Goal: Task Accomplishment & Management: Use online tool/utility

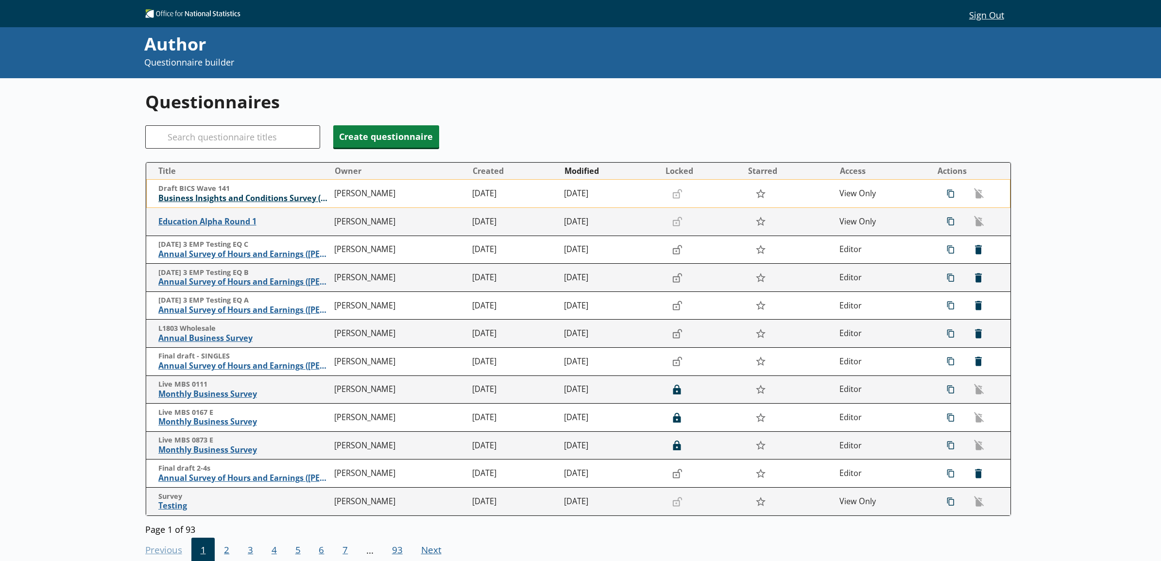
click at [222, 197] on span "Business Insights and Conditions Survey (BICS)" at bounding box center [244, 198] width 172 height 10
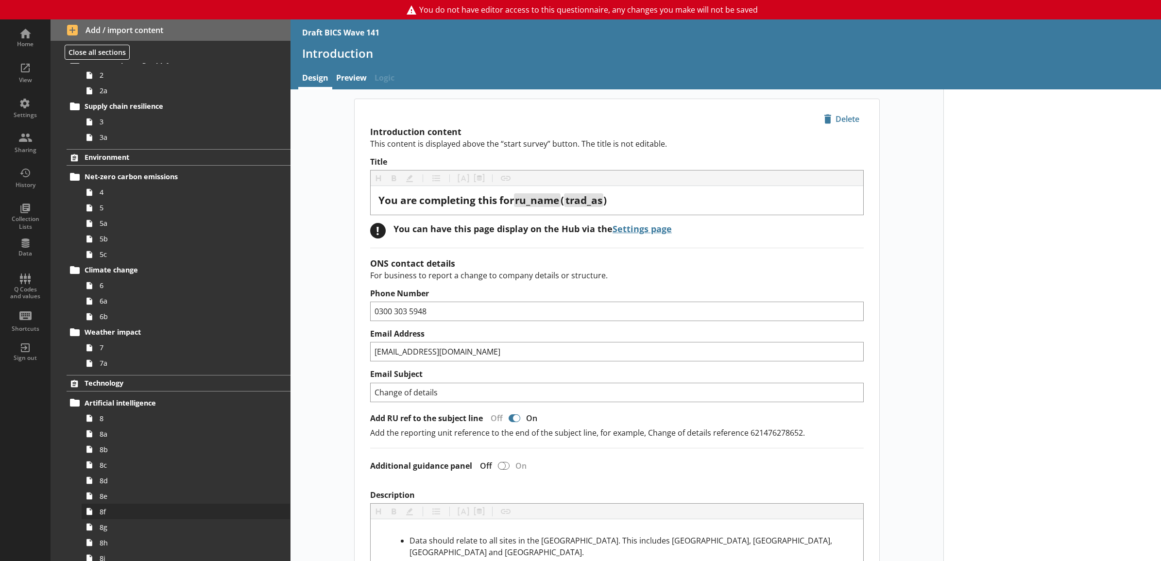
scroll to position [405, 0]
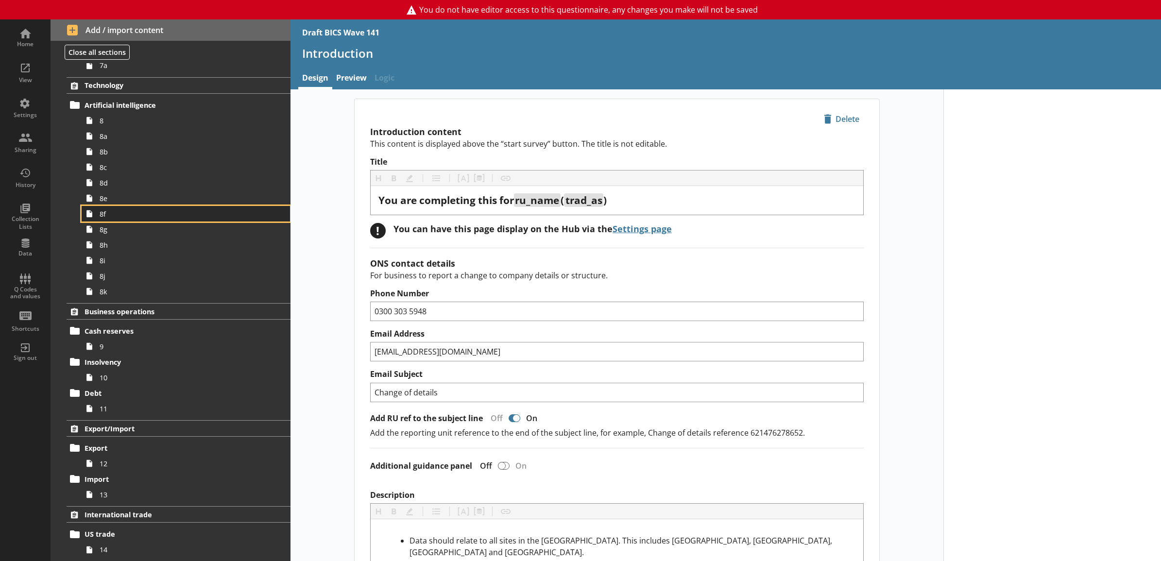
click at [157, 212] on span "8f" at bounding box center [175, 213] width 151 height 9
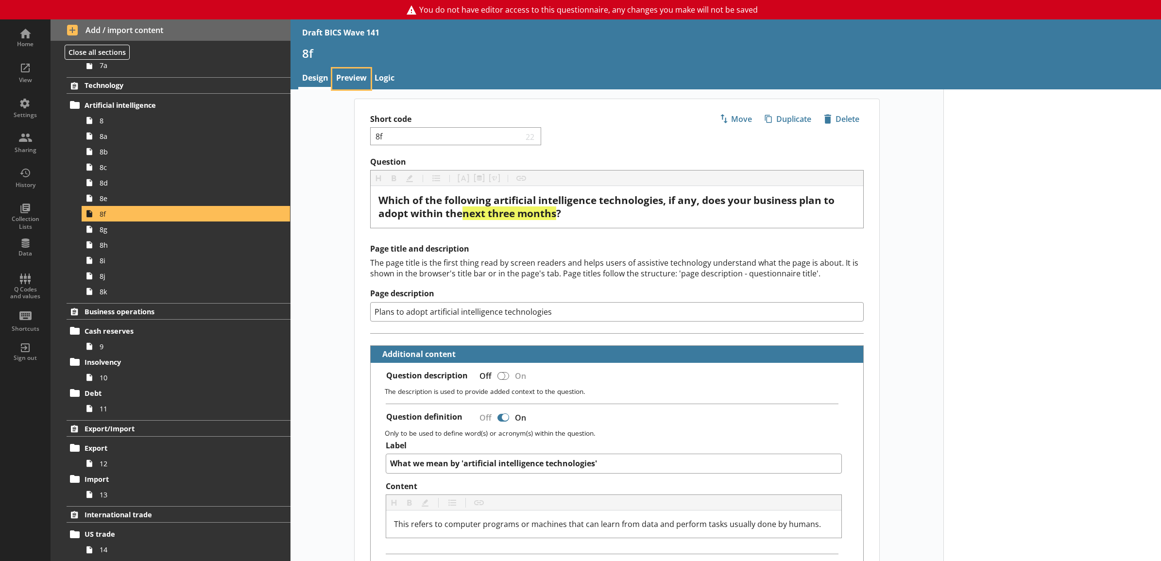
click at [351, 71] on link "Preview" at bounding box center [351, 79] width 38 height 21
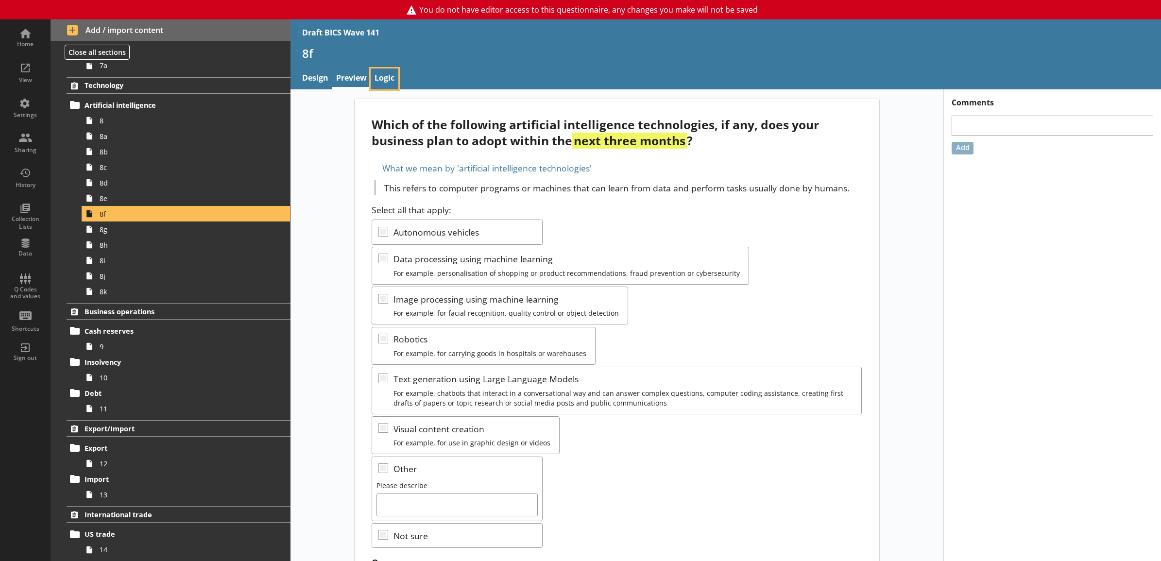
click at [378, 81] on link "Logic" at bounding box center [385, 79] width 28 height 21
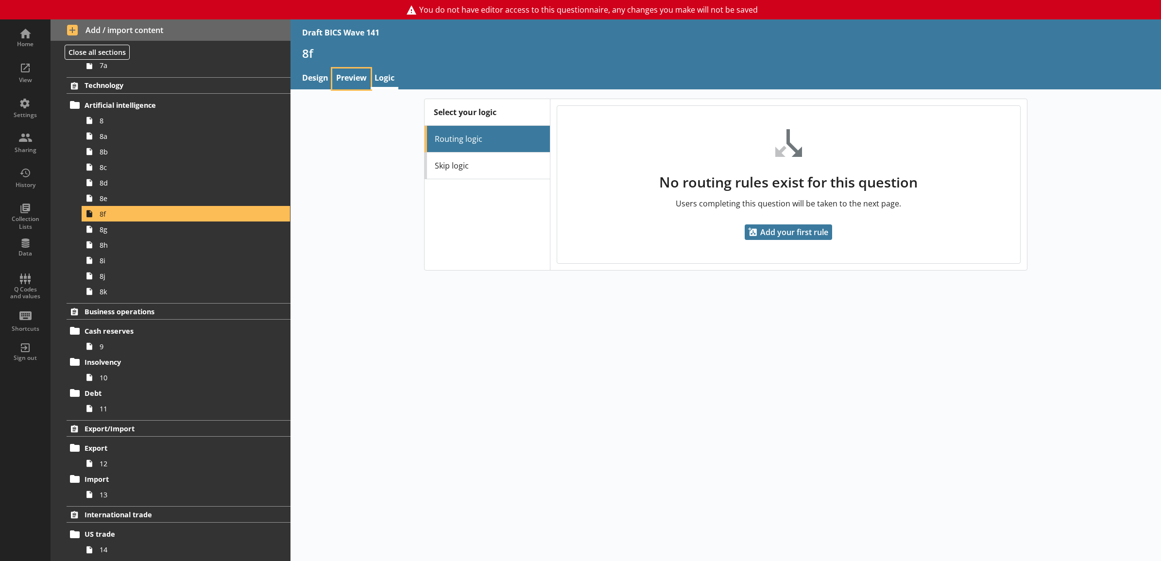
click at [346, 75] on link "Preview" at bounding box center [351, 79] width 38 height 21
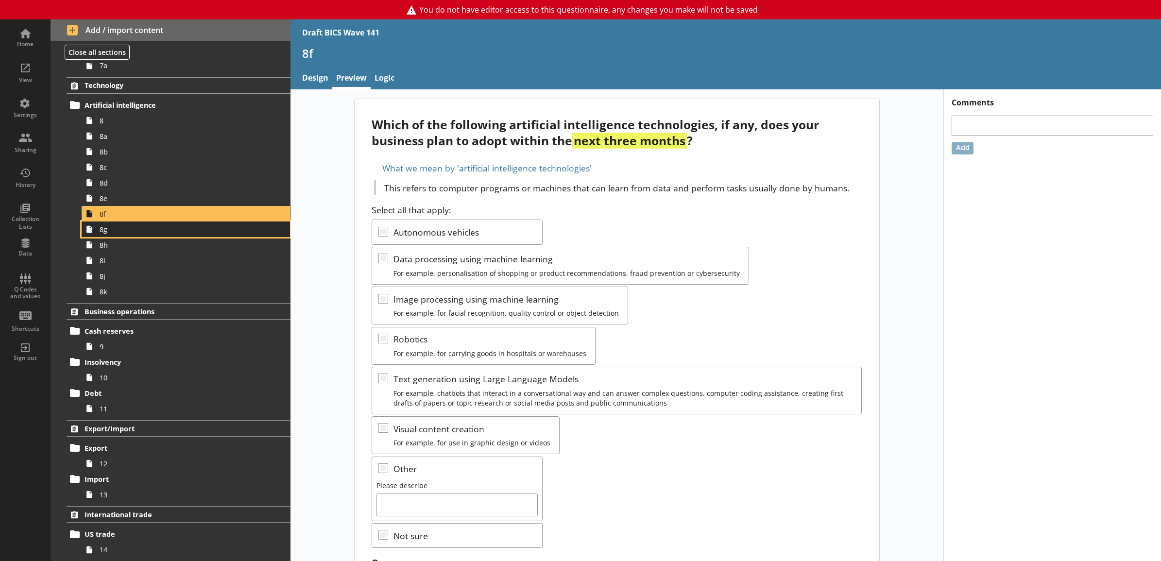
click at [215, 231] on span "8g" at bounding box center [175, 229] width 151 height 9
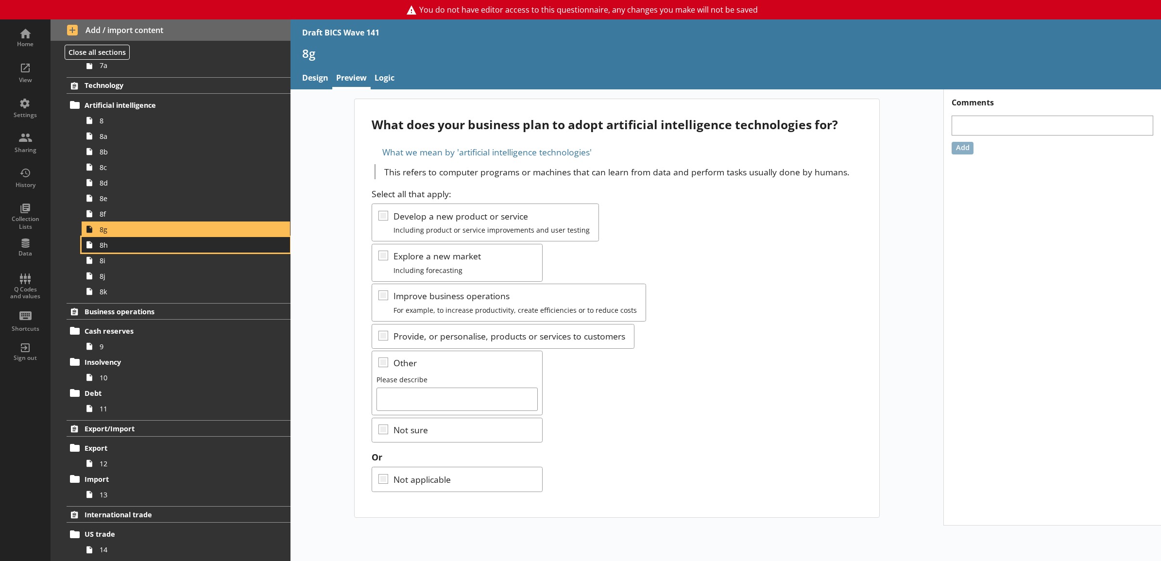
click at [212, 246] on span "8h" at bounding box center [175, 245] width 151 height 9
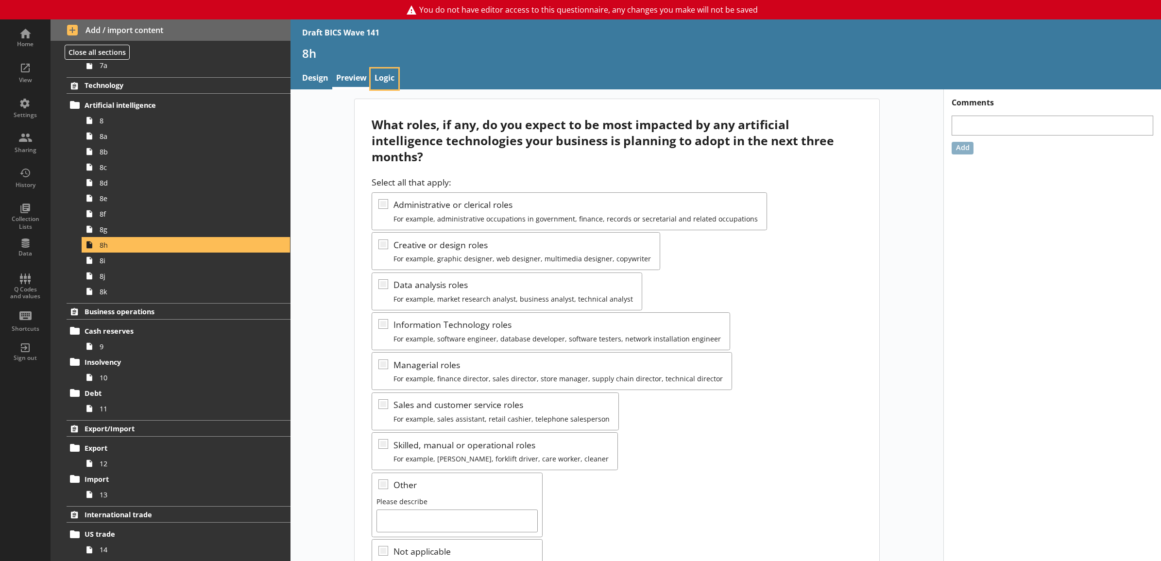
click at [383, 84] on link "Logic" at bounding box center [385, 79] width 28 height 21
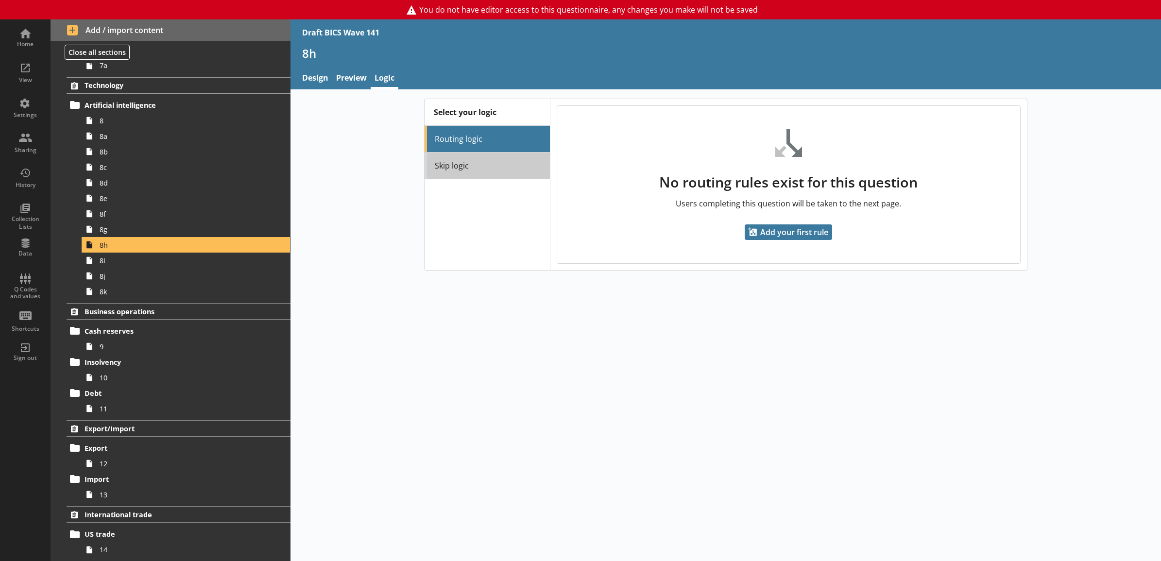
click at [467, 163] on link "Skip logic" at bounding box center [487, 166] width 125 height 27
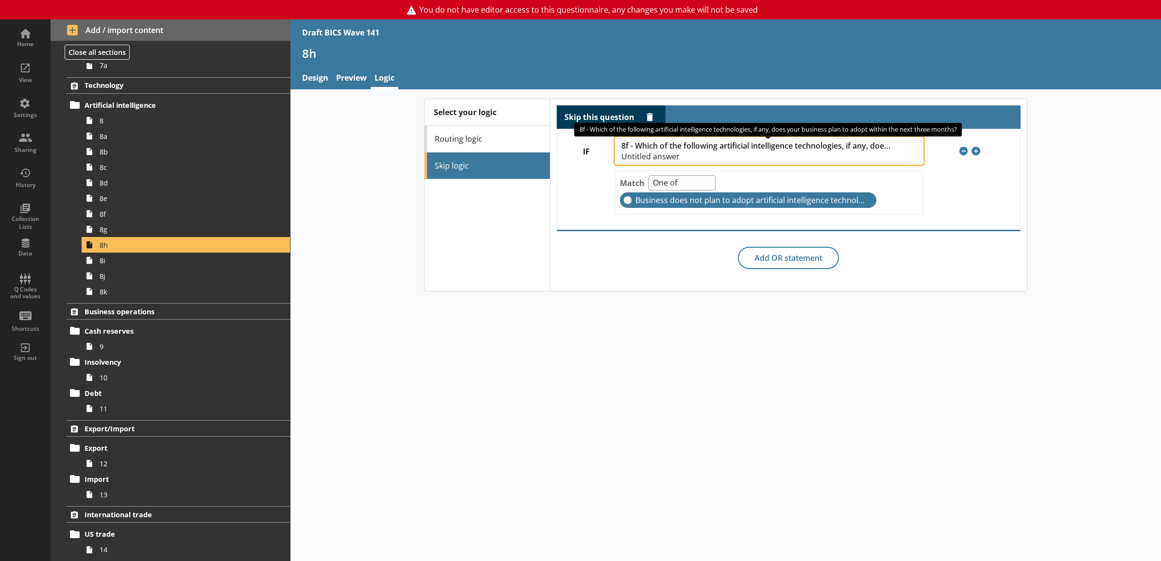
click at [666, 155] on span "Untitled answer" at bounding box center [756, 157] width 271 height 8
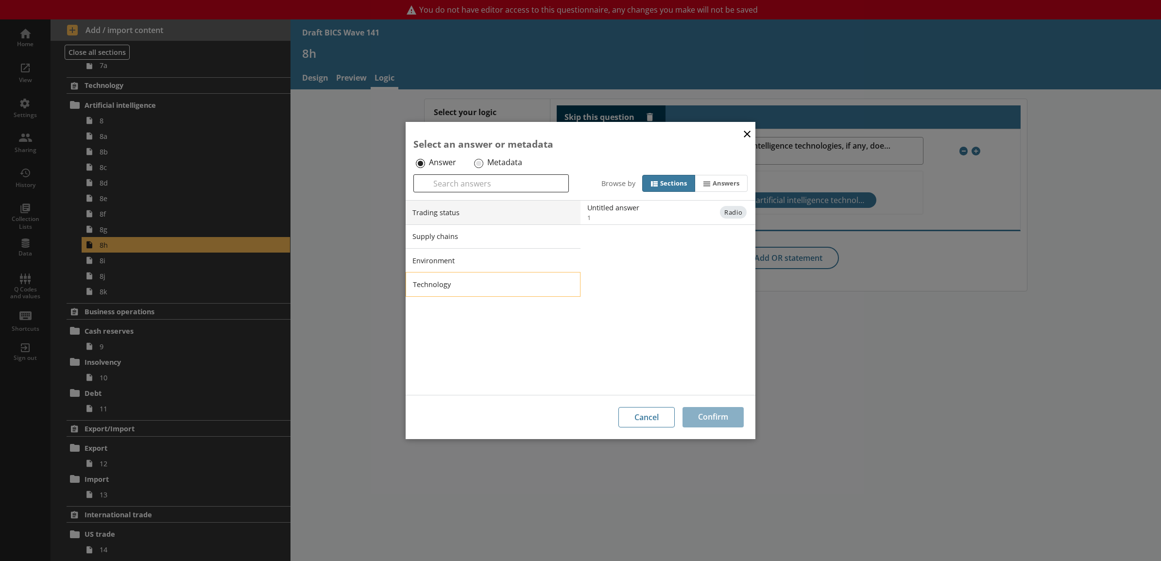
click at [497, 282] on li "Technology" at bounding box center [493, 284] width 175 height 24
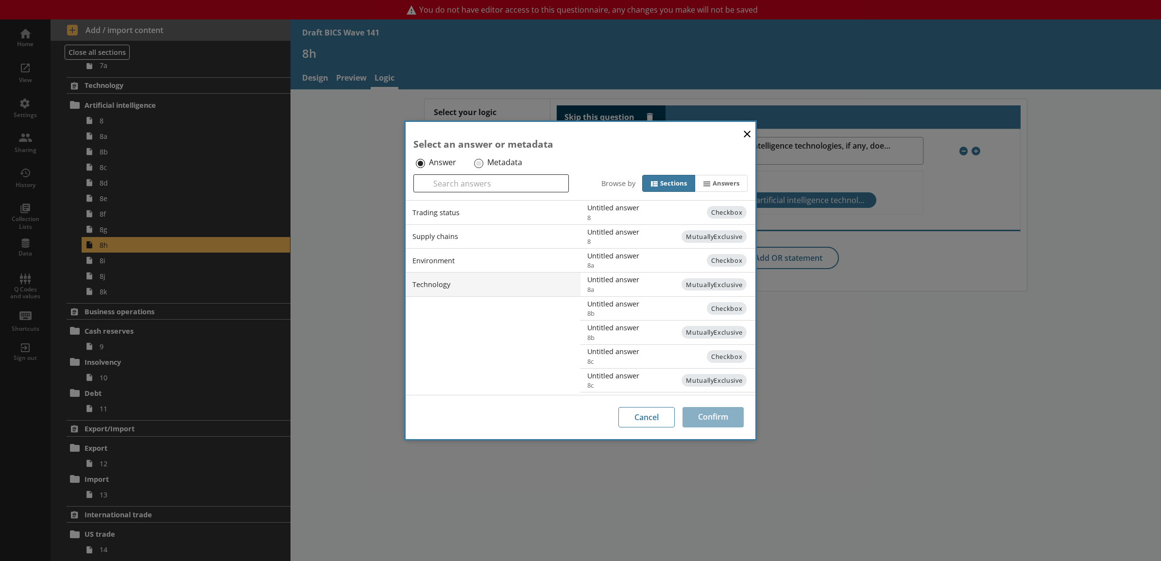
click at [664, 134] on div "Select an answer or metadata Answer Metadata Search Browse by Sections Answers" at bounding box center [581, 161] width 350 height 79
click at [752, 138] on button "×" at bounding box center [747, 133] width 15 height 22
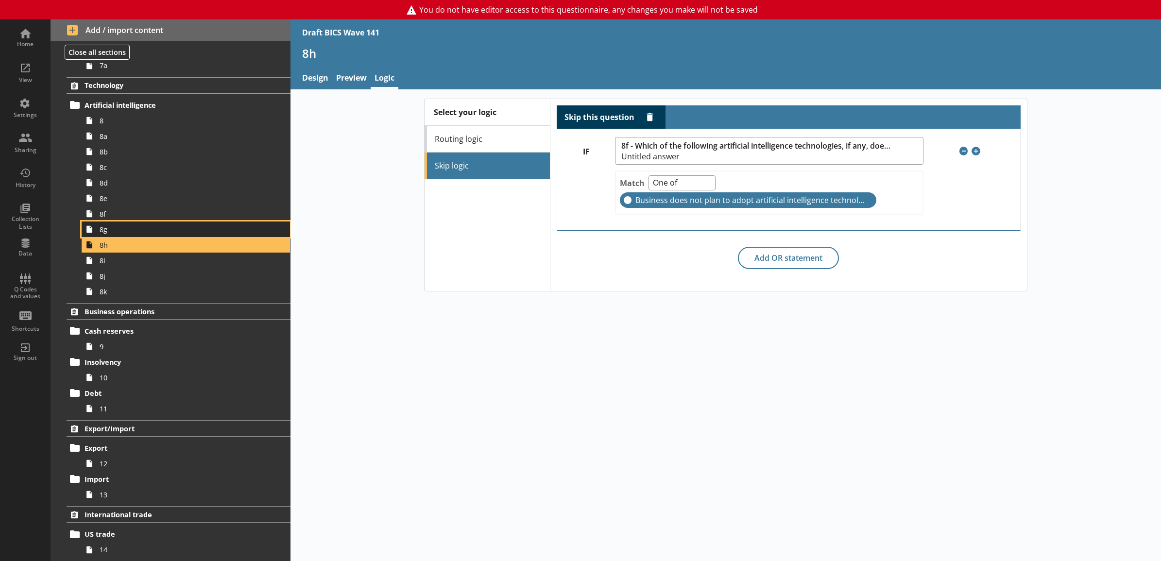
click at [181, 233] on span "8g" at bounding box center [175, 229] width 151 height 9
click at [180, 251] on link "8h" at bounding box center [186, 245] width 208 height 16
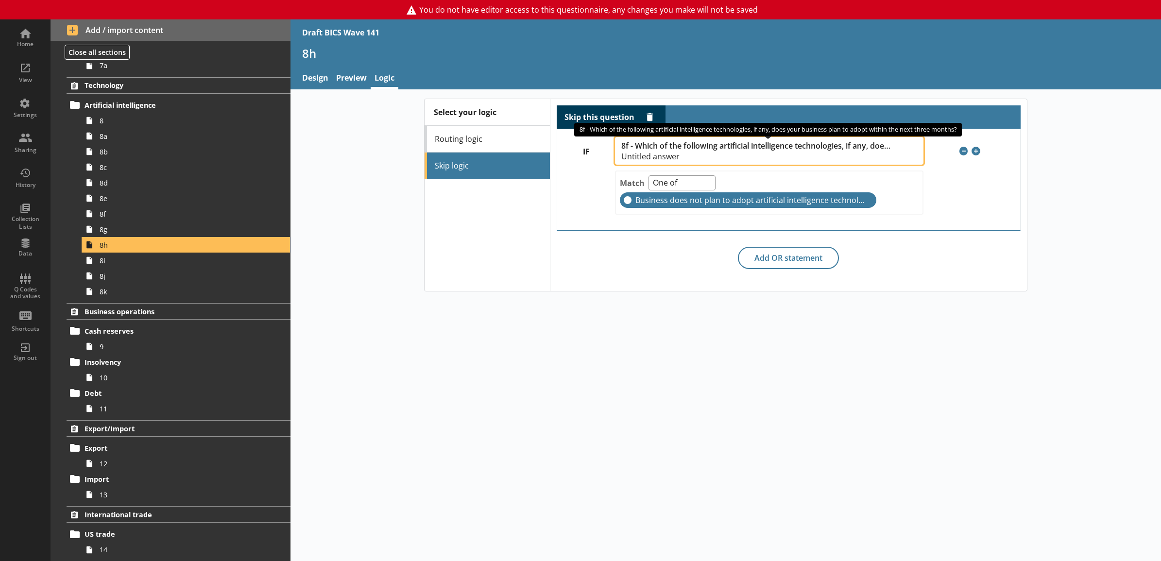
click at [630, 158] on span "Untitled answer" at bounding box center [756, 157] width 271 height 8
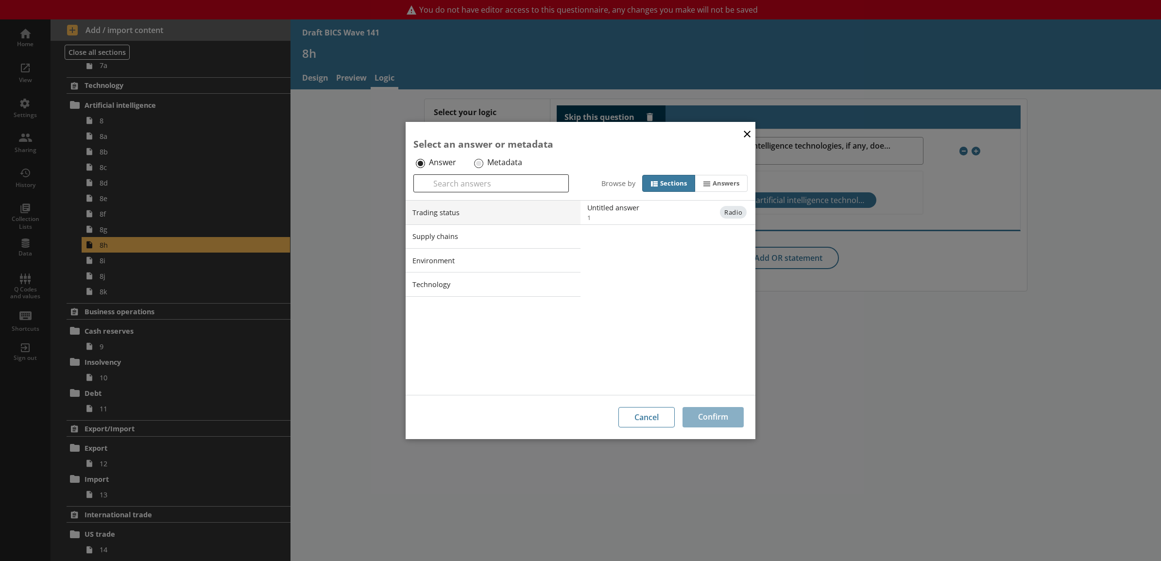
click at [489, 297] on div "Trading status Supply chains Environment Technology" at bounding box center [493, 298] width 175 height 194
click at [494, 291] on li "Technology" at bounding box center [493, 284] width 175 height 24
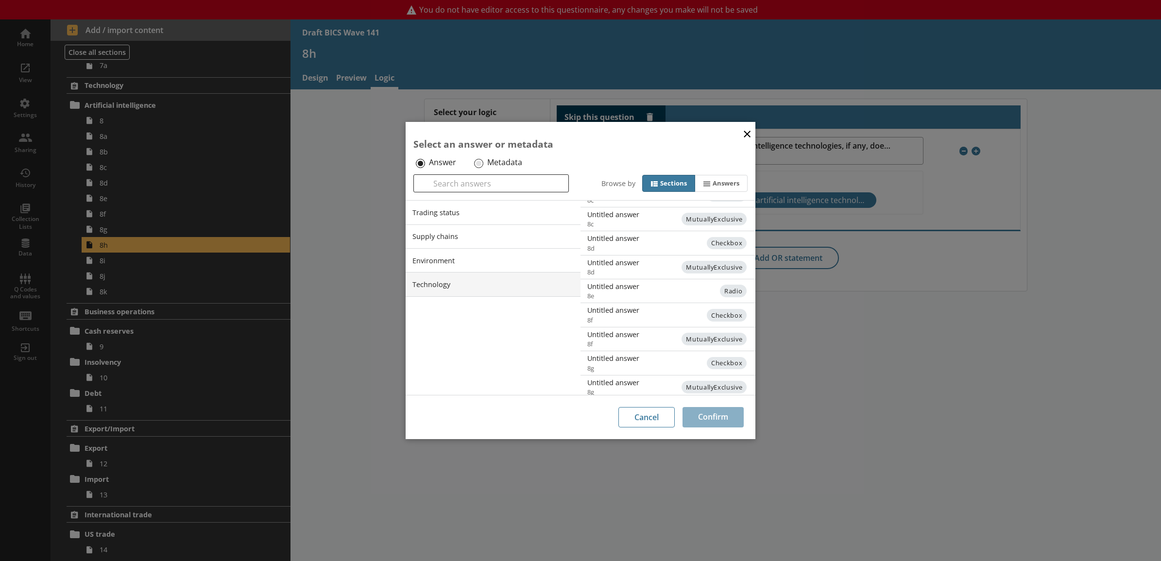
scroll to position [166, 0]
click at [747, 134] on button "×" at bounding box center [747, 133] width 15 height 22
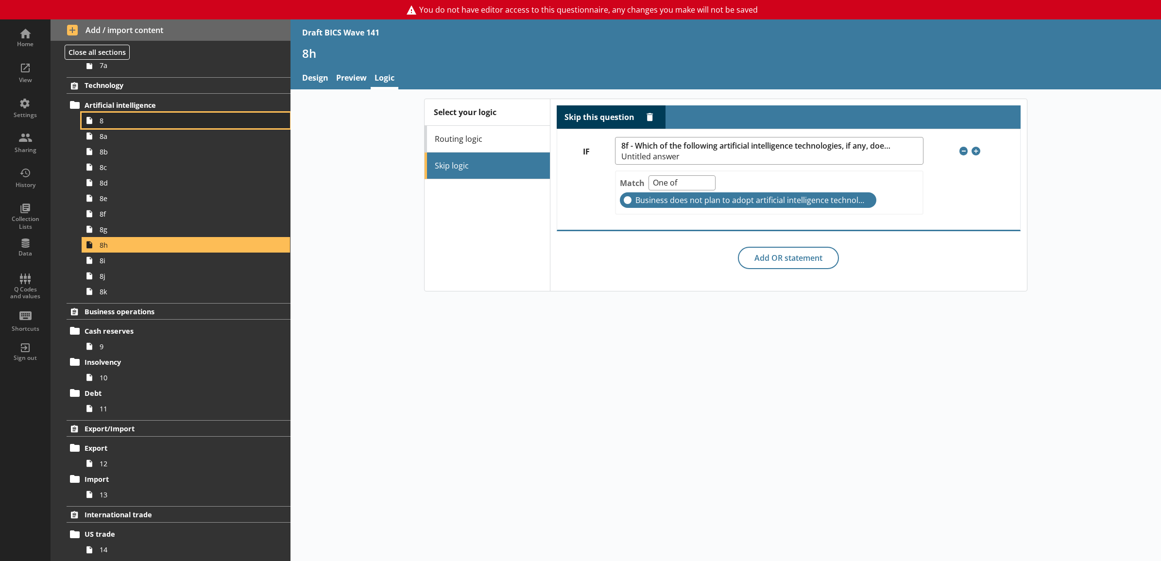
click at [164, 121] on span "8" at bounding box center [175, 120] width 151 height 9
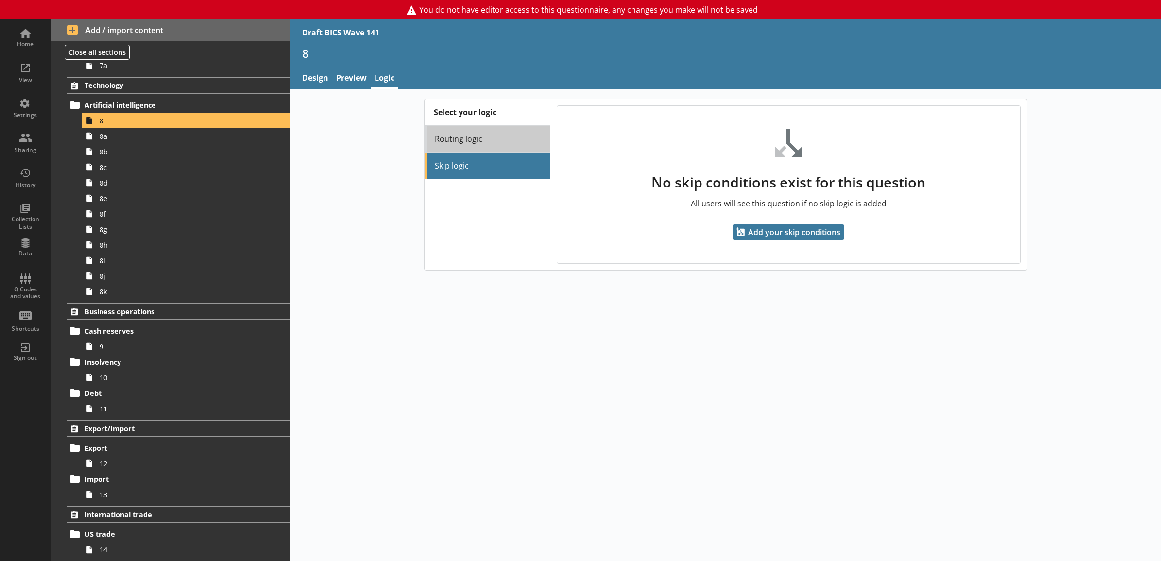
click at [463, 139] on link "Routing logic" at bounding box center [487, 139] width 125 height 27
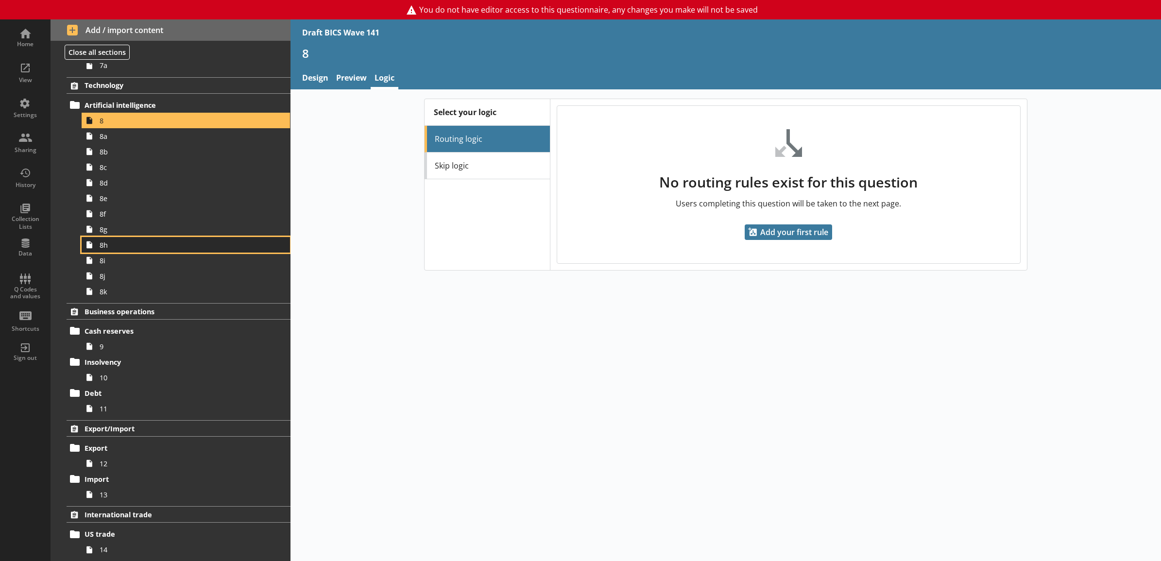
click at [164, 243] on span "8h" at bounding box center [175, 245] width 151 height 9
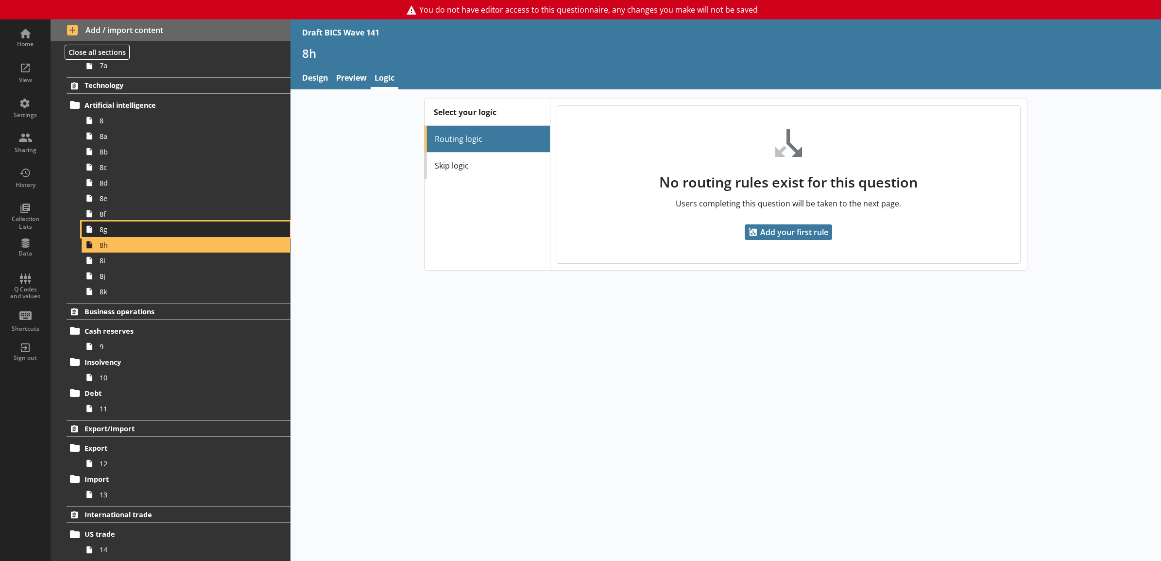
click at [168, 224] on link "8g" at bounding box center [186, 230] width 208 height 16
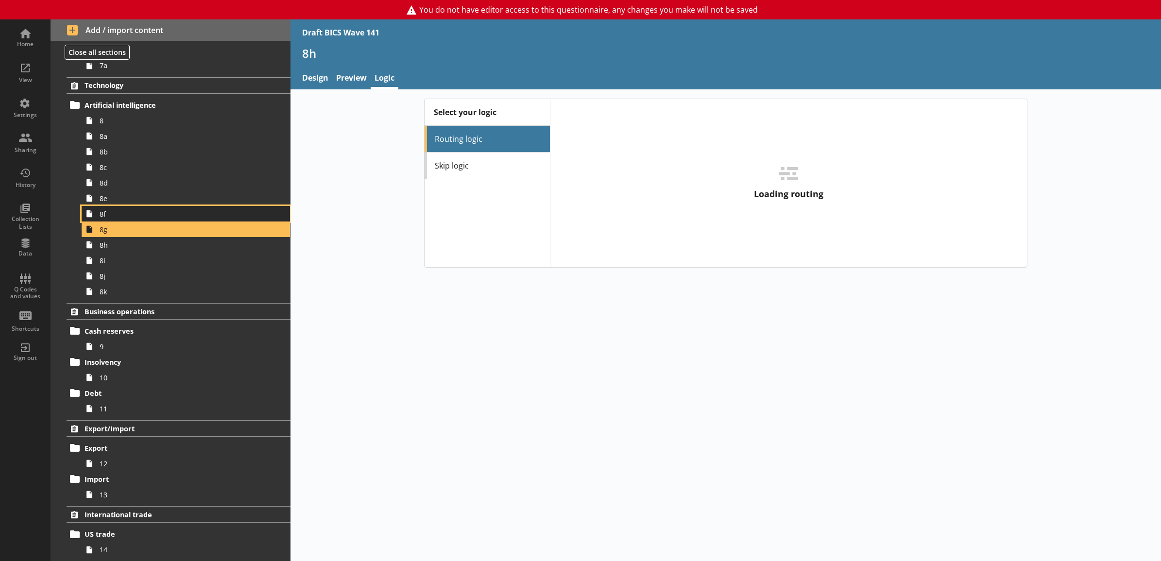
click at [168, 208] on link "8f" at bounding box center [186, 214] width 208 height 16
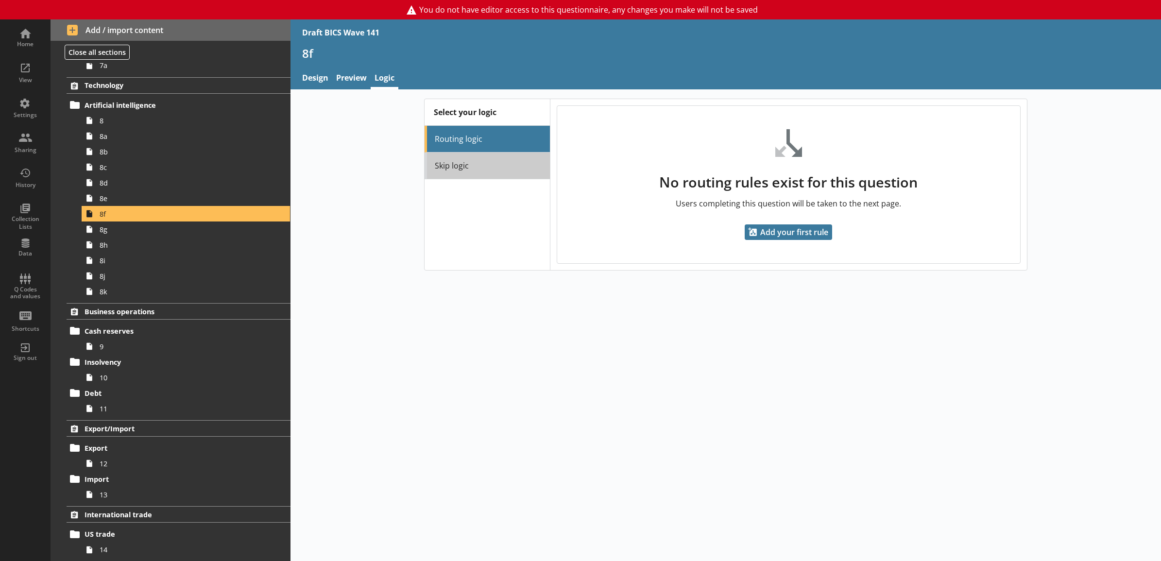
click at [474, 163] on link "Skip logic" at bounding box center [487, 166] width 125 height 27
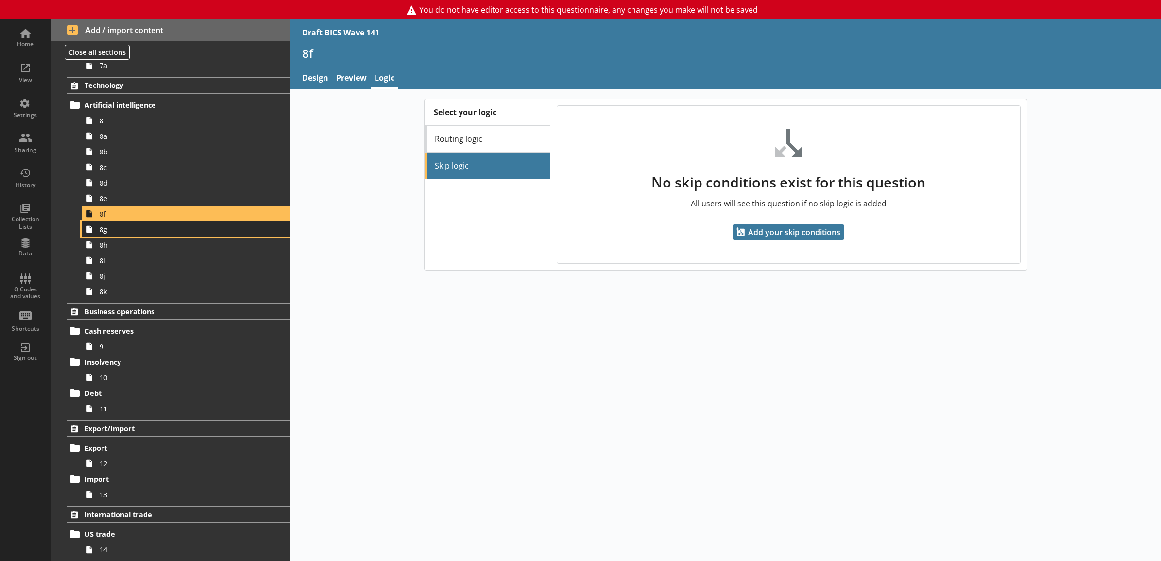
click at [147, 226] on span "8g" at bounding box center [175, 229] width 151 height 9
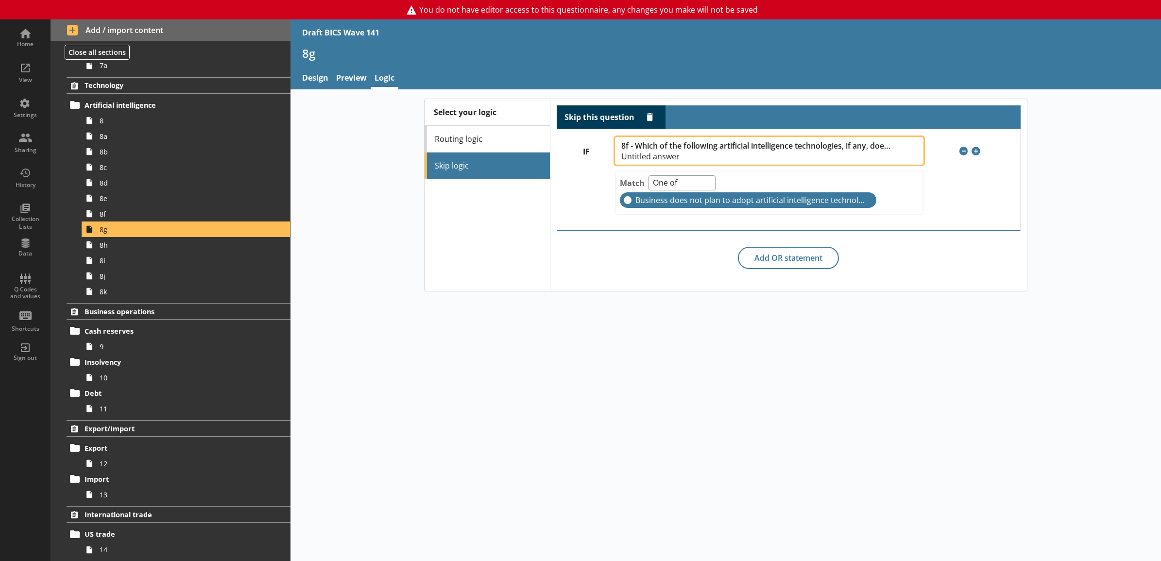
click at [650, 156] on span "Untitled answer" at bounding box center [756, 157] width 271 height 8
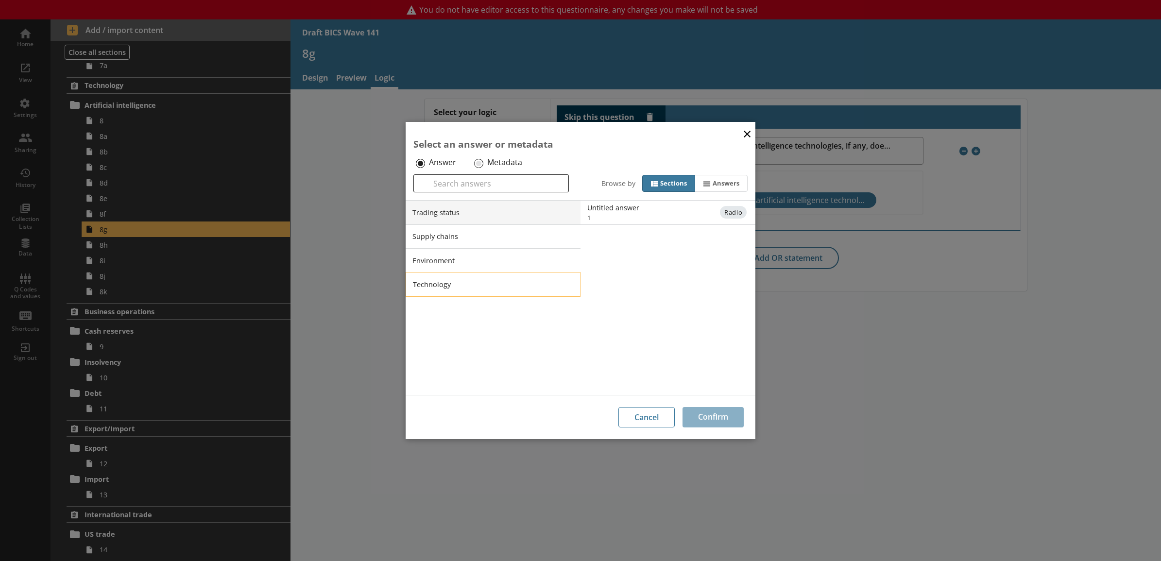
click at [536, 279] on li "Technology" at bounding box center [493, 284] width 175 height 24
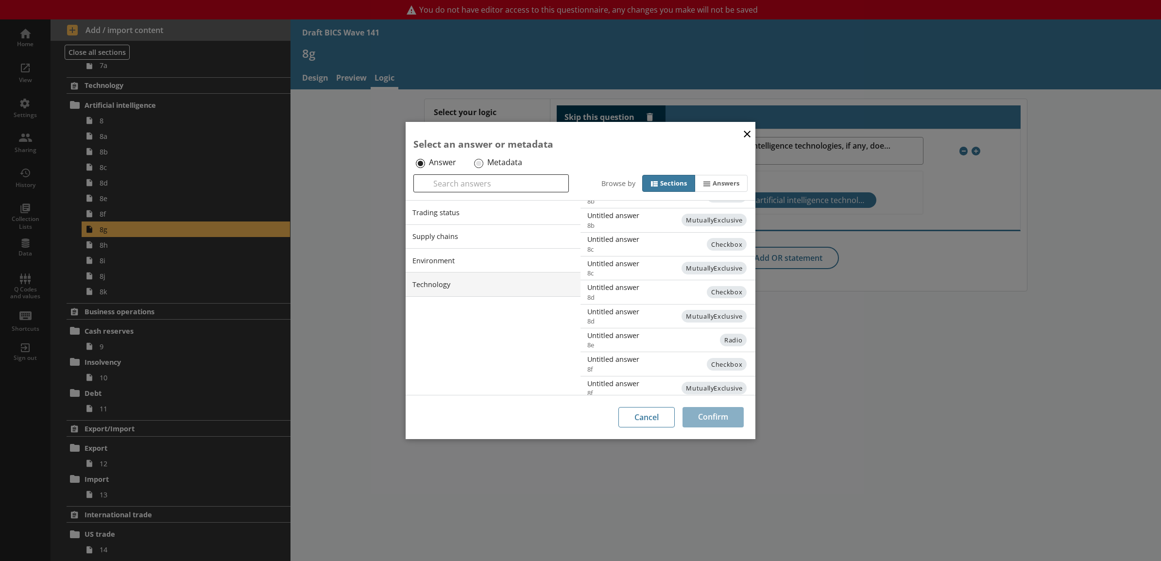
scroll to position [118, 0]
click at [600, 363] on span "8f" at bounding box center [676, 364] width 176 height 9
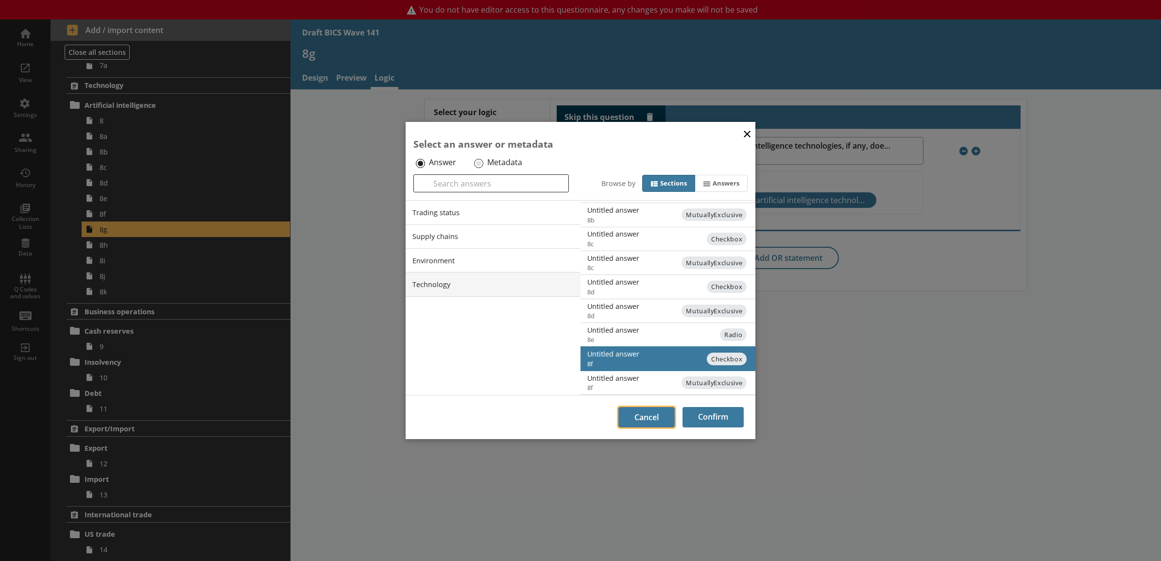
click at [639, 414] on button "Cancel" at bounding box center [647, 417] width 56 height 20
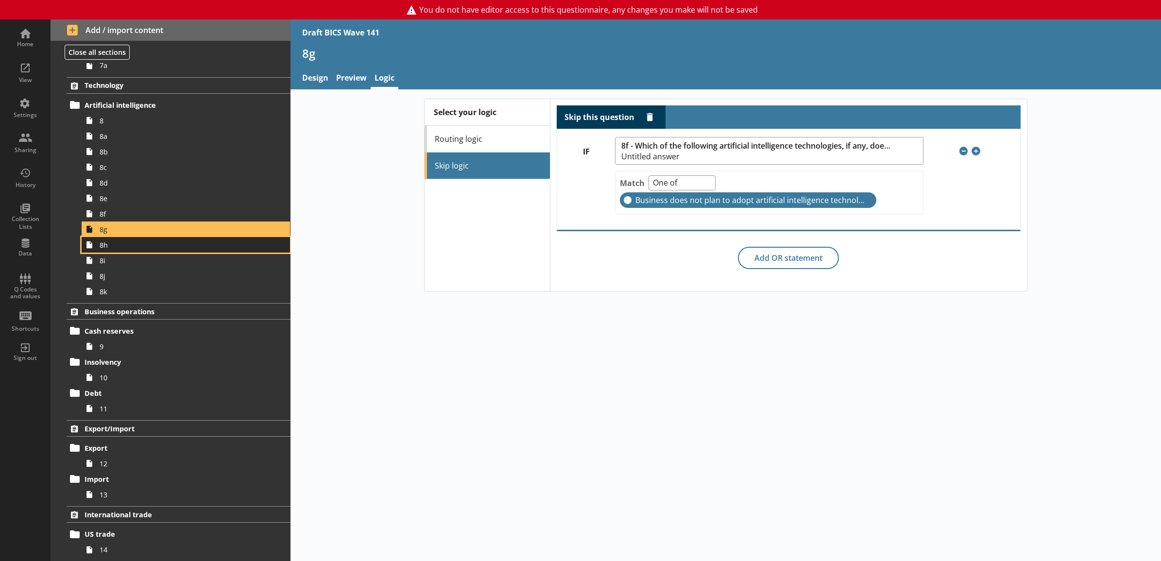
click at [157, 250] on link "8h" at bounding box center [186, 245] width 208 height 16
click at [161, 234] on span "8g" at bounding box center [175, 229] width 151 height 9
click at [159, 249] on span "8h" at bounding box center [175, 245] width 151 height 9
click at [159, 234] on span "8g" at bounding box center [175, 229] width 151 height 9
click at [132, 141] on link "8a" at bounding box center [186, 136] width 208 height 16
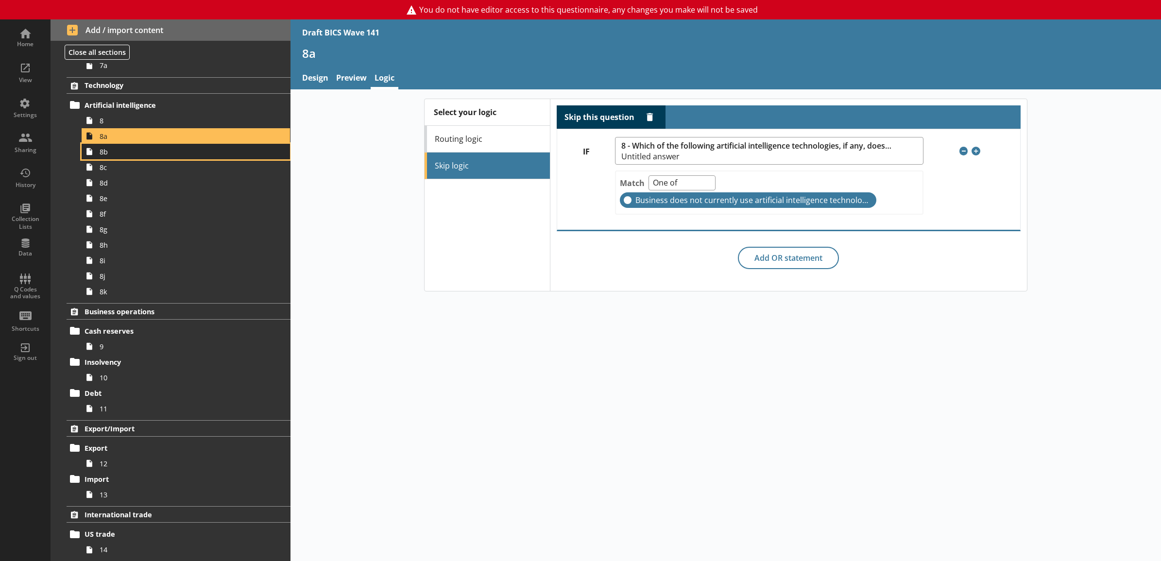
click at [129, 149] on span "8b" at bounding box center [175, 151] width 151 height 9
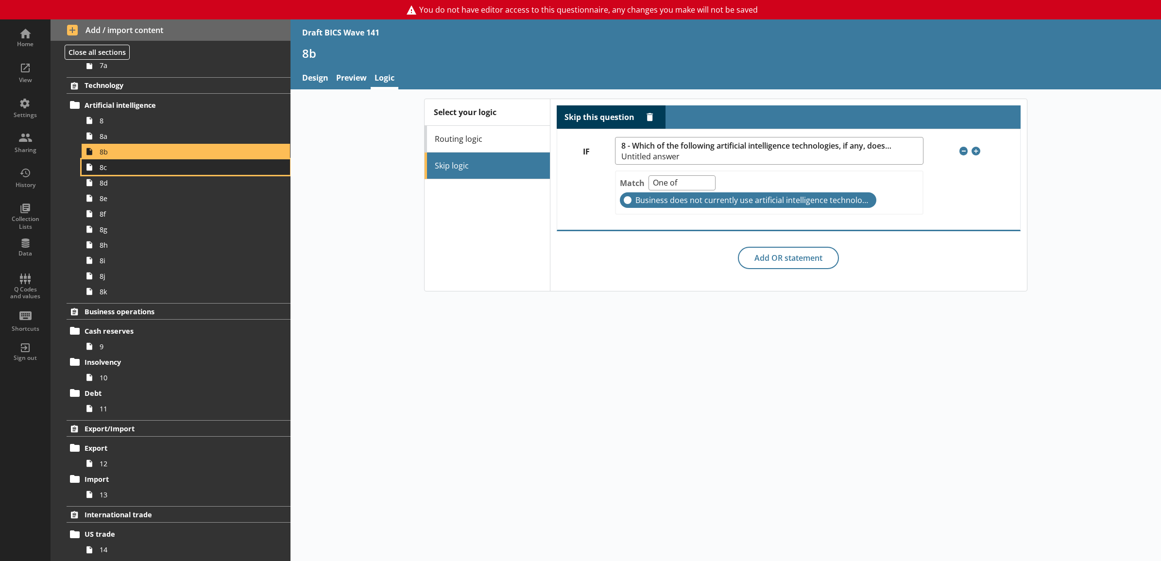
click at [132, 164] on span "8c" at bounding box center [175, 167] width 151 height 9
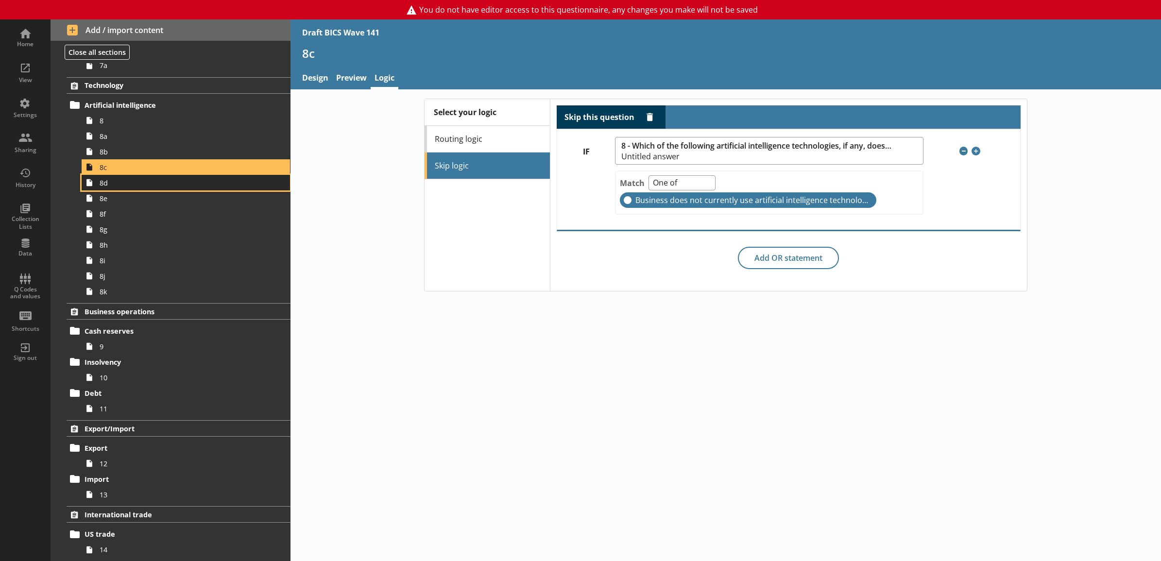
click at [132, 176] on link "8d" at bounding box center [186, 183] width 208 height 16
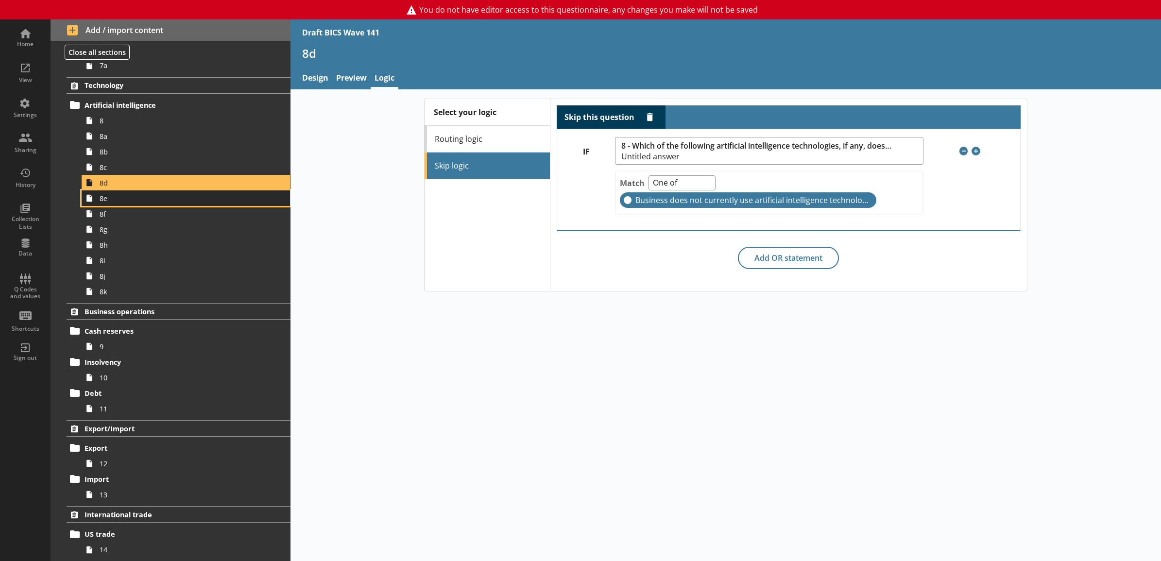
click at [141, 194] on span "8e" at bounding box center [175, 198] width 151 height 9
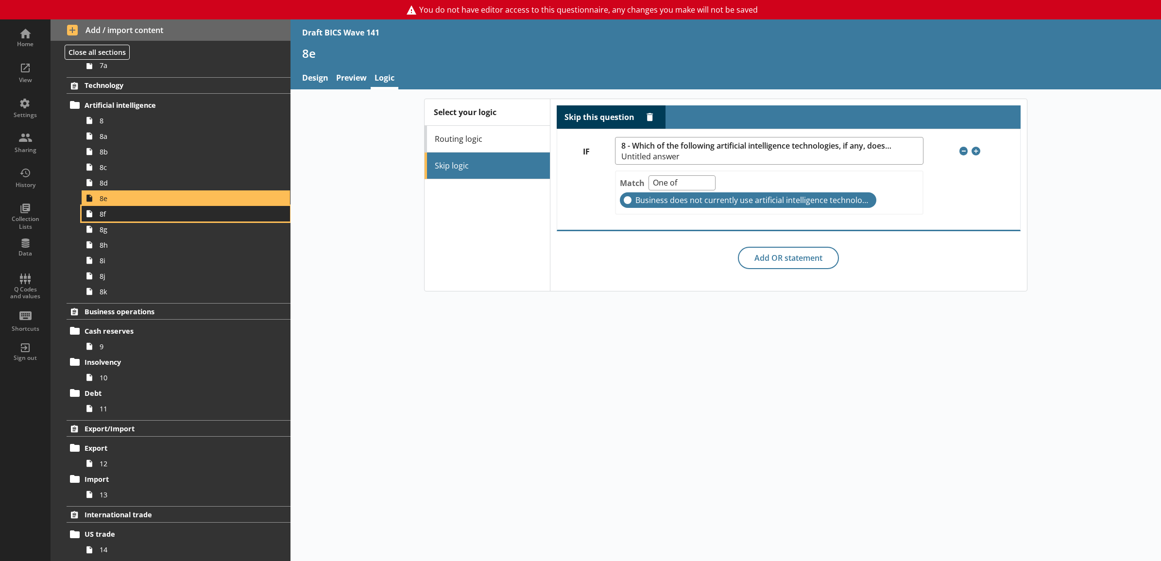
click at [141, 212] on span "8f" at bounding box center [175, 213] width 151 height 9
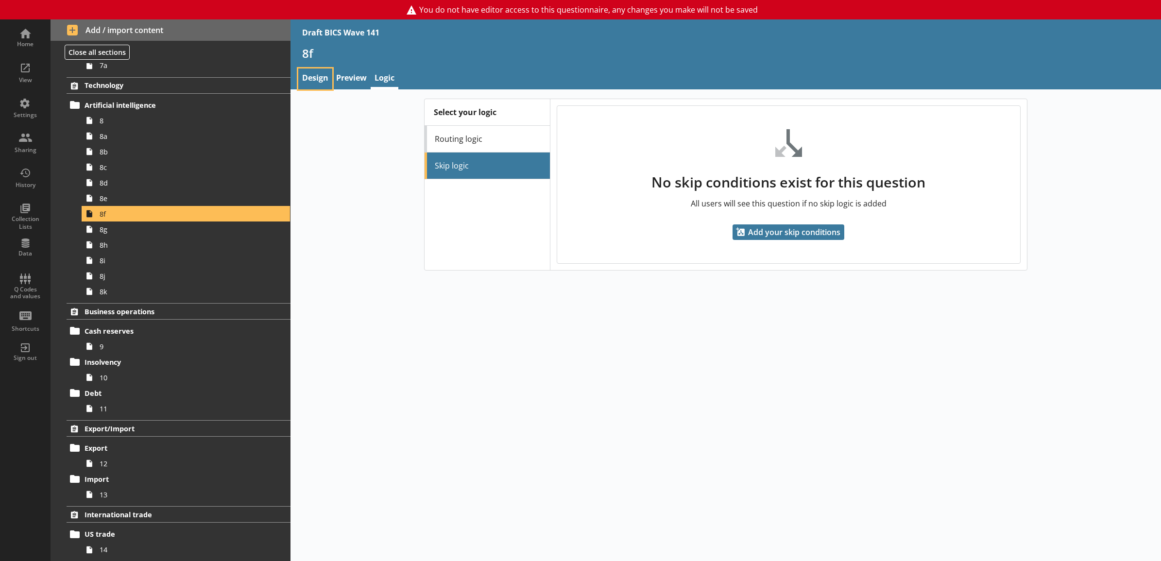
click at [329, 76] on link "Design" at bounding box center [315, 79] width 34 height 21
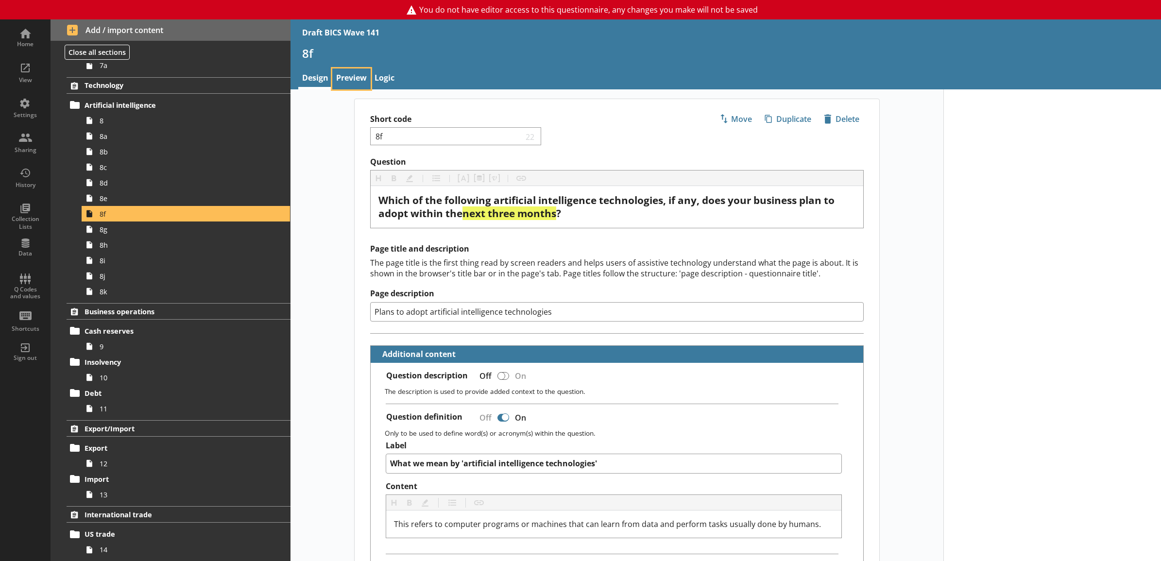
type textarea "x"
click at [363, 81] on link "Preview" at bounding box center [351, 79] width 38 height 21
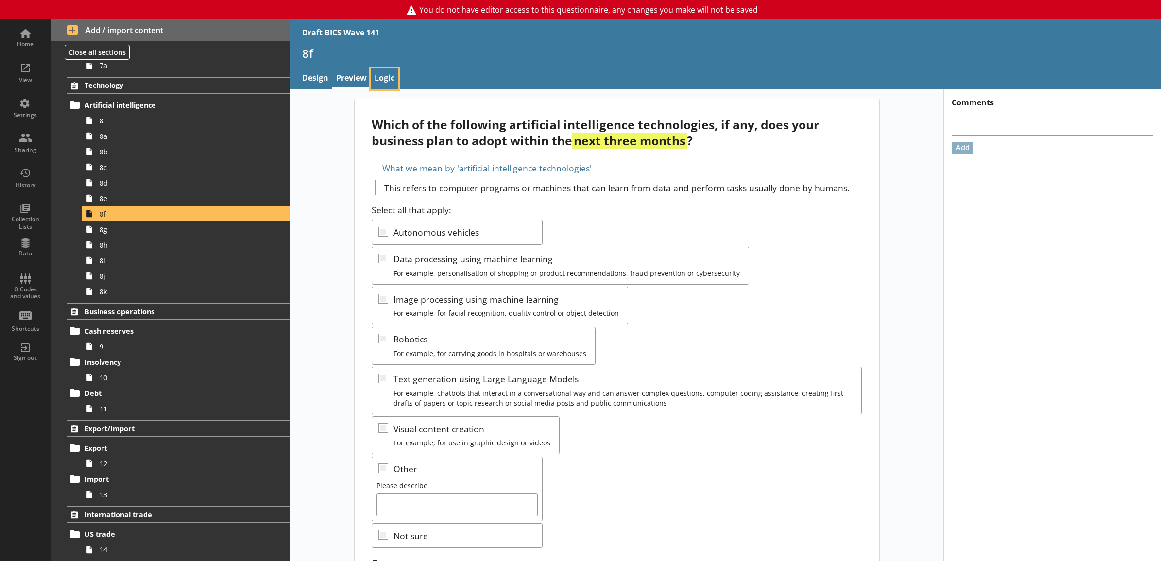
click at [385, 81] on link "Logic" at bounding box center [385, 79] width 28 height 21
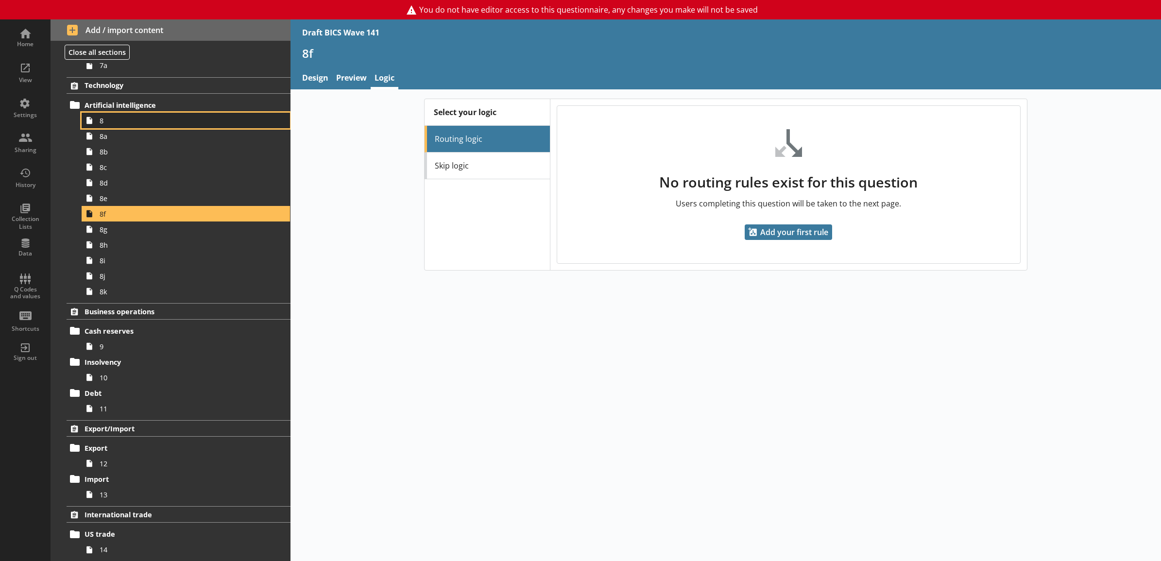
click at [118, 127] on link "8" at bounding box center [186, 121] width 208 height 16
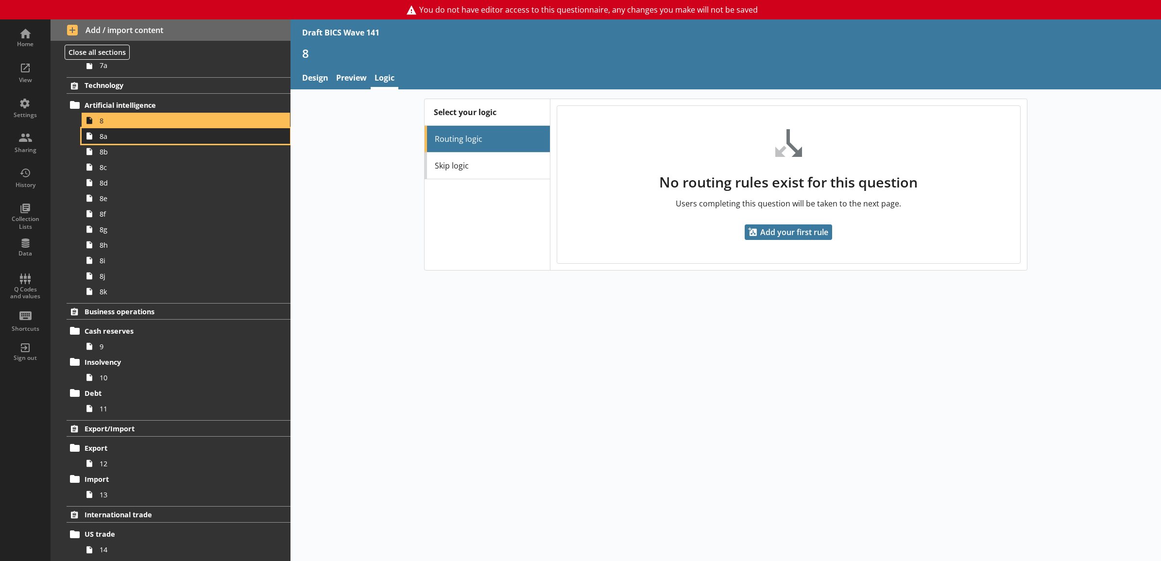
click at [226, 138] on span "8a" at bounding box center [175, 136] width 151 height 9
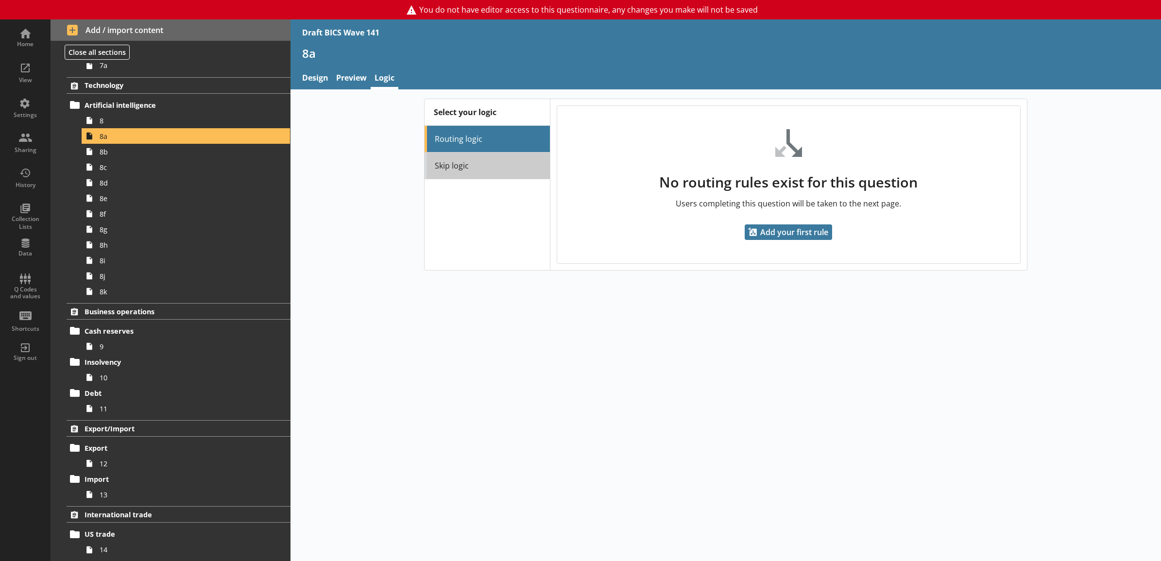
click at [441, 159] on link "Skip logic" at bounding box center [487, 166] width 125 height 27
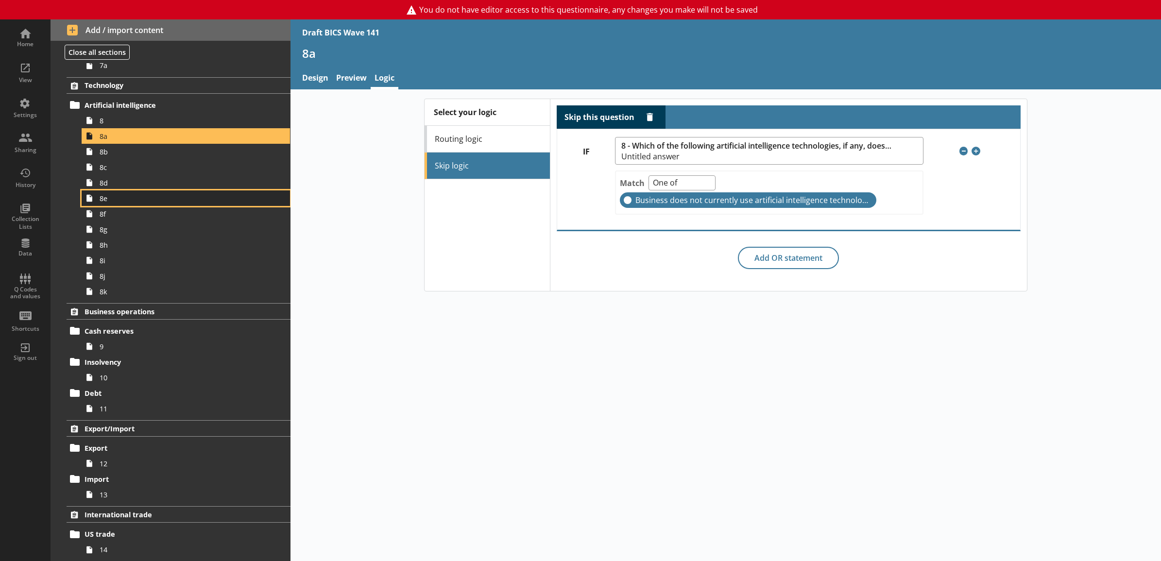
click at [176, 199] on span "8e" at bounding box center [175, 198] width 151 height 9
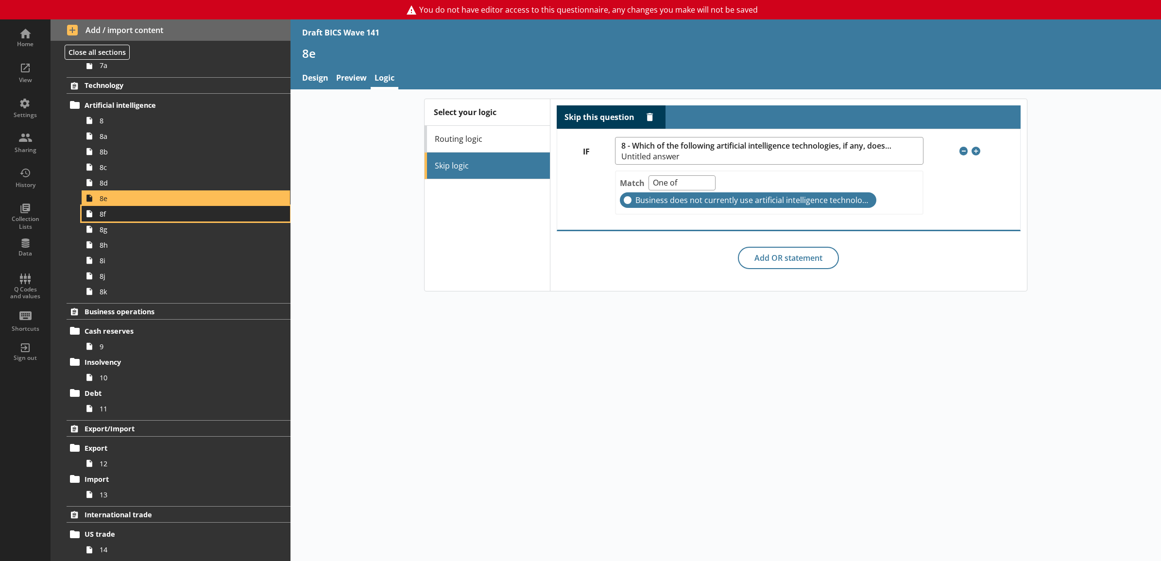
click at [176, 207] on link "8f" at bounding box center [186, 214] width 208 height 16
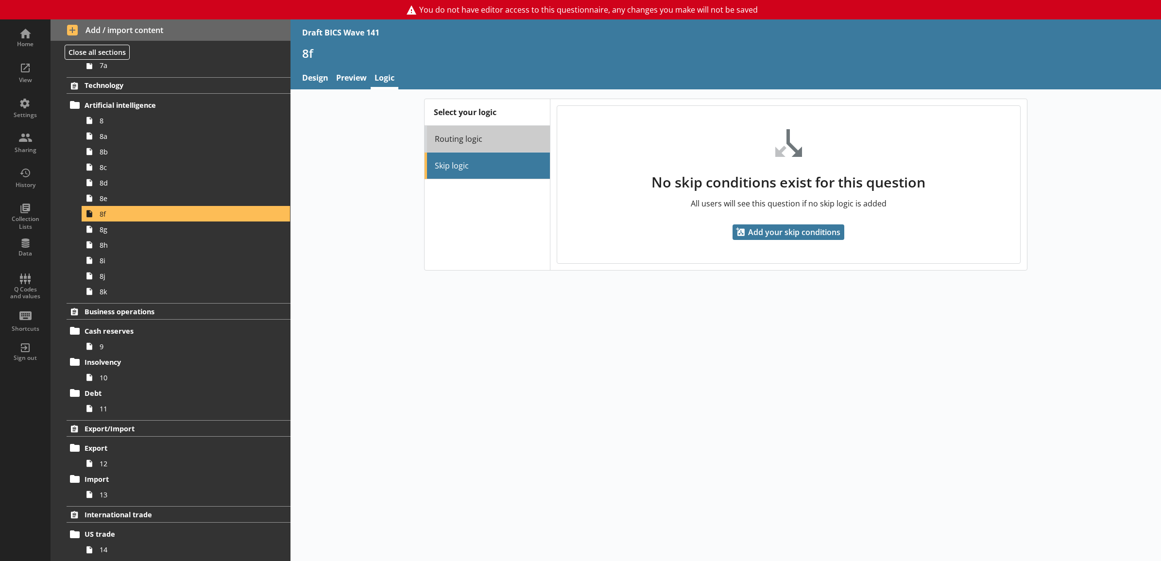
click at [448, 142] on link "Routing logic" at bounding box center [487, 139] width 125 height 27
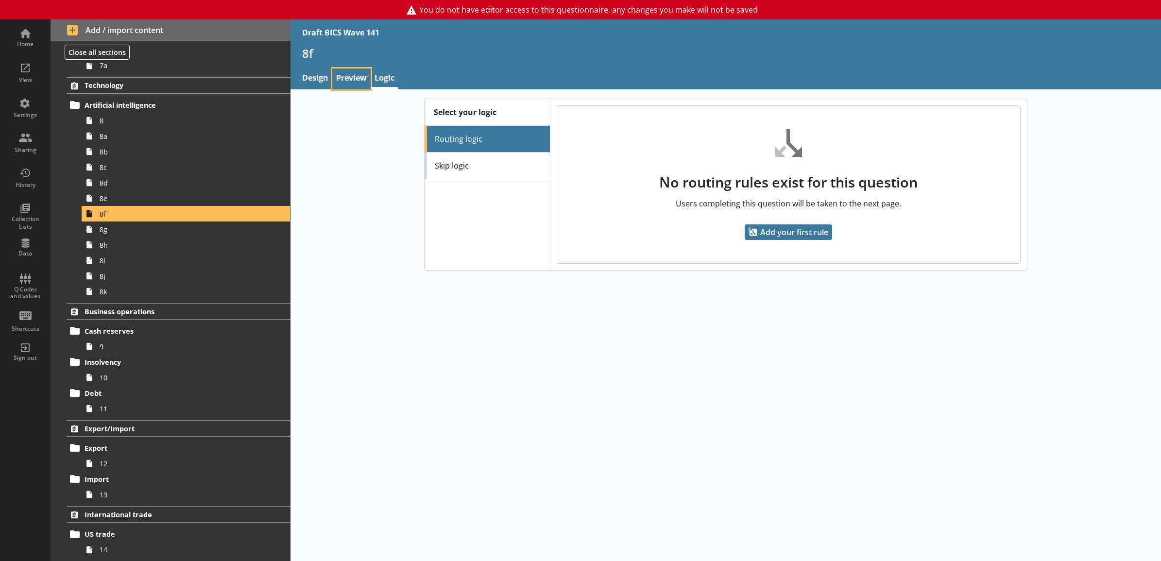
click at [351, 83] on link "Preview" at bounding box center [351, 79] width 38 height 21
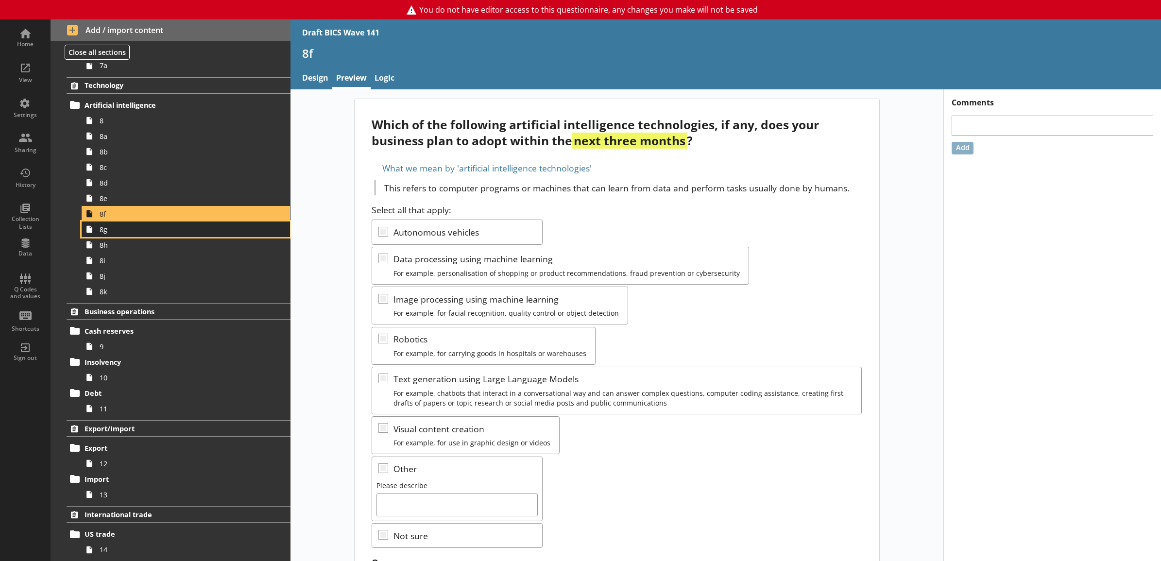
click at [235, 232] on span "8g" at bounding box center [175, 229] width 151 height 9
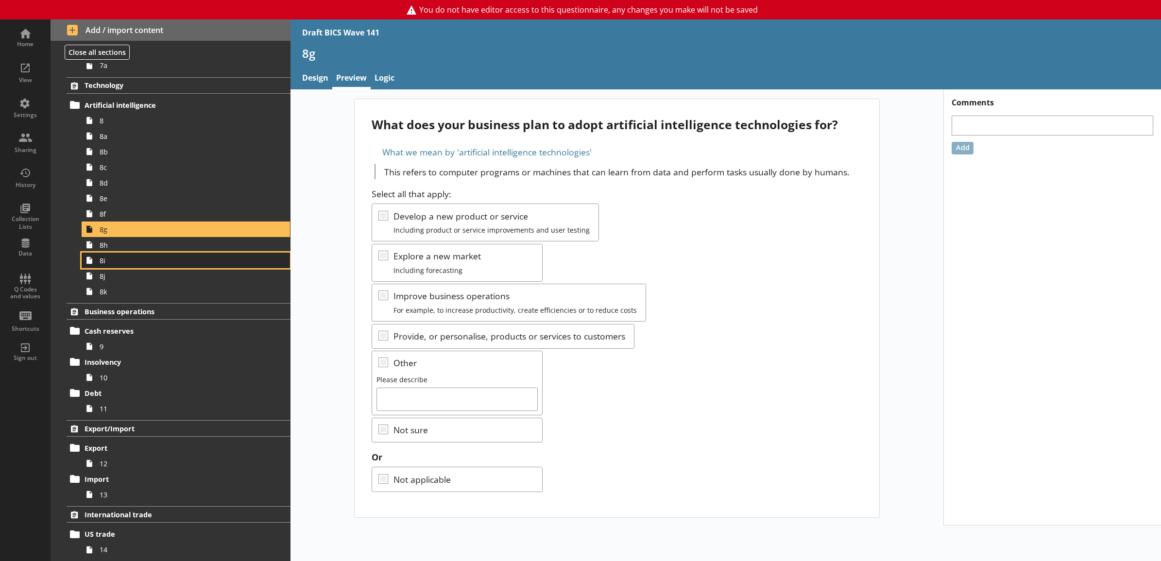
click at [237, 254] on link "8i" at bounding box center [186, 261] width 208 height 16
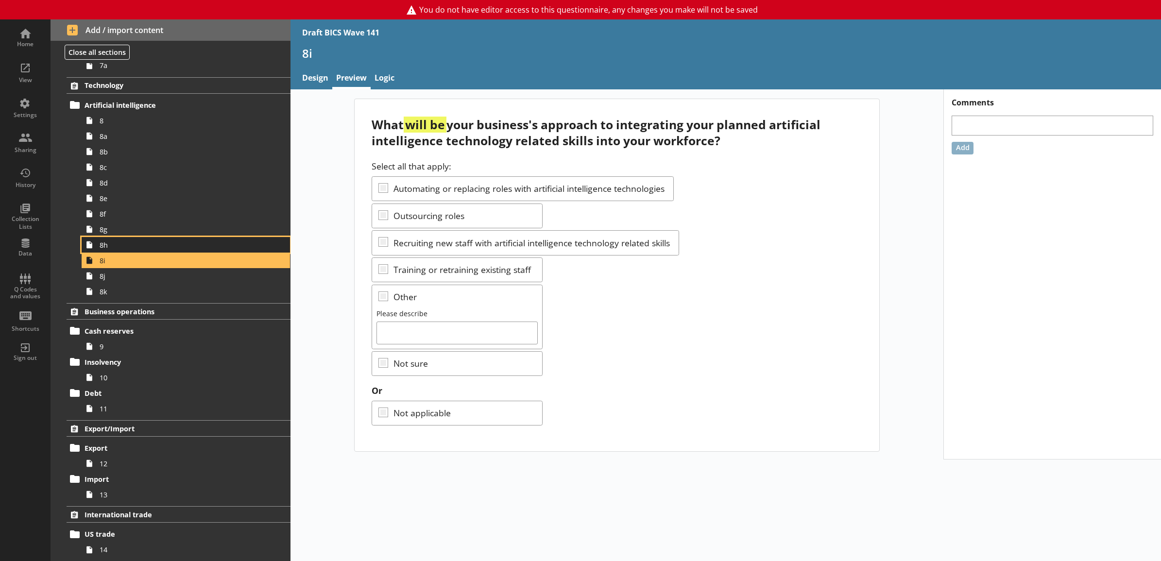
click at [236, 251] on link "8h" at bounding box center [186, 245] width 208 height 16
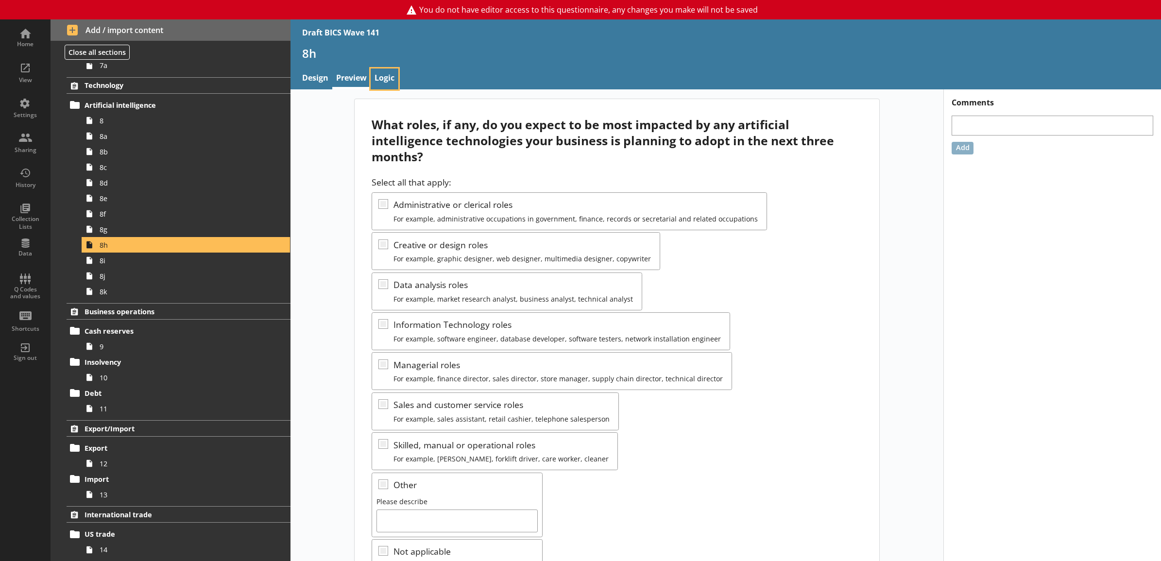
click at [380, 81] on link "Logic" at bounding box center [385, 79] width 28 height 21
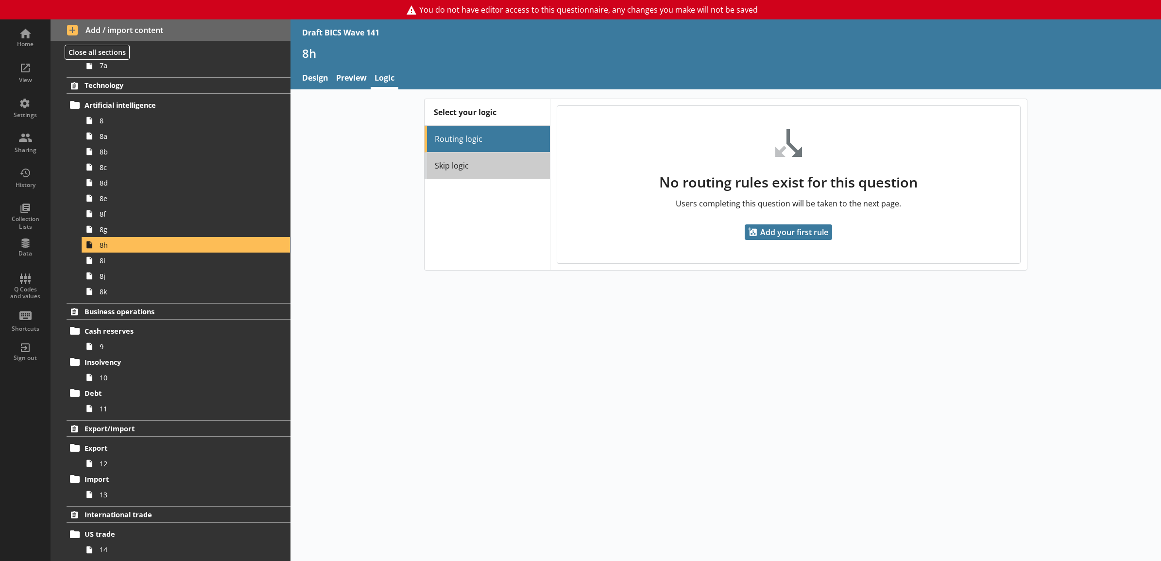
click at [429, 170] on link "Skip logic" at bounding box center [487, 166] width 125 height 27
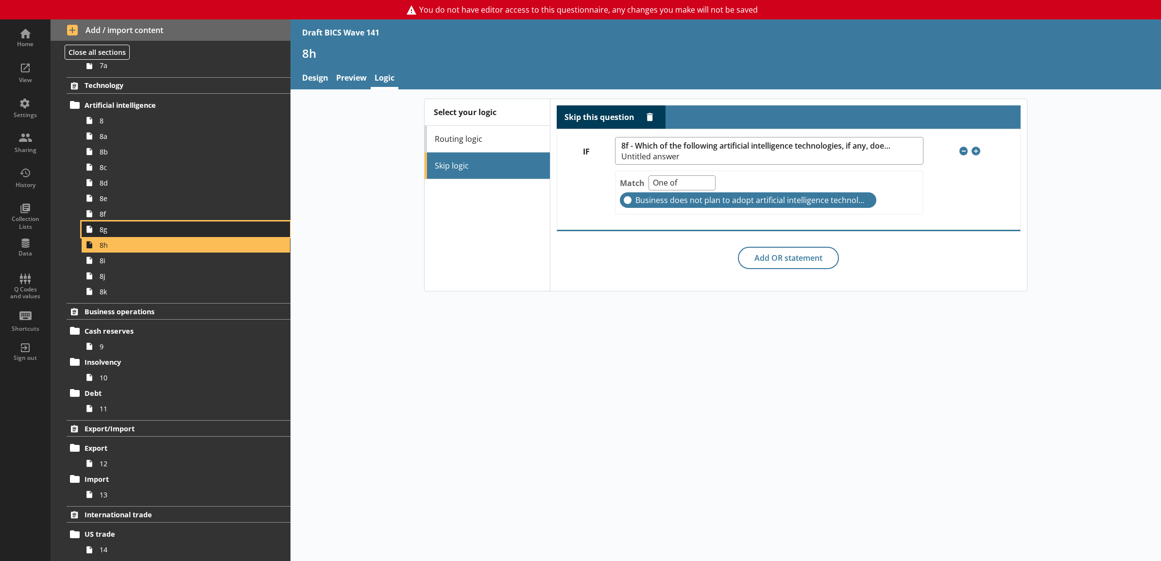
click at [219, 231] on span "8g" at bounding box center [175, 229] width 151 height 9
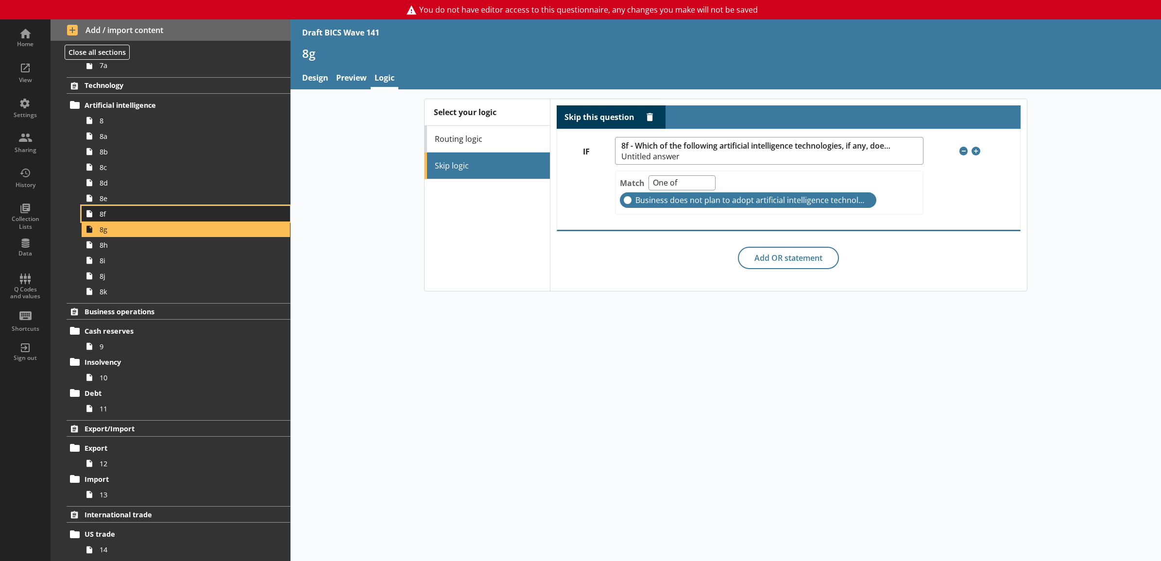
click at [218, 214] on span "8f" at bounding box center [175, 213] width 151 height 9
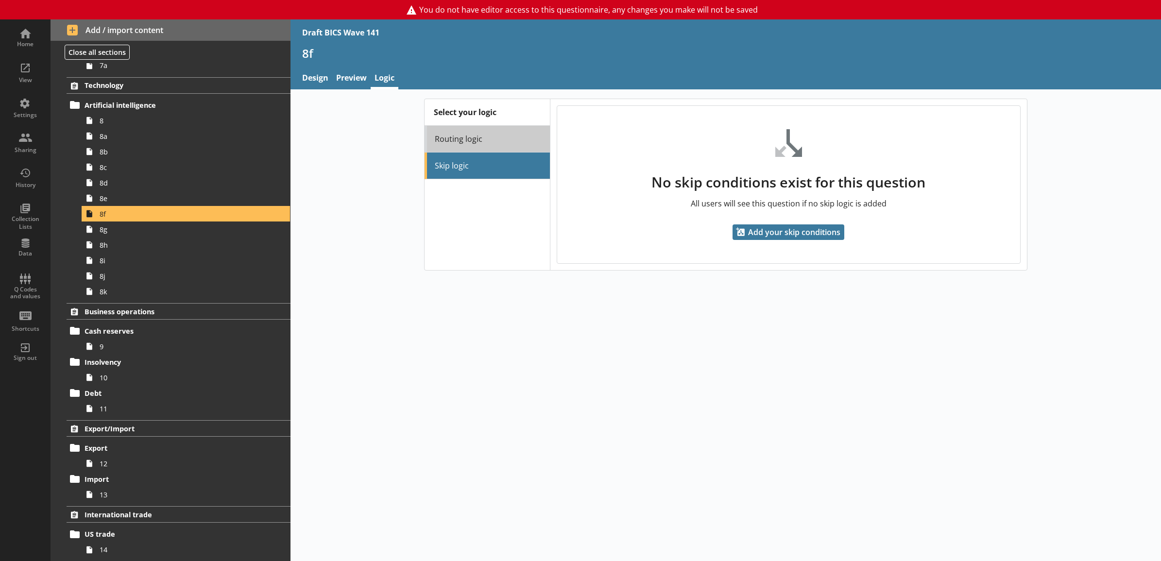
click at [467, 131] on link "Routing logic" at bounding box center [487, 139] width 125 height 27
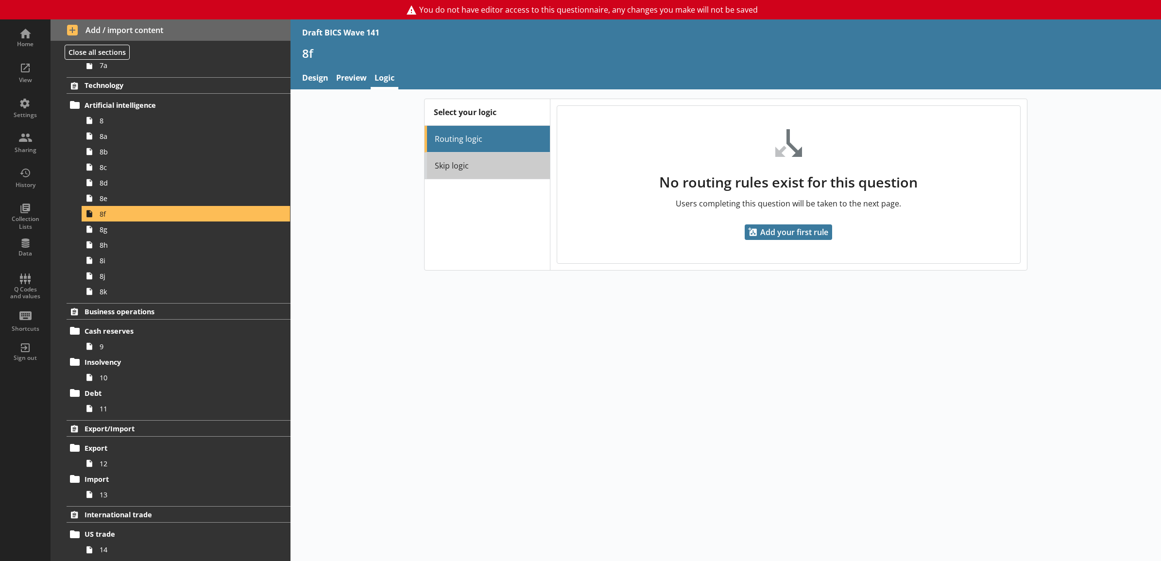
click at [457, 175] on link "Skip logic" at bounding box center [487, 166] width 125 height 27
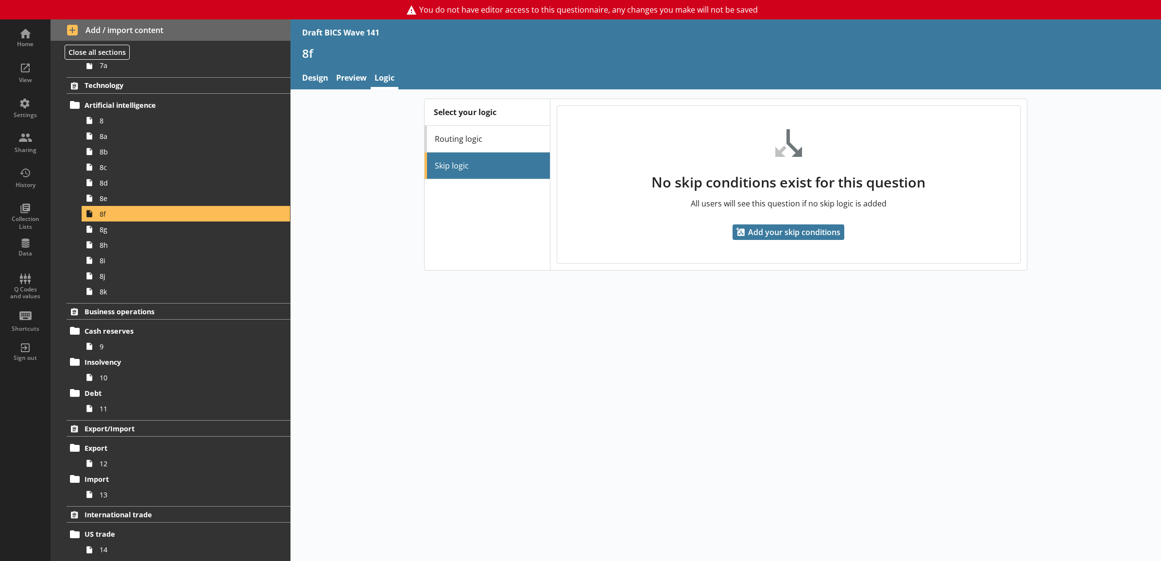
click at [380, 250] on div "Select your logic Routing logic Skip logic No skip conditions exist for this qu…" at bounding box center [726, 185] width 871 height 172
click at [487, 401] on div "Select your logic Routing logic Skip logic No skip conditions exist for this qu…" at bounding box center [726, 325] width 871 height 472
click at [178, 125] on span "8" at bounding box center [175, 120] width 151 height 9
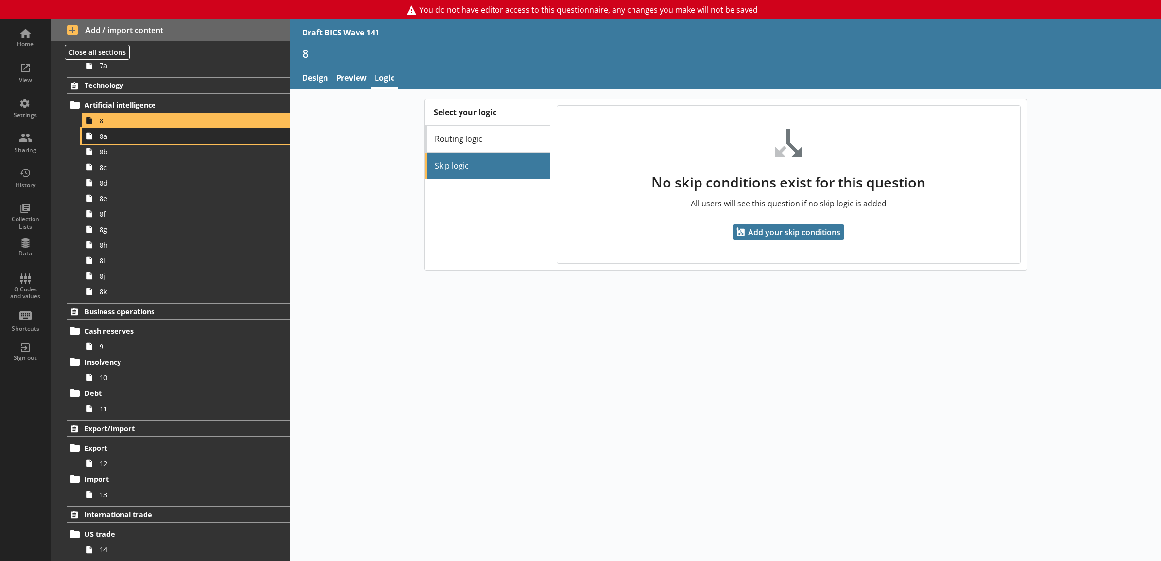
click at [192, 137] on span "8a" at bounding box center [175, 136] width 151 height 9
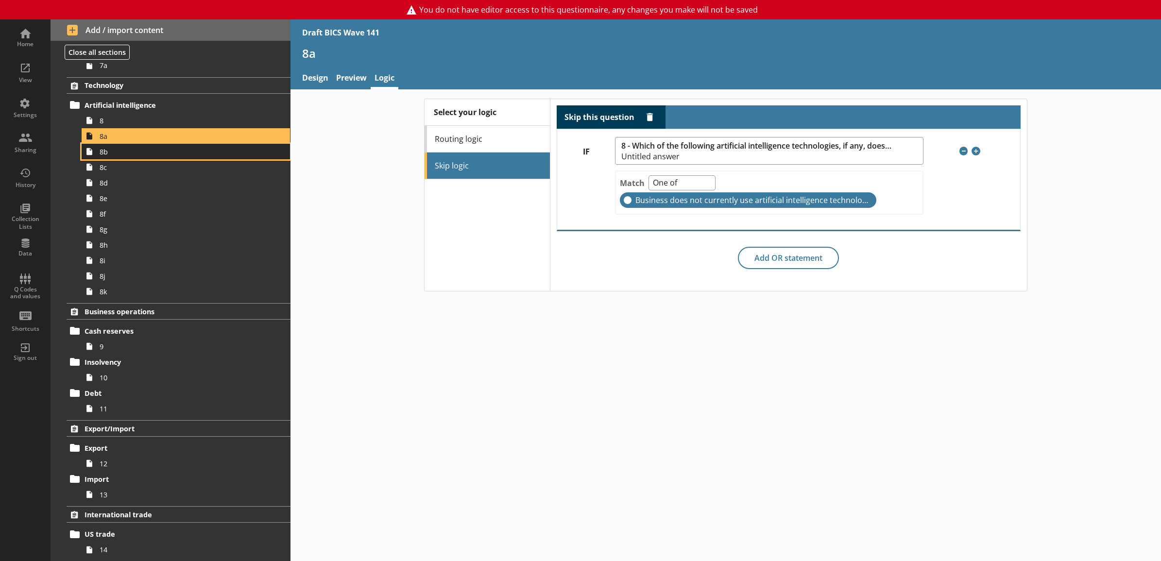
click at [187, 159] on link "8b" at bounding box center [186, 152] width 208 height 16
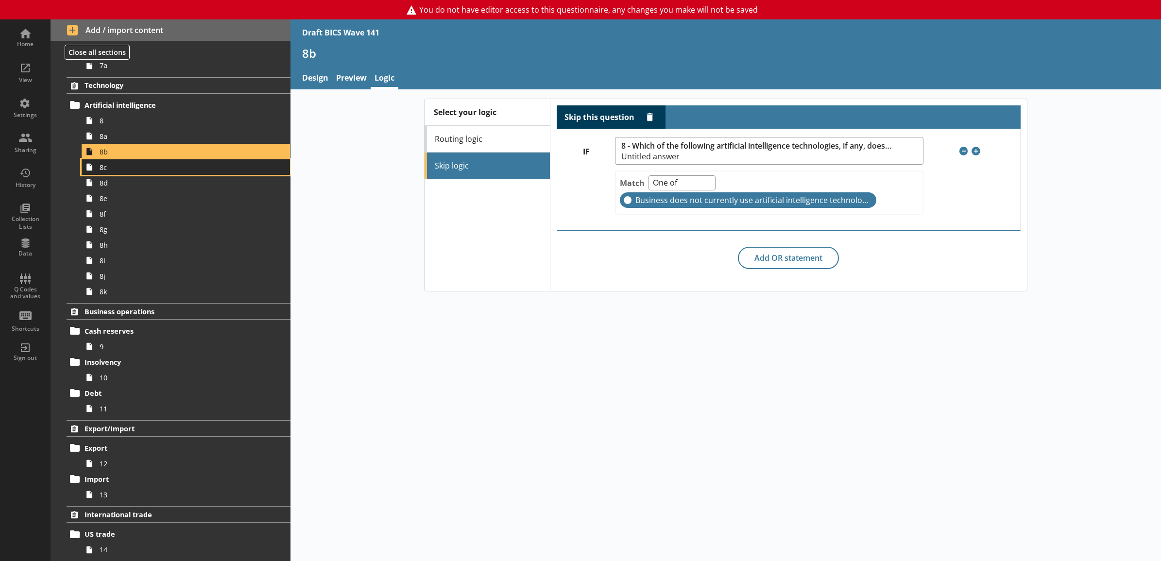
click at [183, 172] on link "8c" at bounding box center [186, 167] width 208 height 16
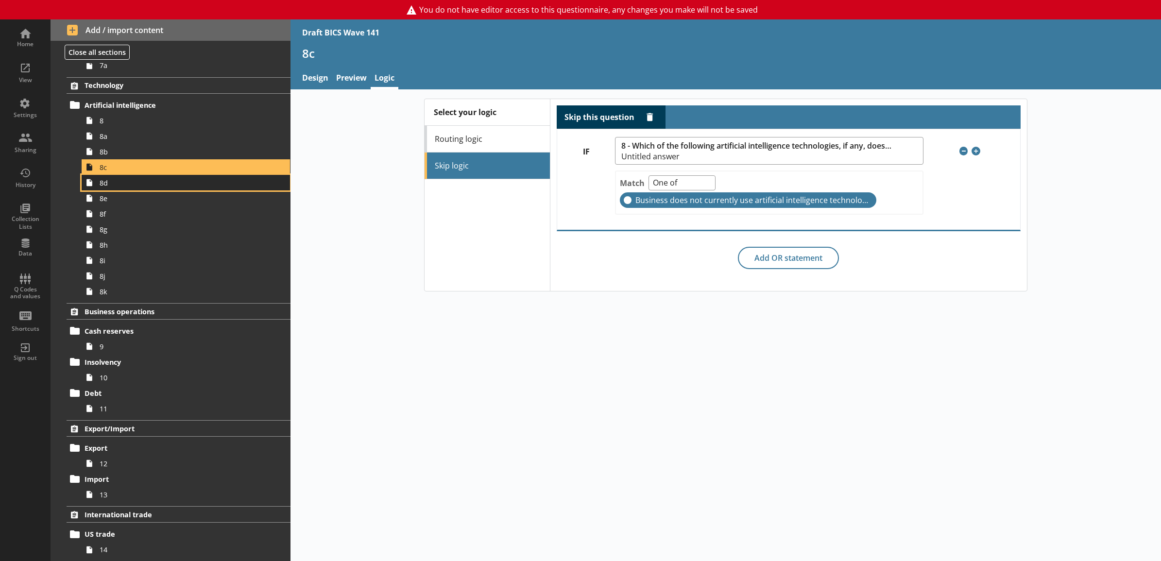
click at [184, 185] on span "8d" at bounding box center [175, 182] width 151 height 9
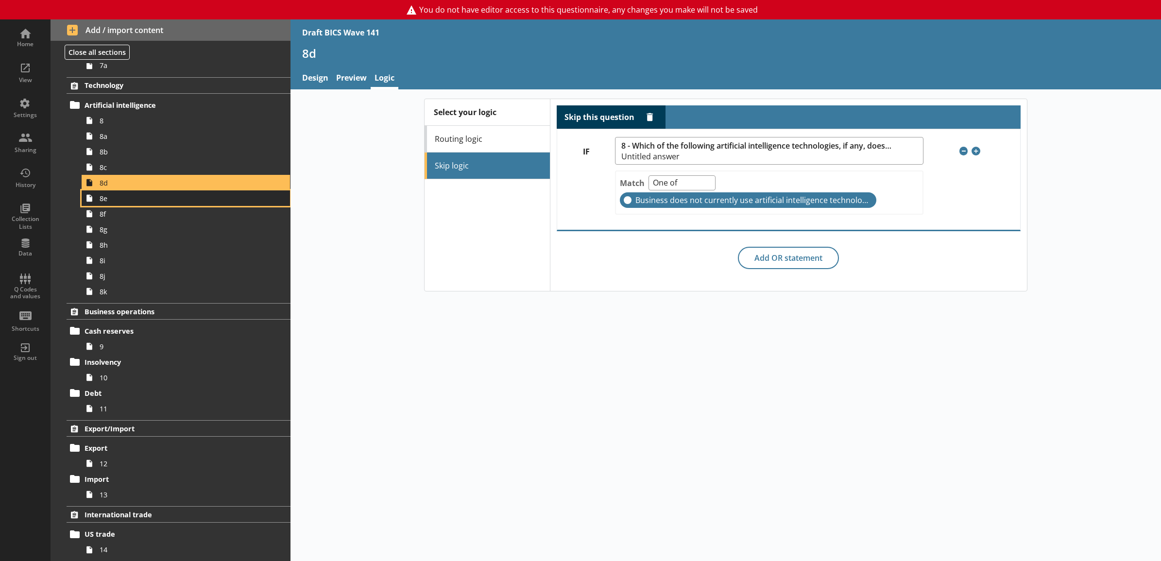
click at [182, 200] on span "8e" at bounding box center [175, 198] width 151 height 9
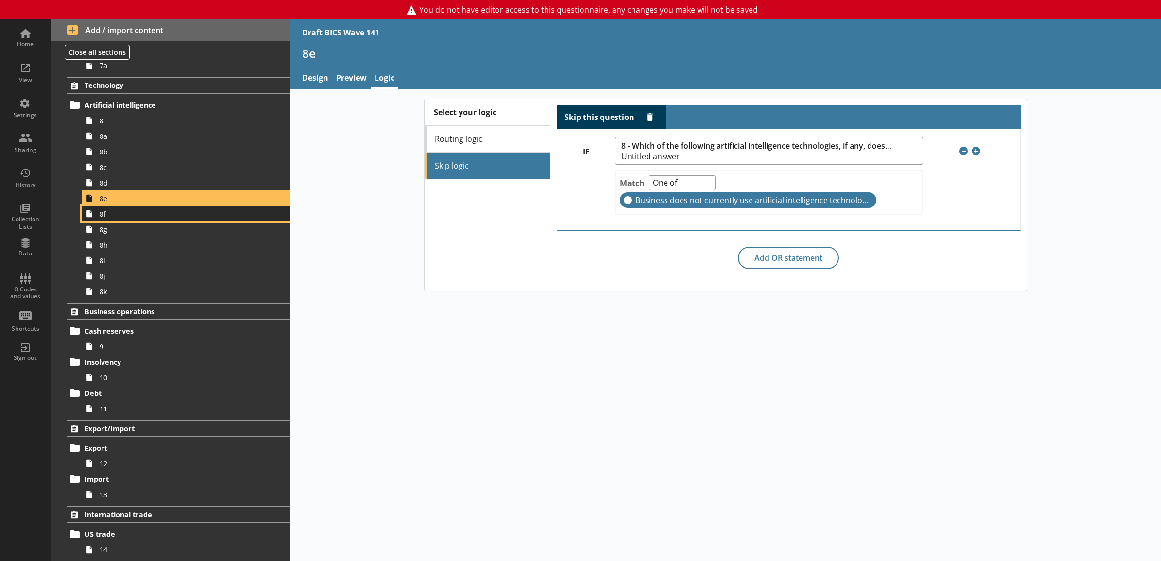
click at [178, 217] on span "8f" at bounding box center [175, 213] width 151 height 9
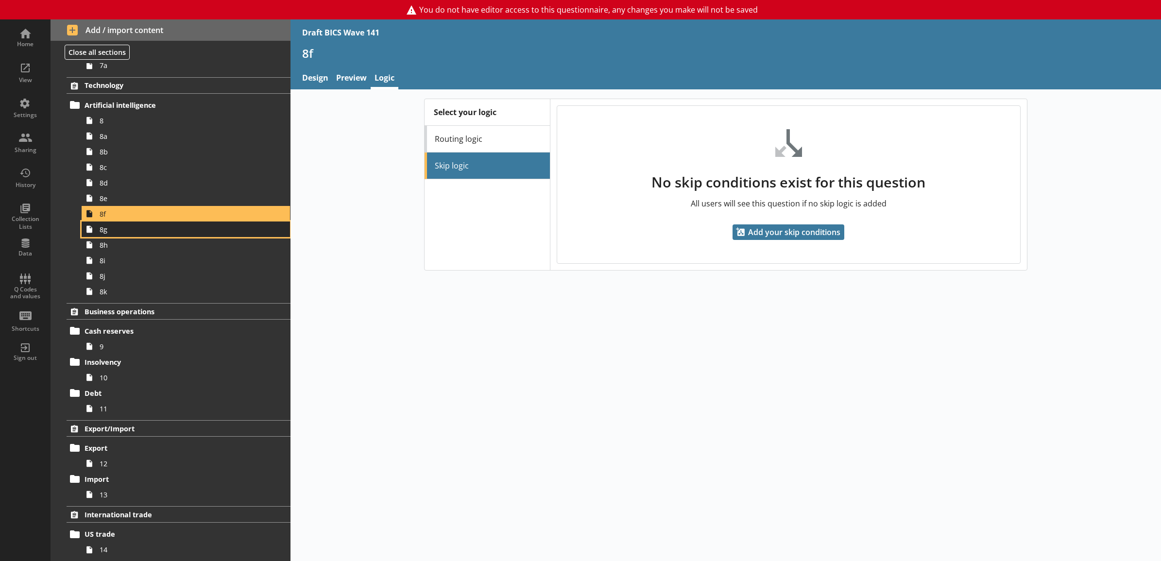
click at [176, 227] on span "8g" at bounding box center [175, 229] width 151 height 9
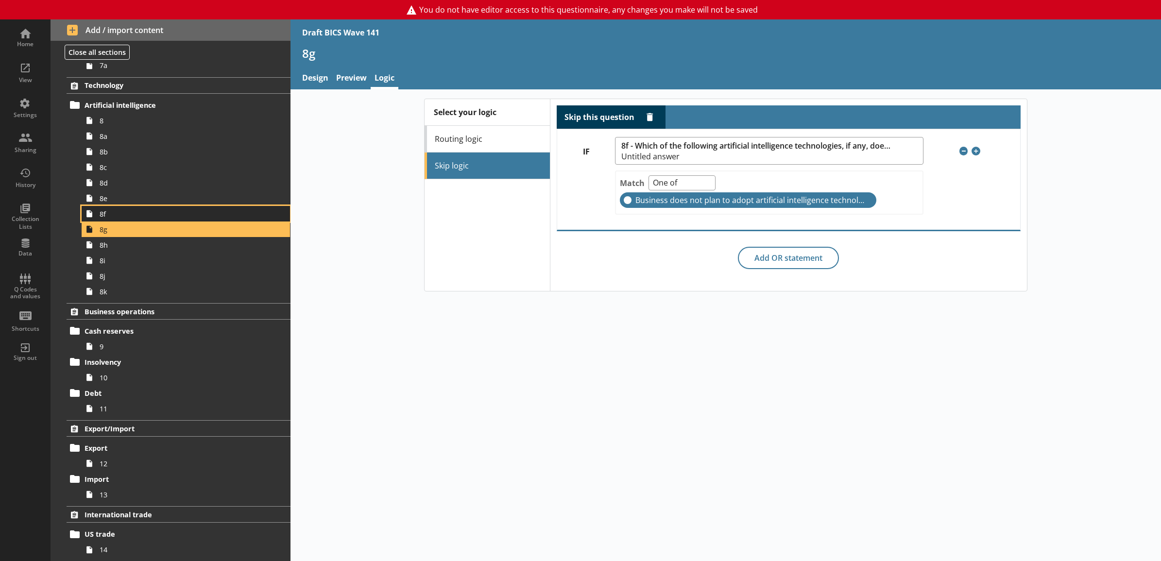
click at [173, 213] on span "8f" at bounding box center [175, 213] width 151 height 9
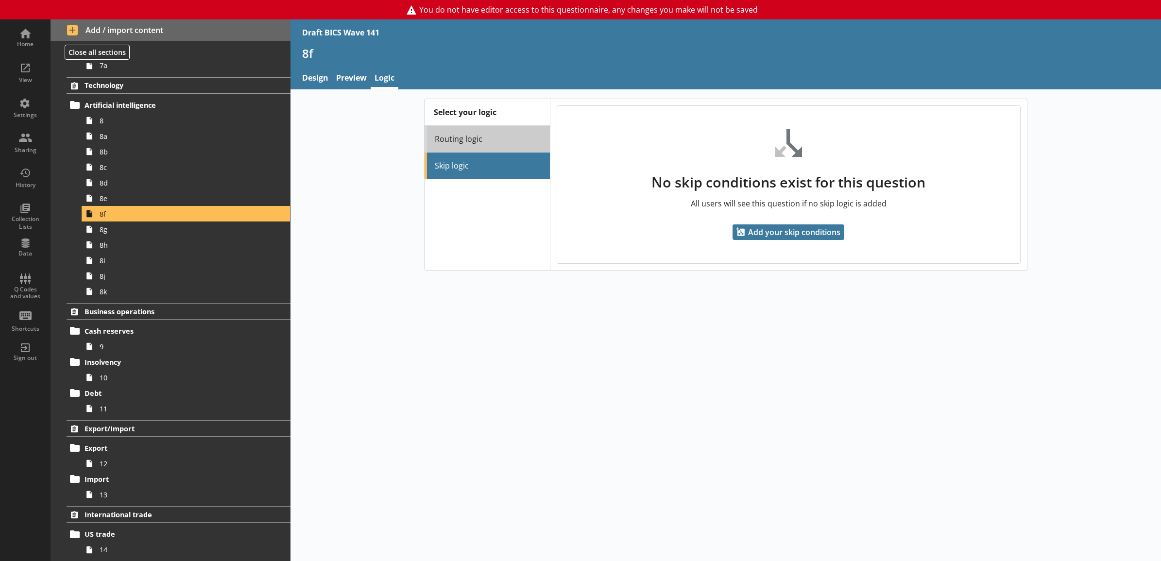
click at [464, 135] on link "Routing logic" at bounding box center [487, 139] width 125 height 27
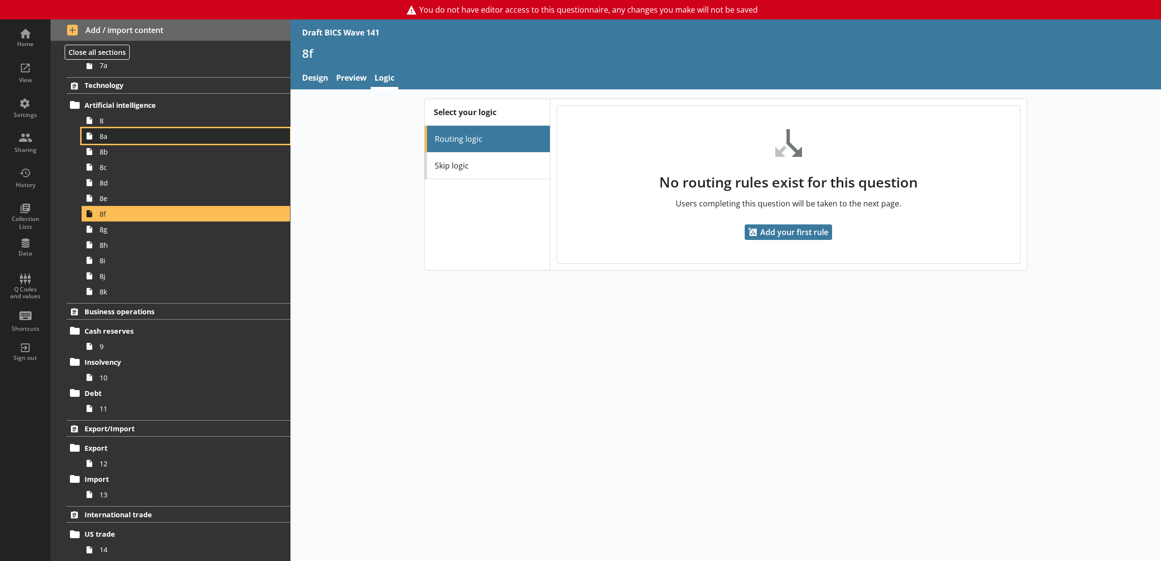
click at [215, 131] on link "8a" at bounding box center [186, 136] width 208 height 16
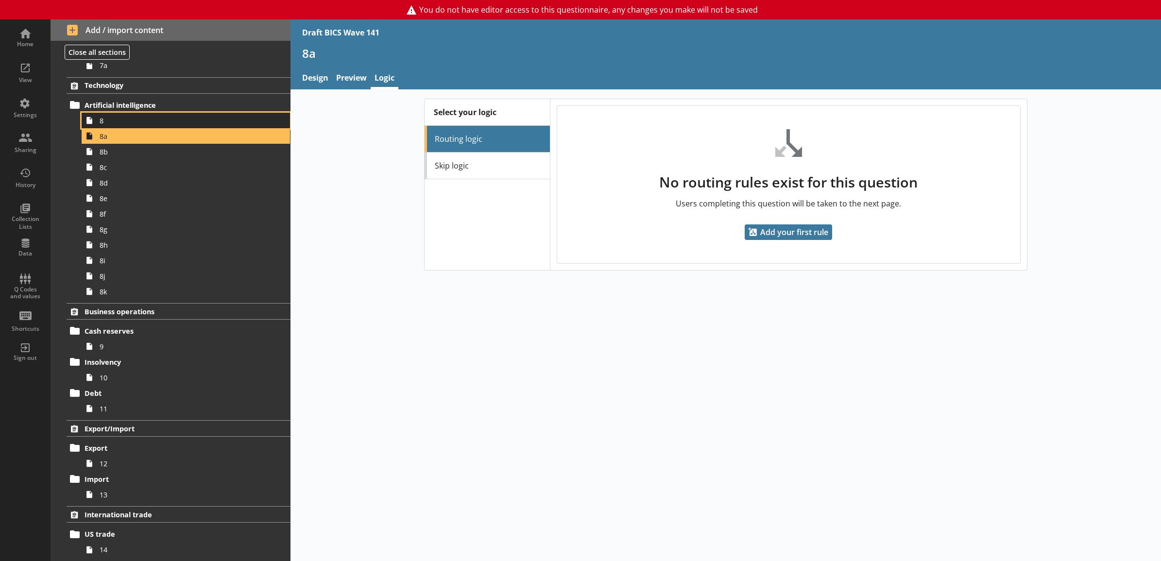
click at [214, 120] on span "8" at bounding box center [175, 120] width 151 height 9
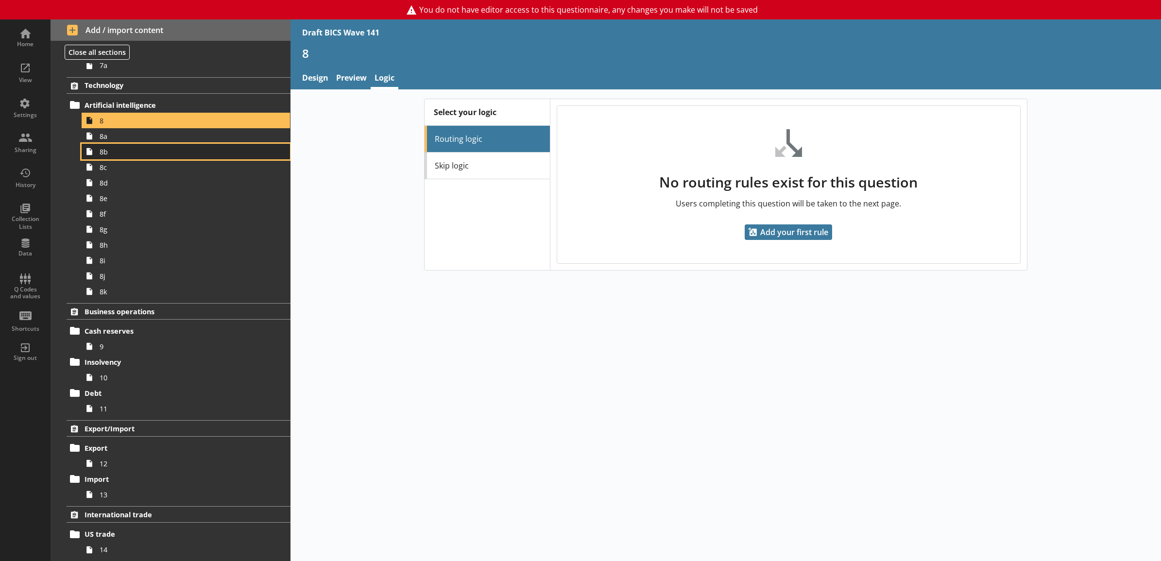
click at [198, 155] on span "8b" at bounding box center [175, 151] width 151 height 9
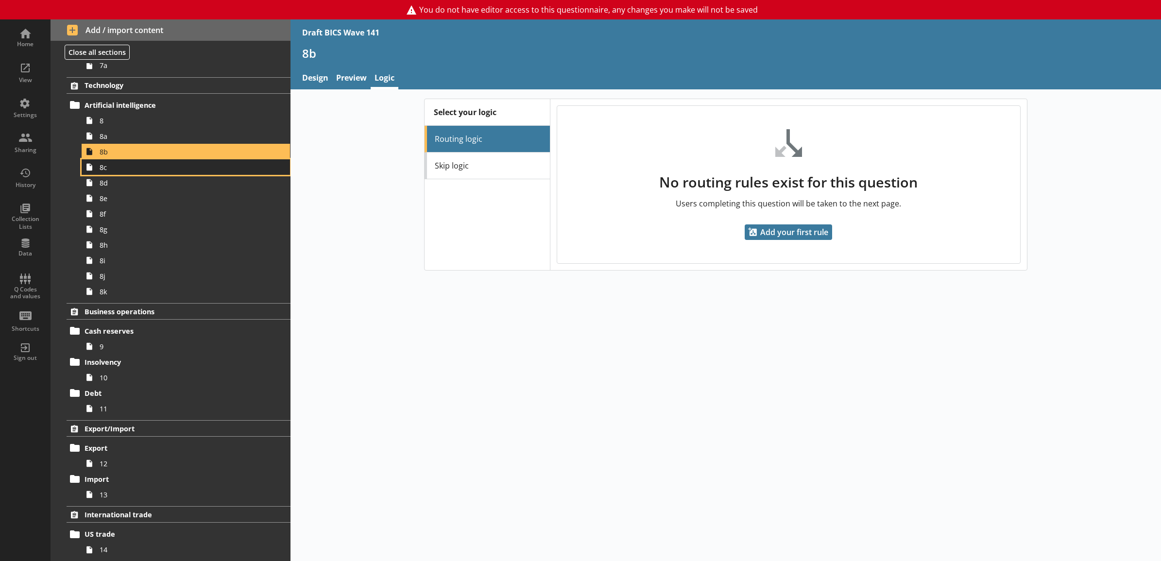
click at [188, 169] on span "8c" at bounding box center [175, 167] width 151 height 9
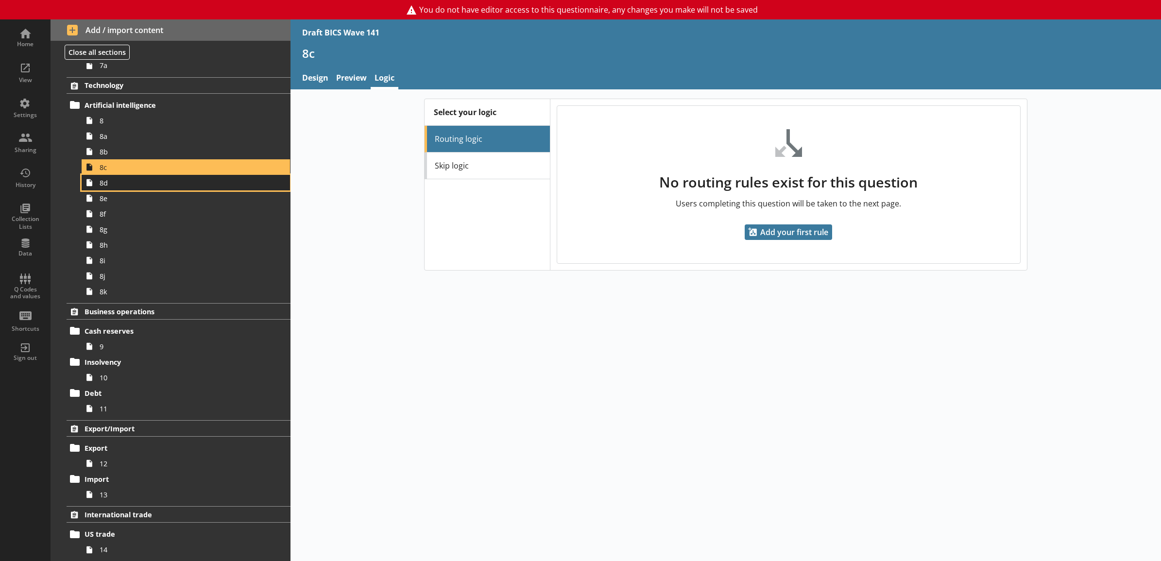
click at [183, 180] on span "8d" at bounding box center [175, 182] width 151 height 9
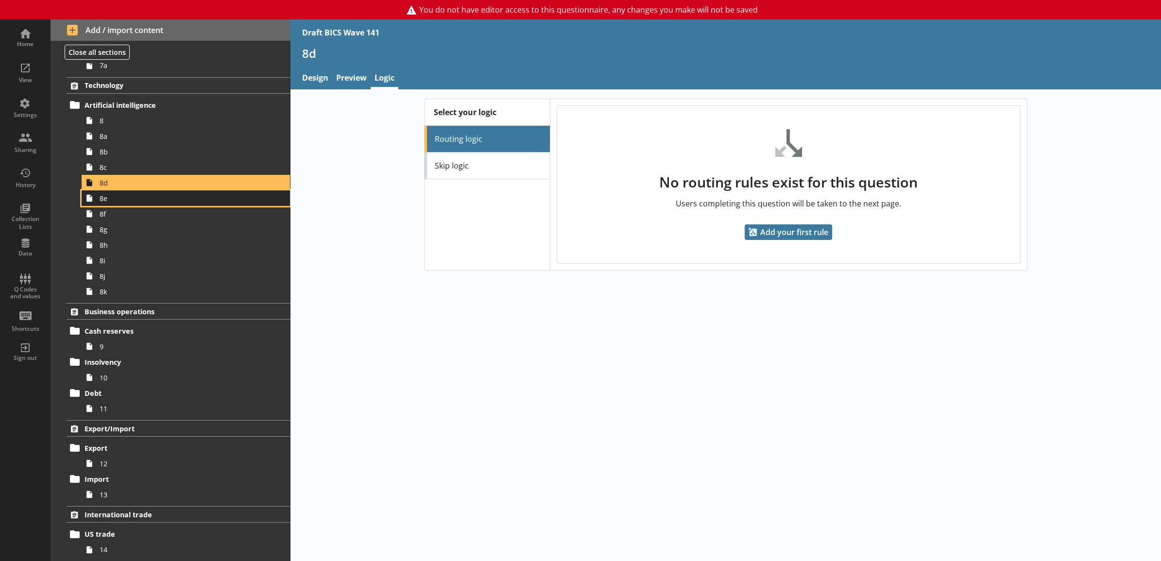
click at [180, 197] on span "8e" at bounding box center [175, 198] width 151 height 9
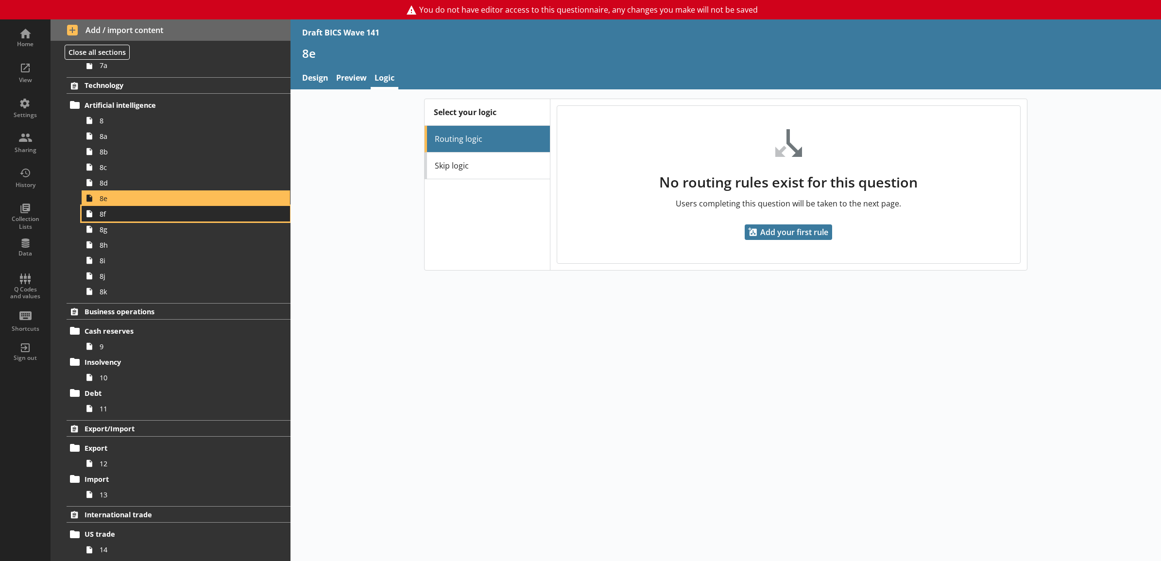
click at [173, 210] on span "8f" at bounding box center [175, 213] width 151 height 9
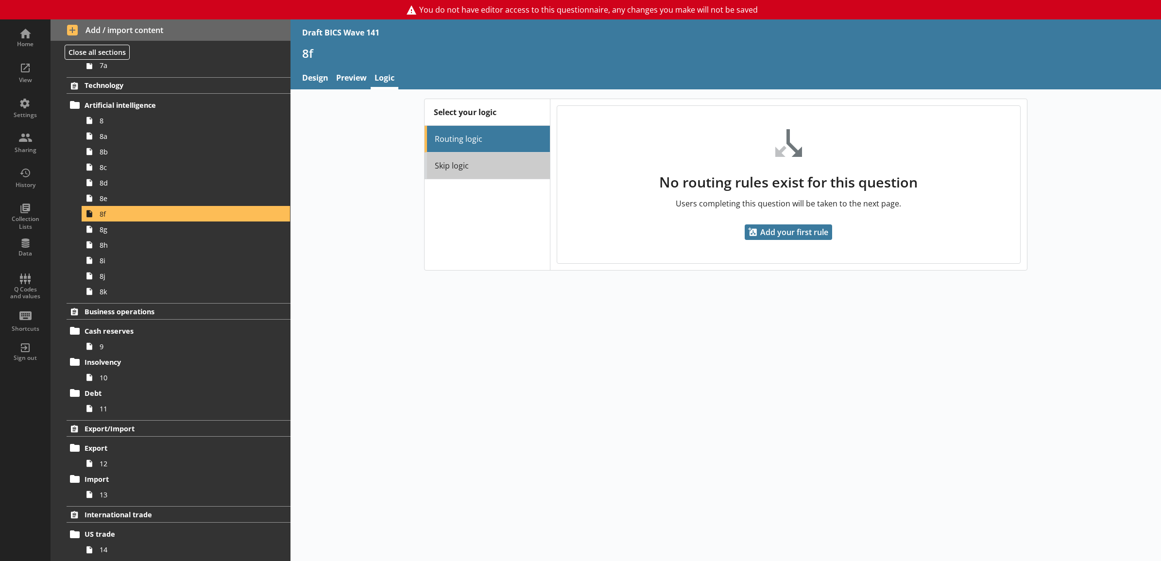
click at [490, 176] on link "Skip logic" at bounding box center [487, 166] width 125 height 27
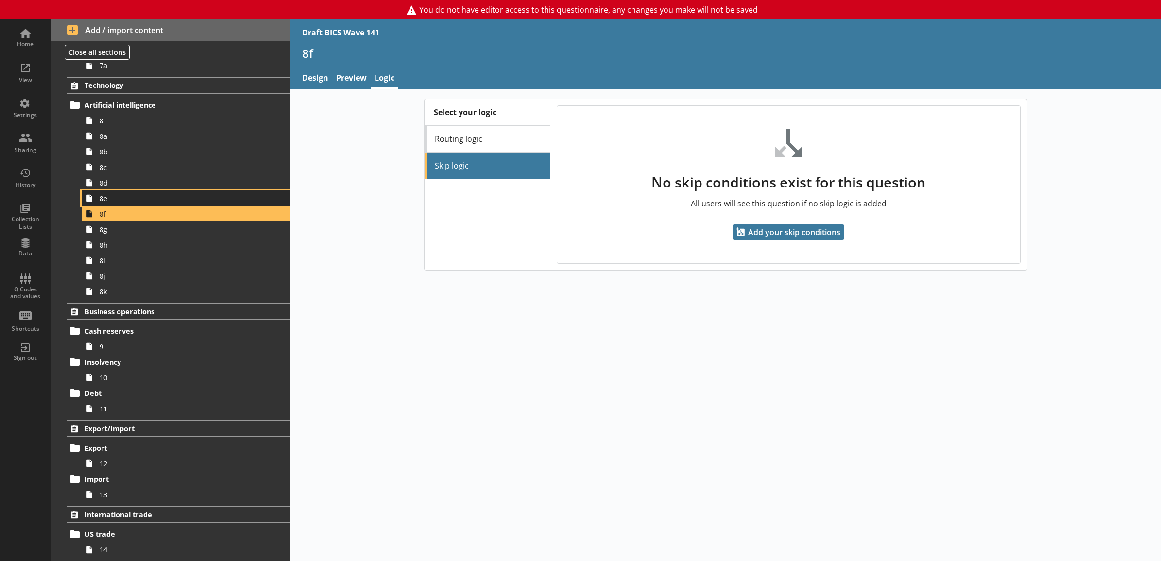
click at [150, 200] on span "8e" at bounding box center [175, 198] width 151 height 9
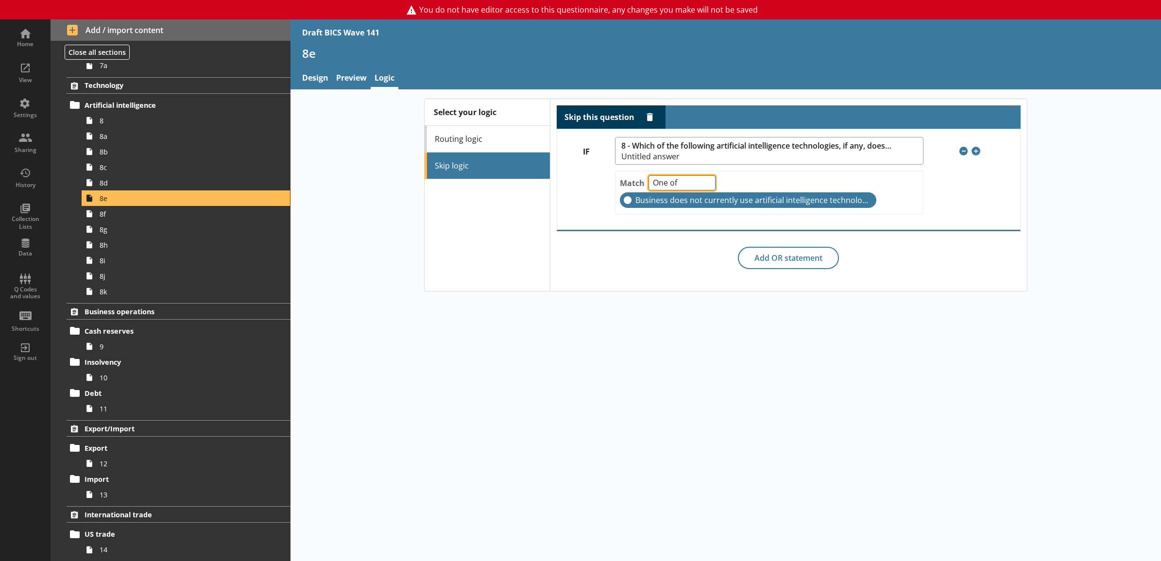
click at [679, 182] on select "One of Unanswered" at bounding box center [682, 182] width 67 height 15
click at [557, 236] on div "Skip this question Delete rule IF 8 - Which of the following artificial intelli…" at bounding box center [789, 187] width 464 height 164
click at [190, 226] on span "8g" at bounding box center [175, 229] width 151 height 9
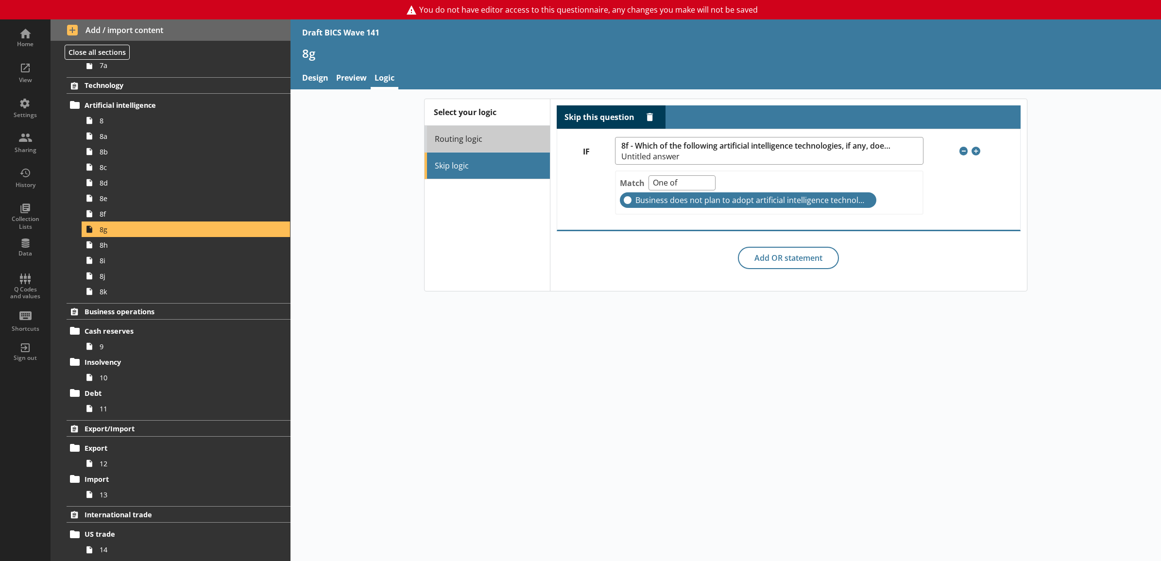
click at [491, 148] on link "Routing logic" at bounding box center [487, 139] width 125 height 27
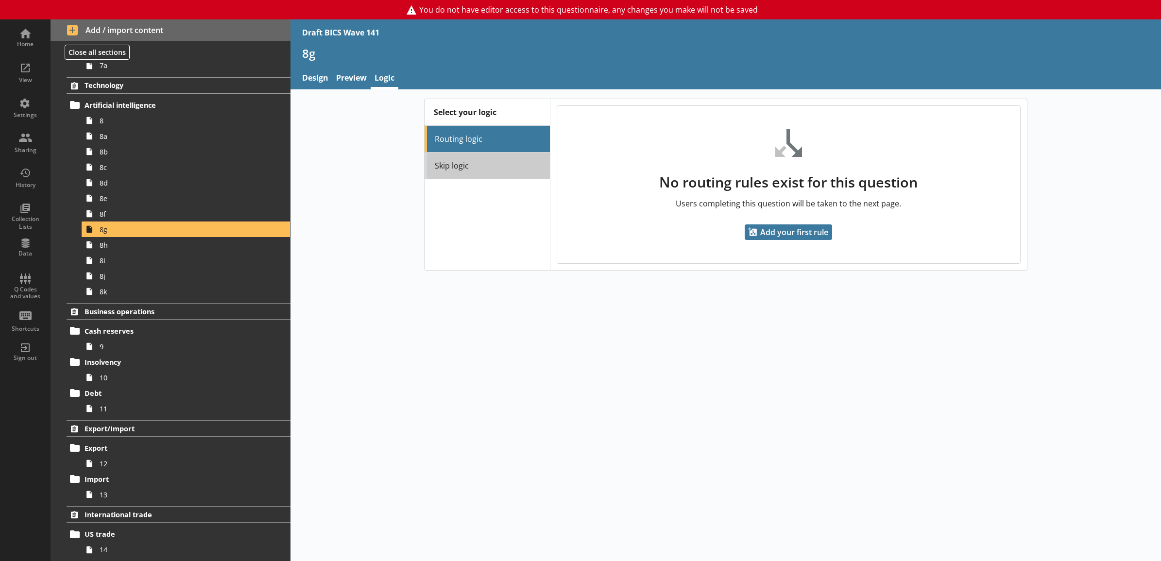
click at [484, 159] on link "Skip logic" at bounding box center [487, 166] width 125 height 27
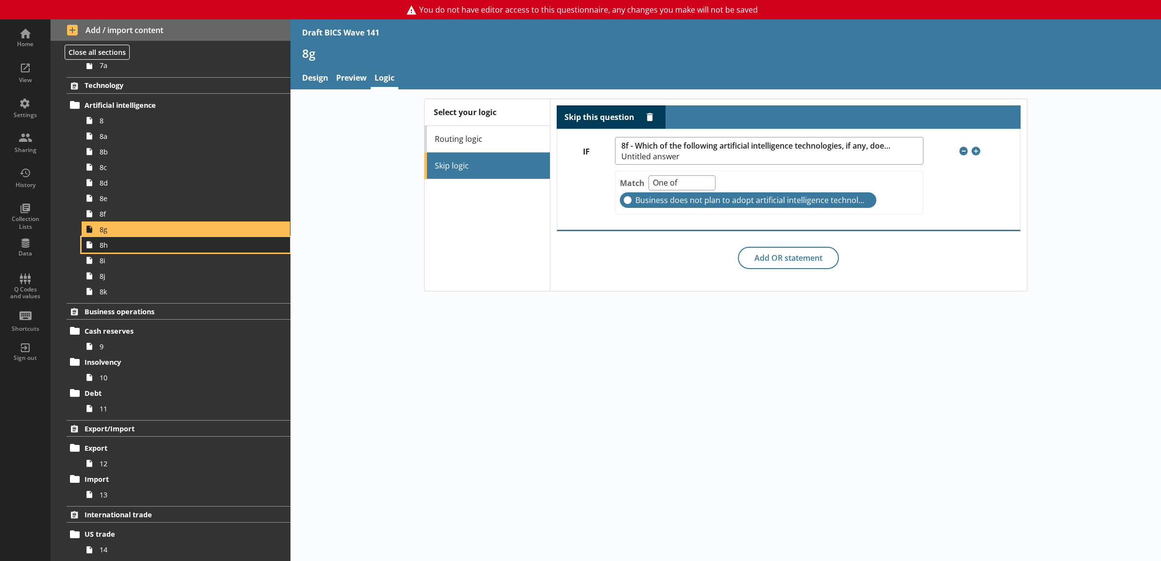
click at [176, 238] on link "8h" at bounding box center [186, 245] width 208 height 16
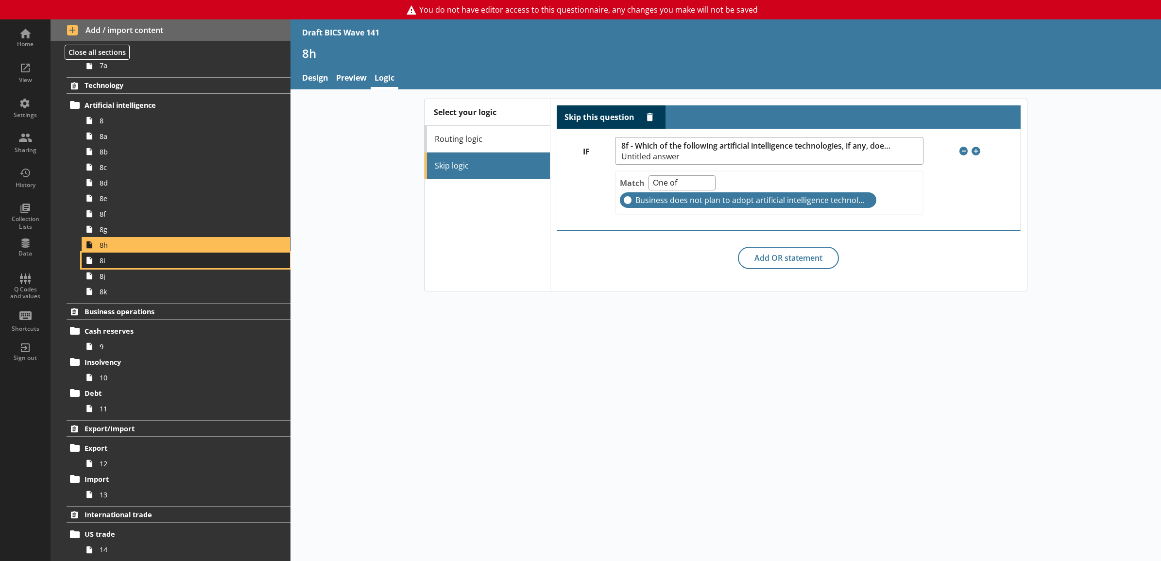
click at [168, 261] on span "8i" at bounding box center [175, 260] width 151 height 9
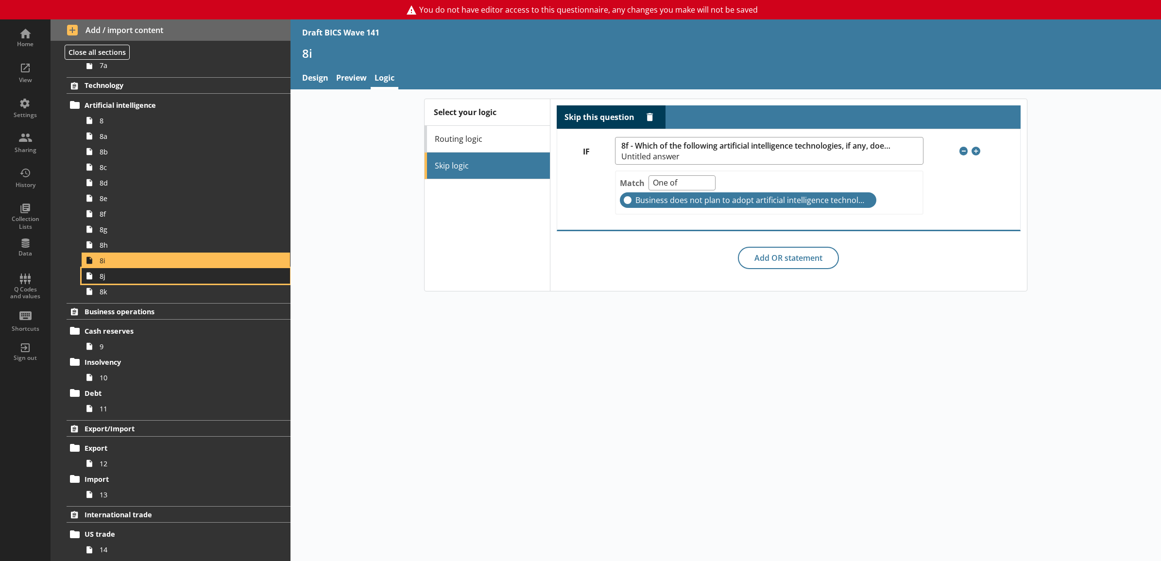
click at [163, 278] on span "8j" at bounding box center [175, 276] width 151 height 9
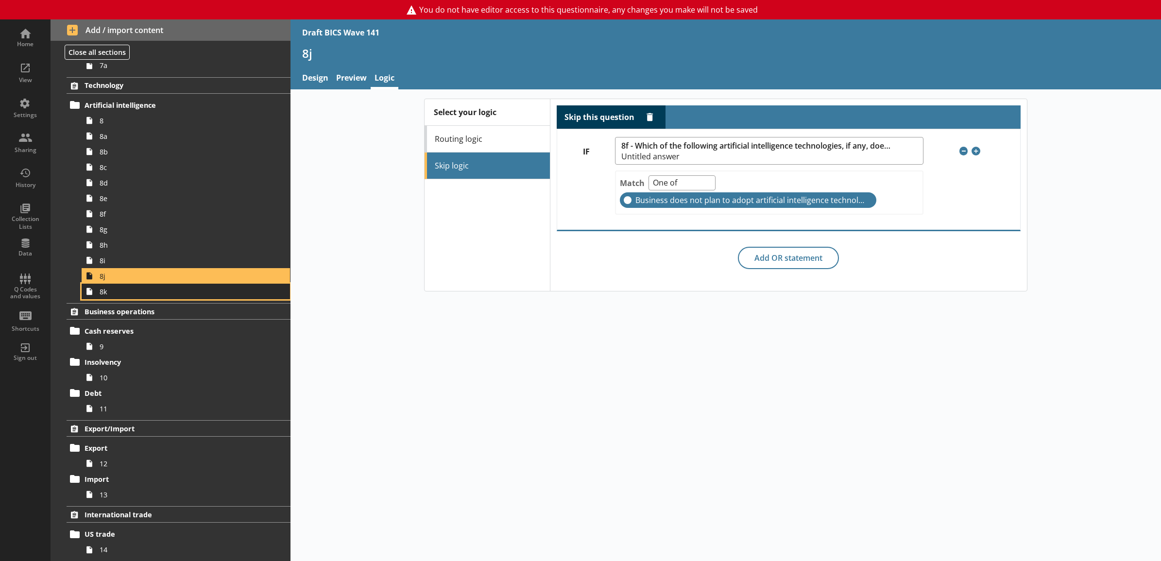
click at [151, 297] on link "8k" at bounding box center [186, 292] width 208 height 16
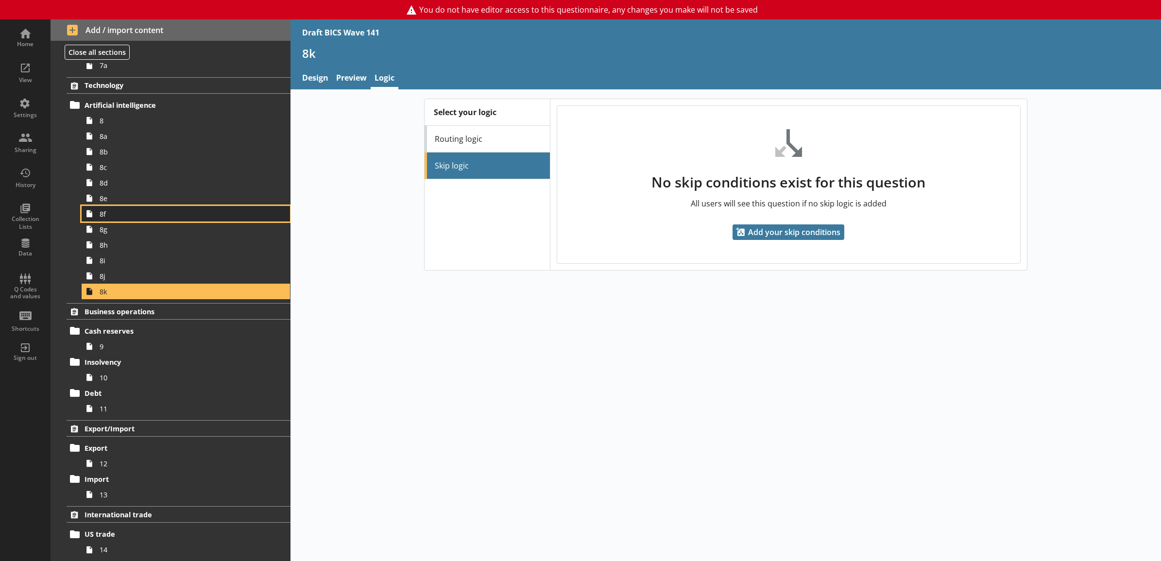
click at [155, 217] on span "8f" at bounding box center [175, 213] width 151 height 9
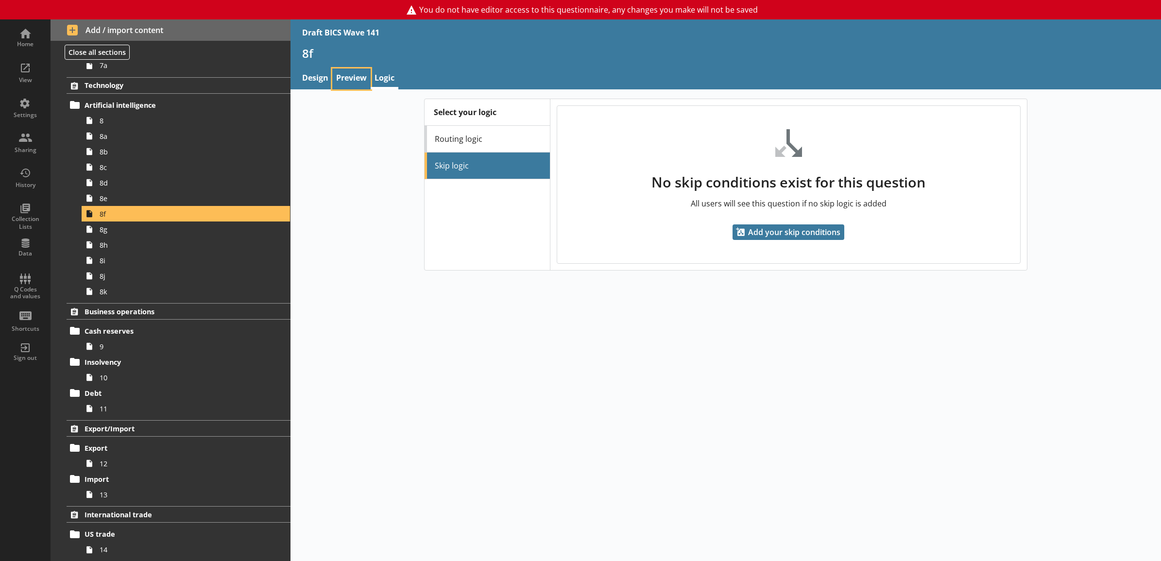
click at [355, 82] on link "Preview" at bounding box center [351, 79] width 38 height 21
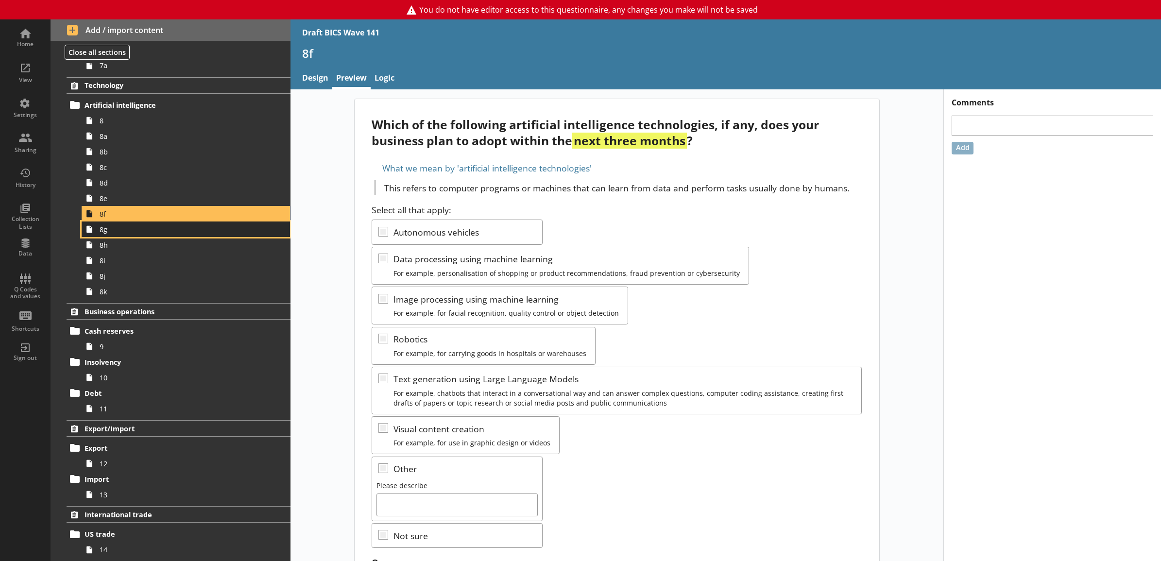
click at [214, 229] on span "8g" at bounding box center [175, 229] width 151 height 9
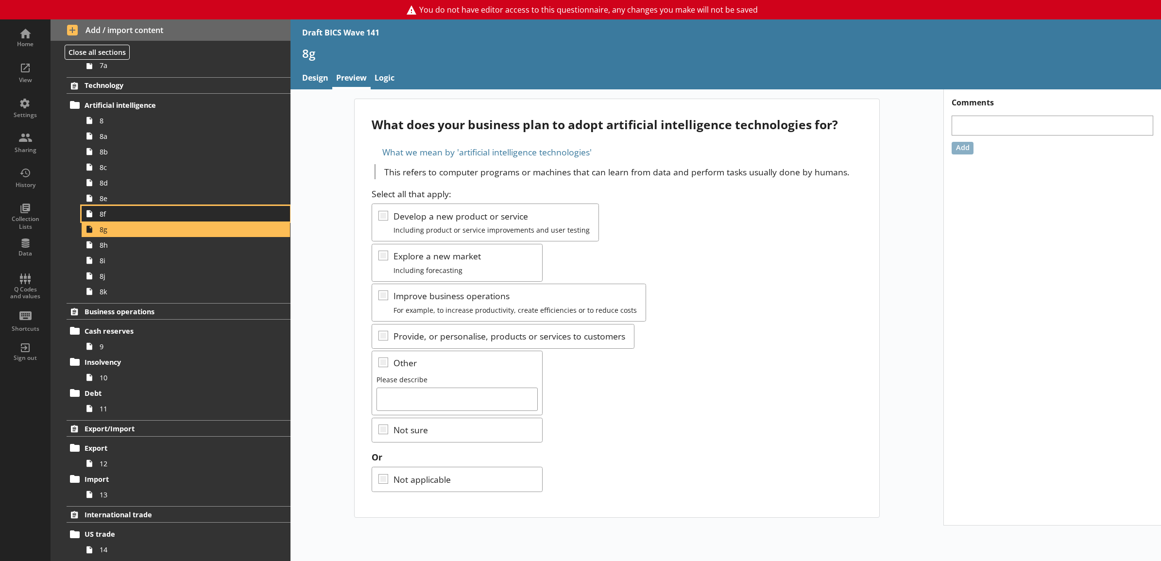
click at [198, 214] on span "8f" at bounding box center [175, 213] width 151 height 9
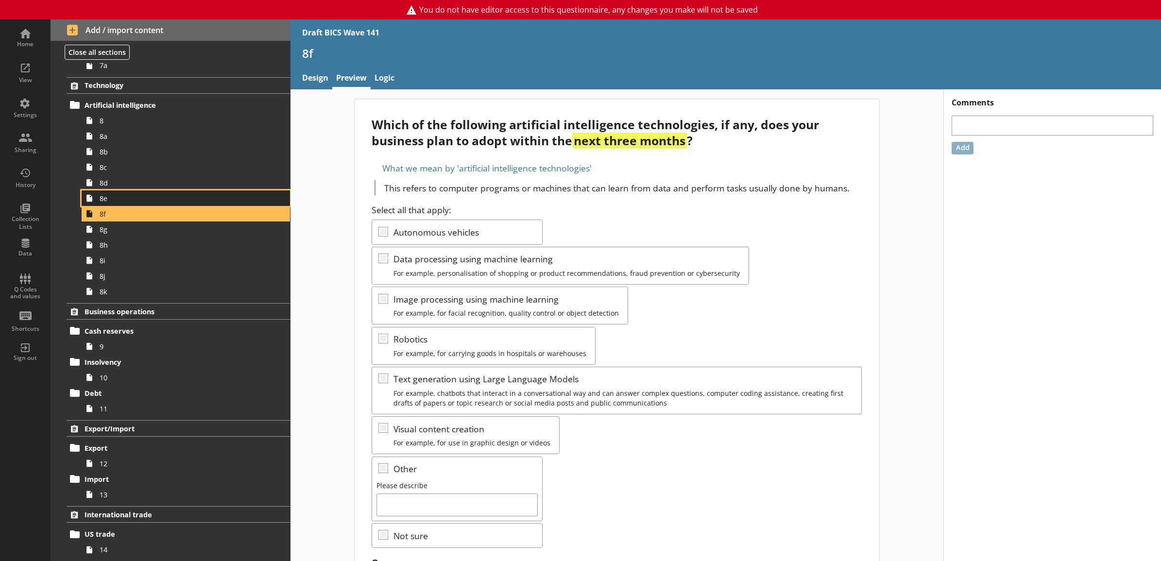
click at [193, 200] on span "8e" at bounding box center [175, 198] width 151 height 9
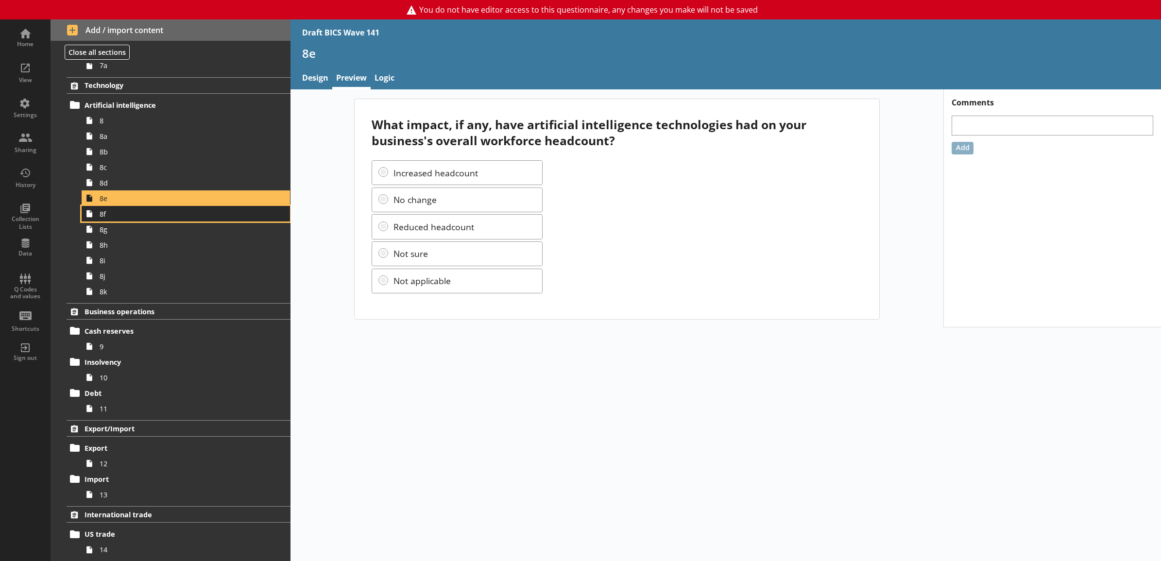
click at [191, 211] on span "8f" at bounding box center [175, 213] width 151 height 9
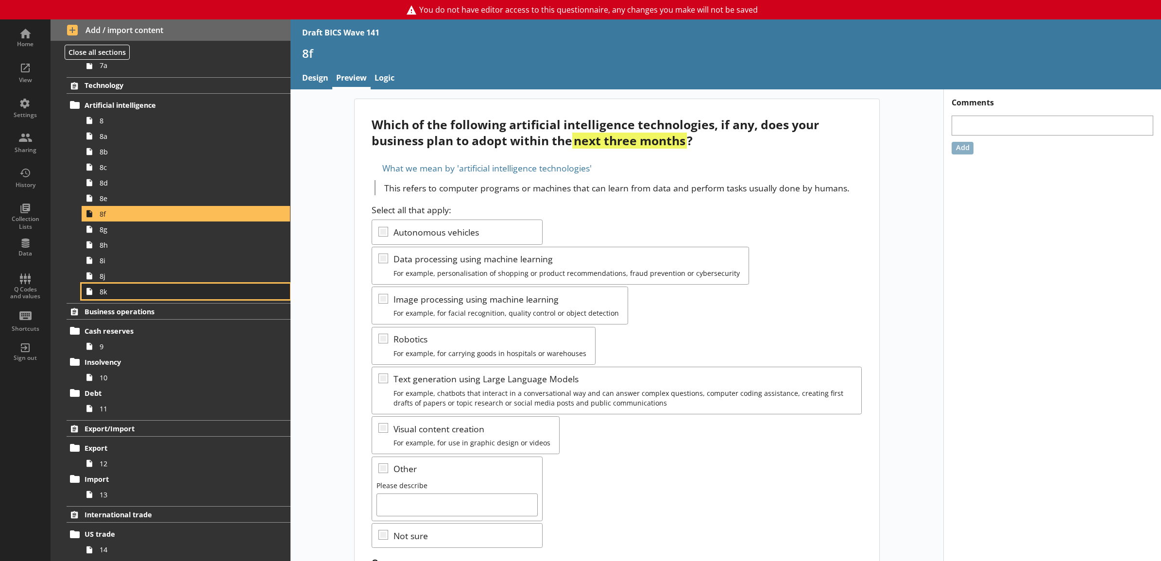
click at [164, 297] on link "8k" at bounding box center [186, 292] width 208 height 16
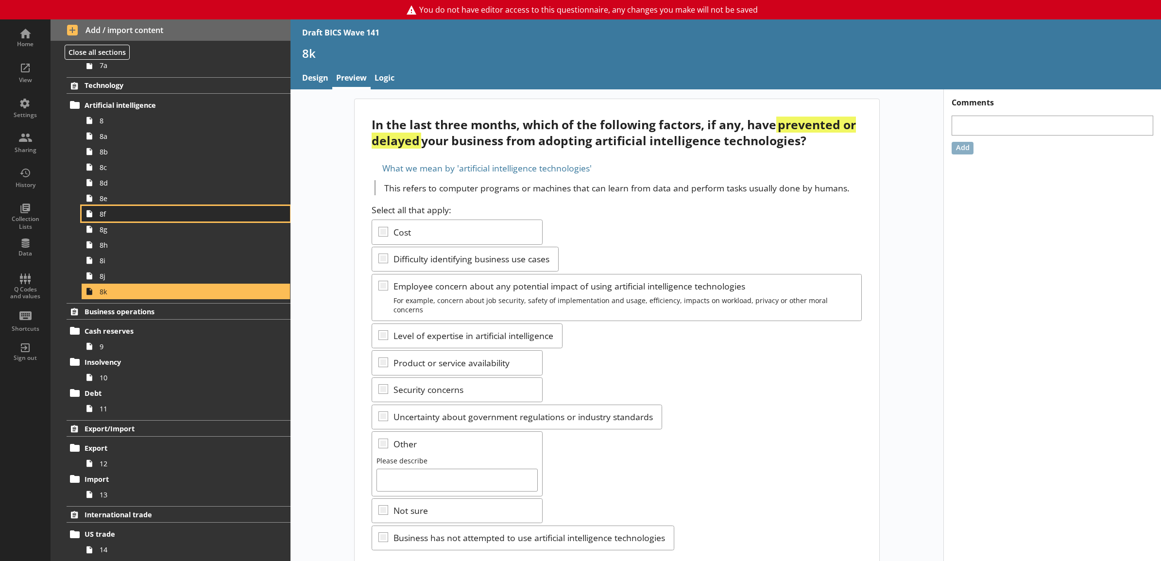
click at [165, 207] on link "8f" at bounding box center [186, 214] width 208 height 16
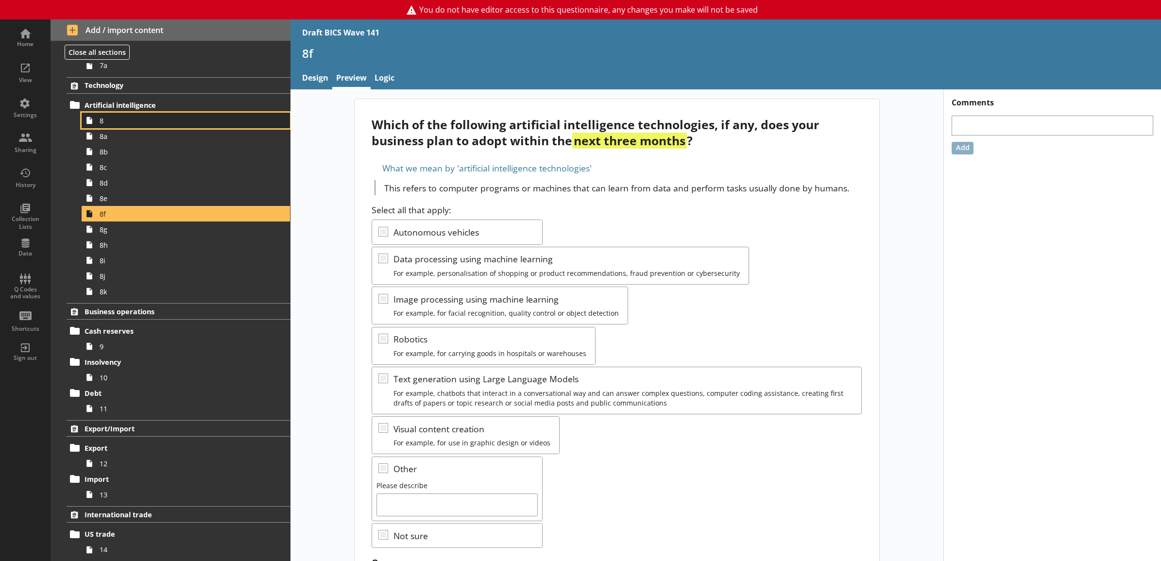
click at [207, 127] on link "8" at bounding box center [186, 121] width 208 height 16
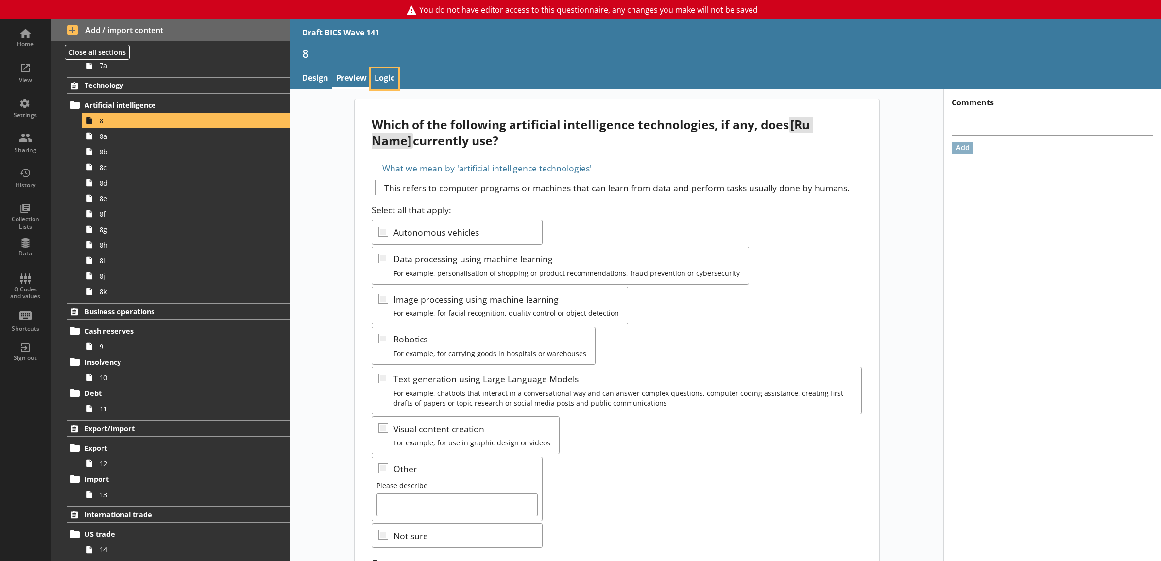
click at [392, 83] on link "Logic" at bounding box center [385, 79] width 28 height 21
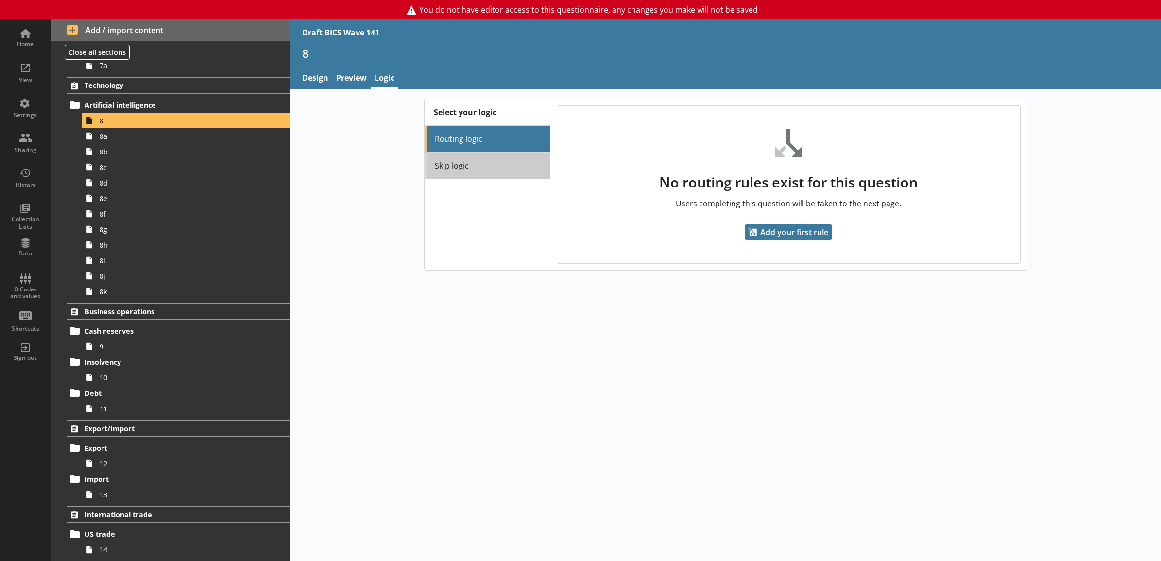
click at [439, 164] on link "Skip logic" at bounding box center [487, 166] width 125 height 27
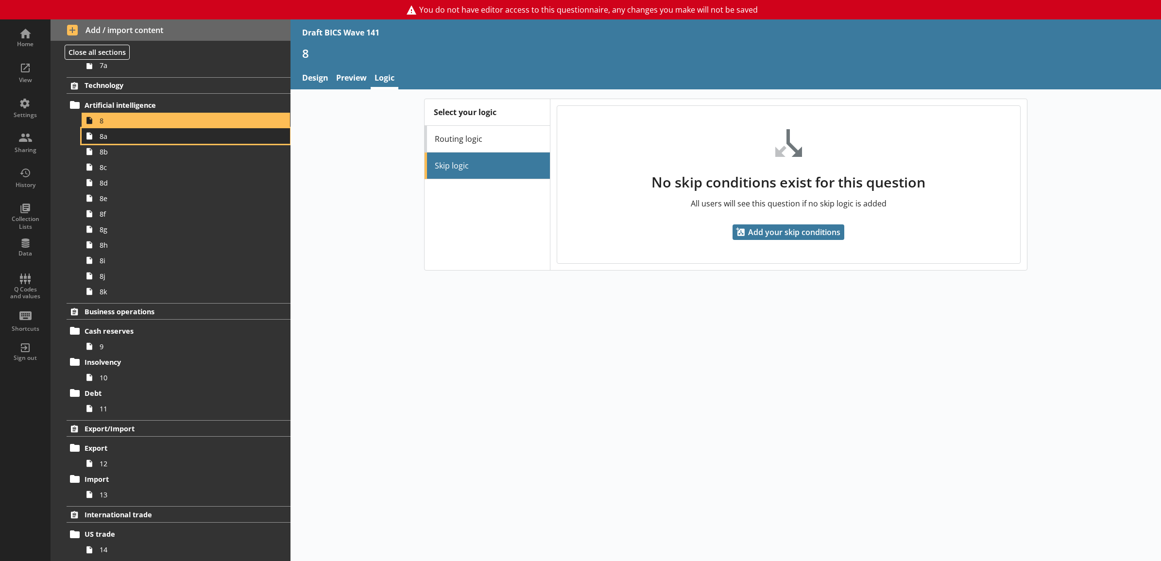
click at [185, 142] on link "8a" at bounding box center [186, 136] width 208 height 16
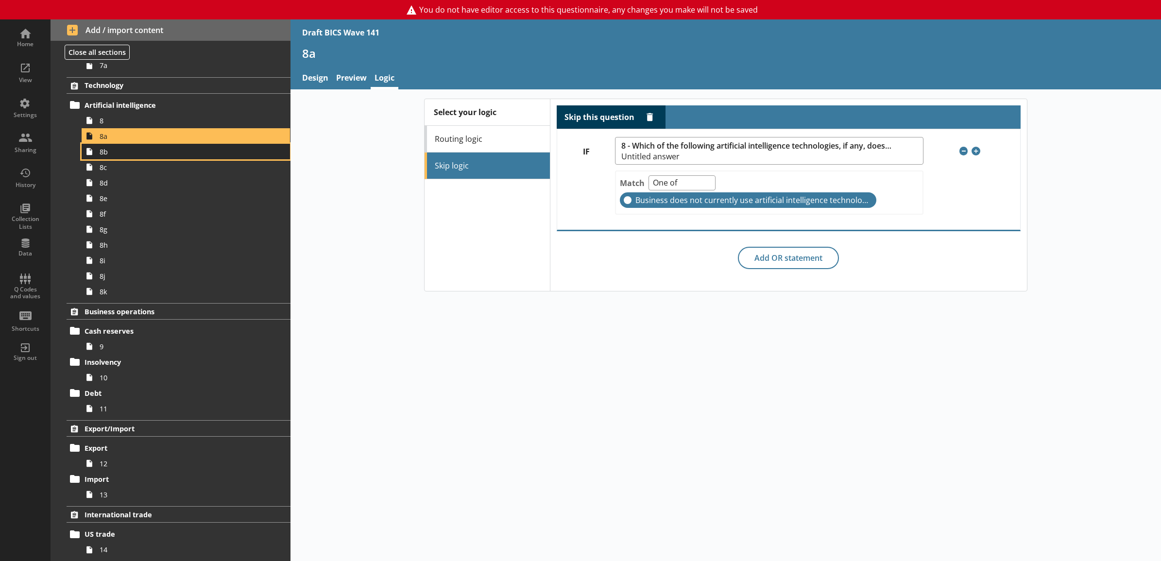
click at [171, 154] on span "8b" at bounding box center [175, 151] width 151 height 9
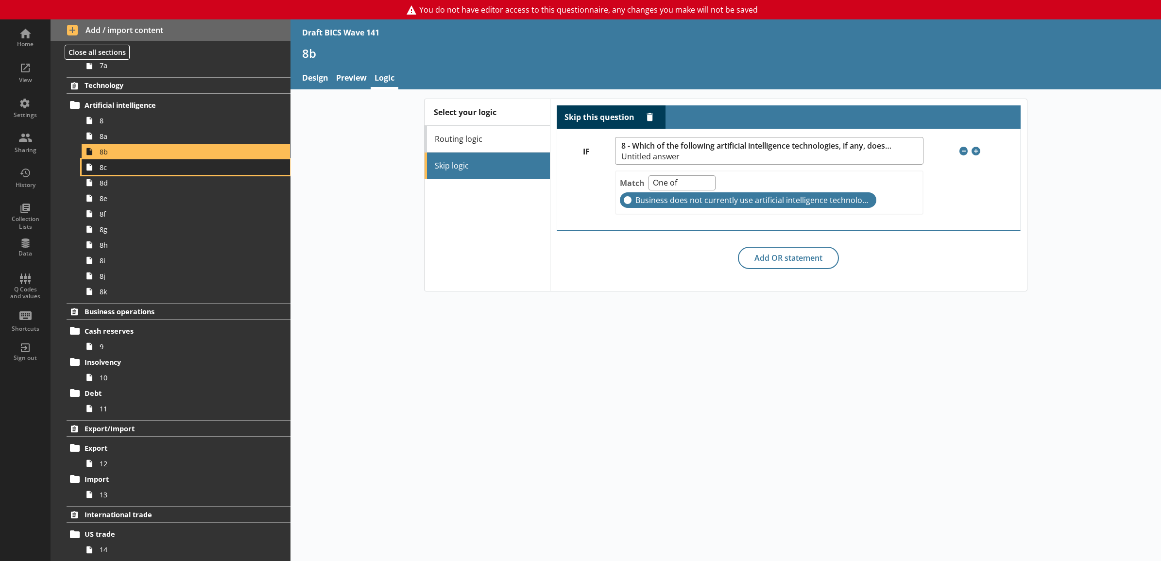
click at [168, 166] on span "8c" at bounding box center [175, 167] width 151 height 9
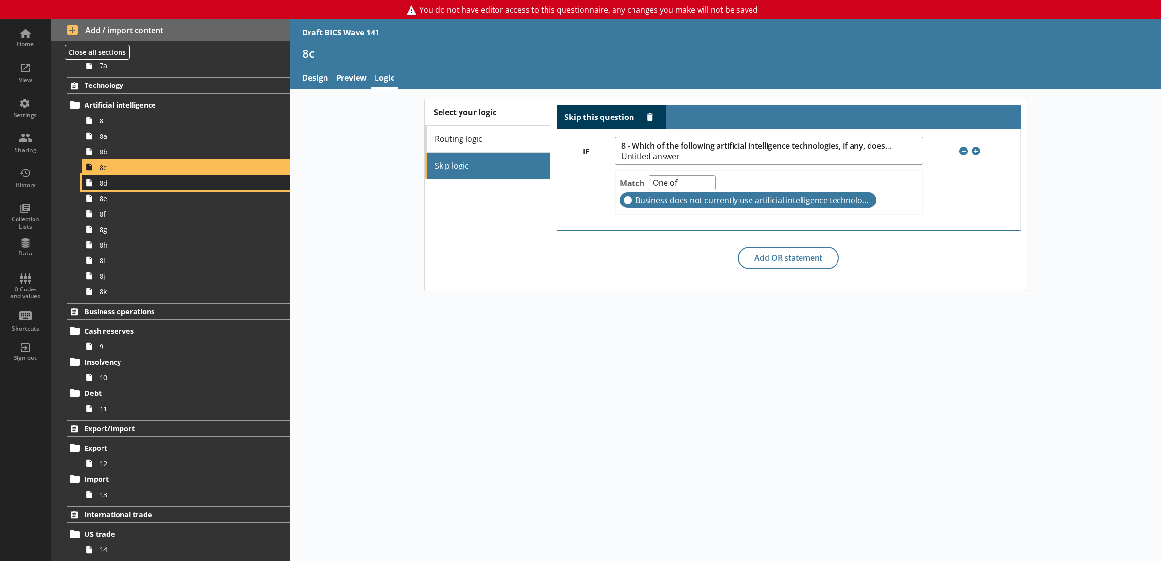
click at [166, 177] on link "8d" at bounding box center [186, 183] width 208 height 16
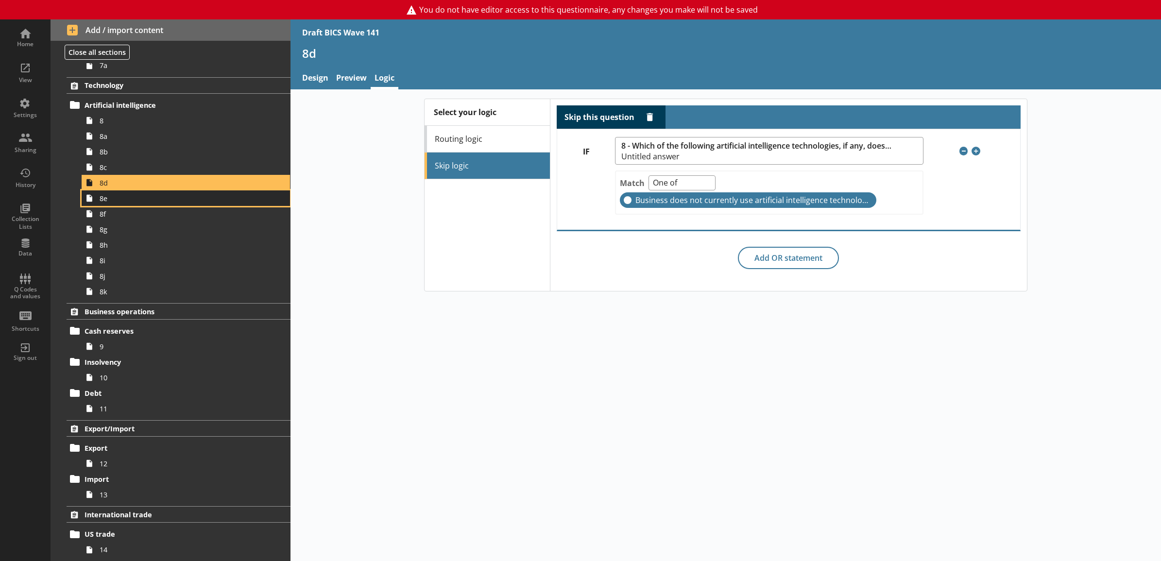
click at [162, 191] on link "8e" at bounding box center [186, 198] width 208 height 16
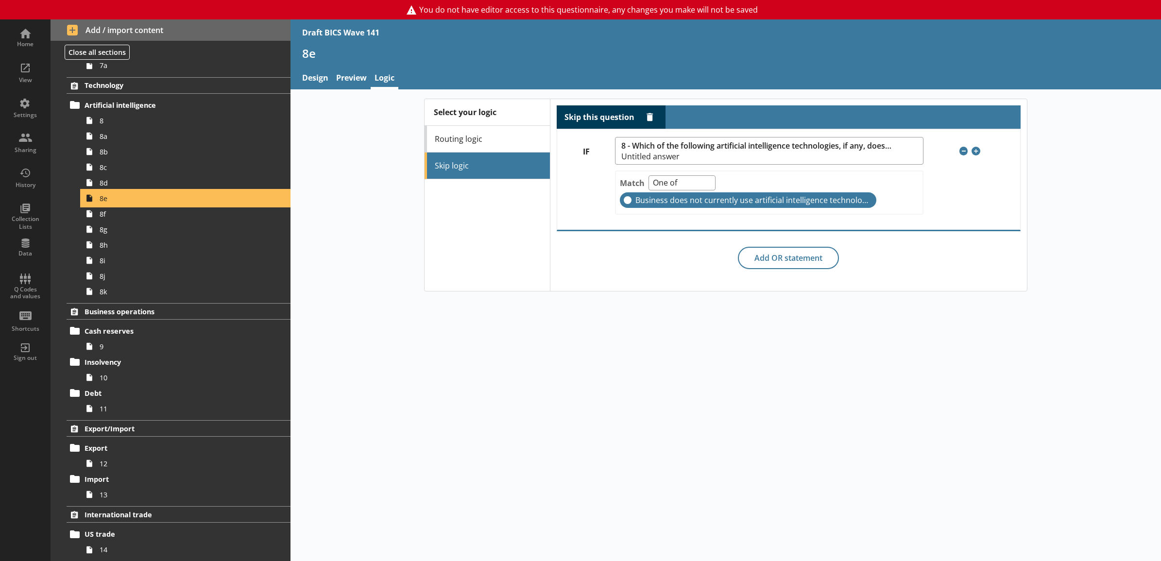
click at [158, 202] on span "8e" at bounding box center [175, 198] width 151 height 9
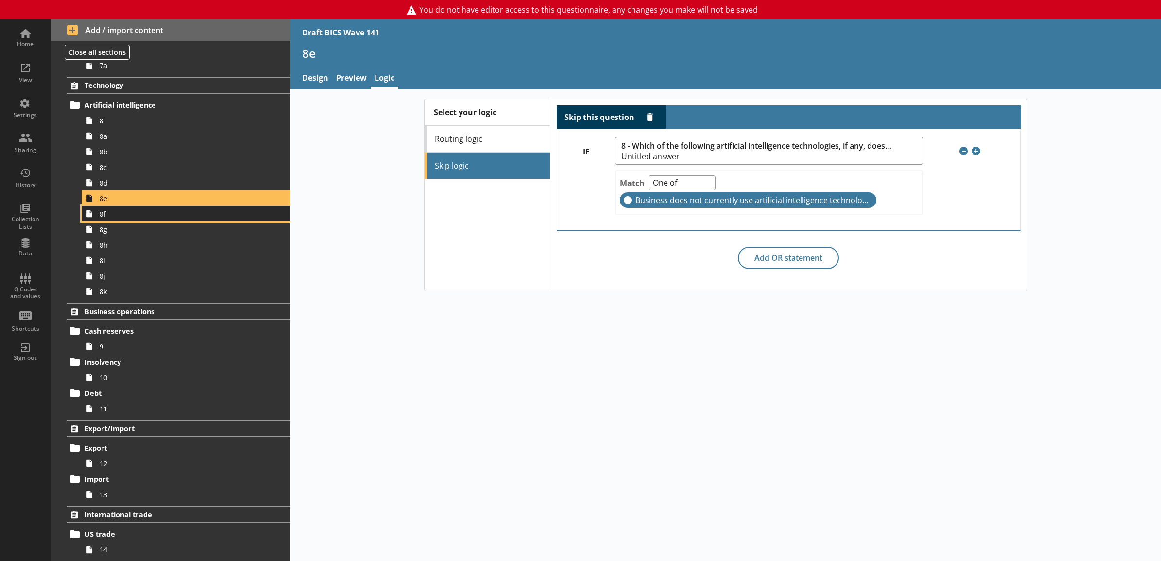
click at [156, 215] on span "8f" at bounding box center [175, 213] width 151 height 9
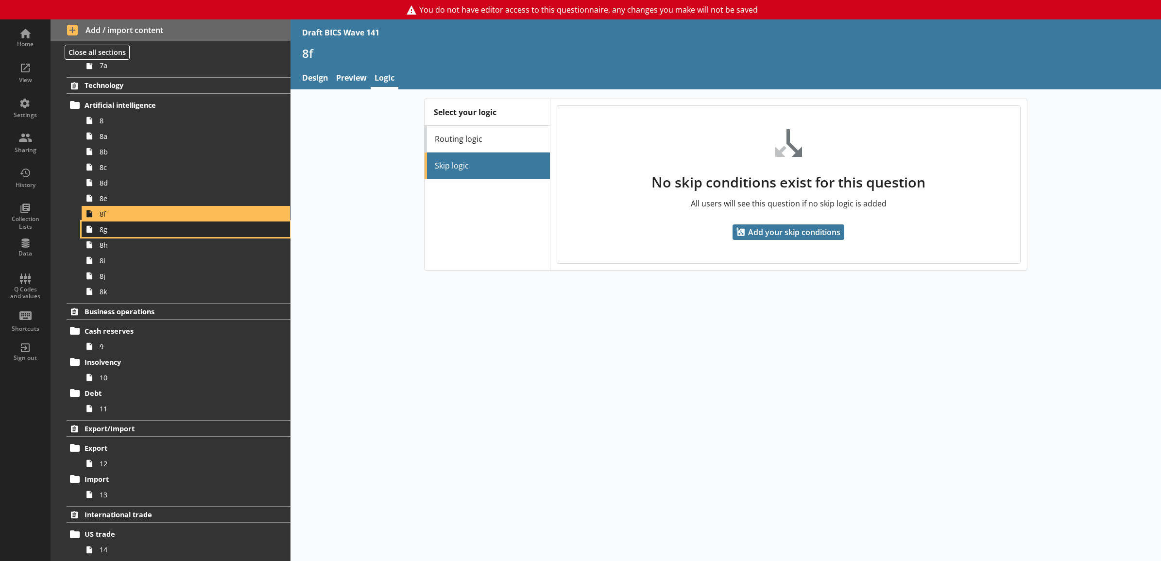
click at [150, 227] on span "8g" at bounding box center [175, 229] width 151 height 9
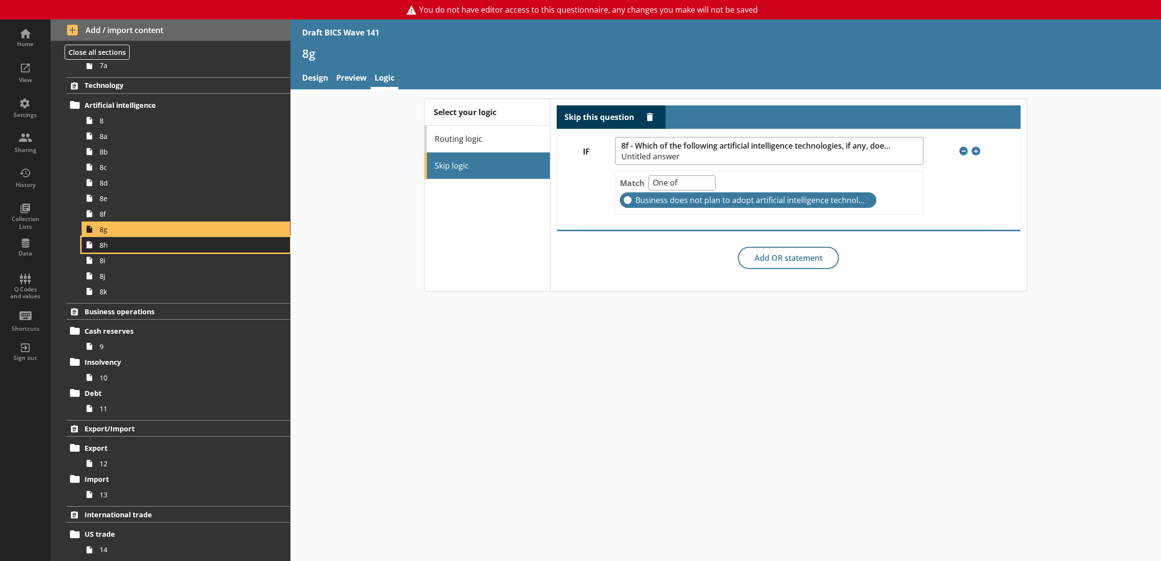
click at [148, 240] on link "8h" at bounding box center [186, 245] width 208 height 16
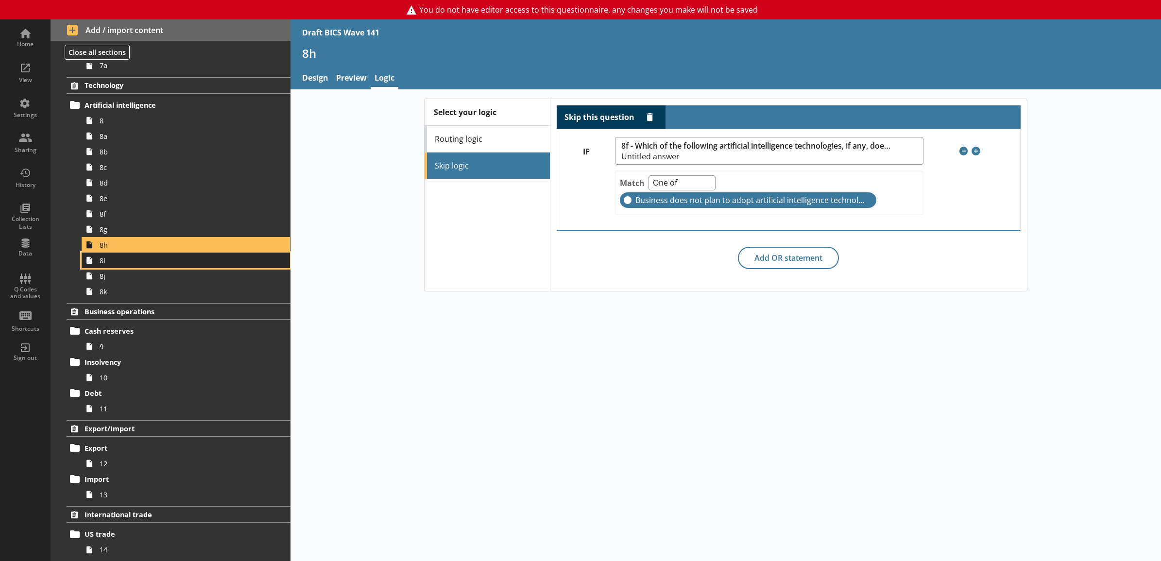
click at [145, 258] on span "8i" at bounding box center [175, 260] width 151 height 9
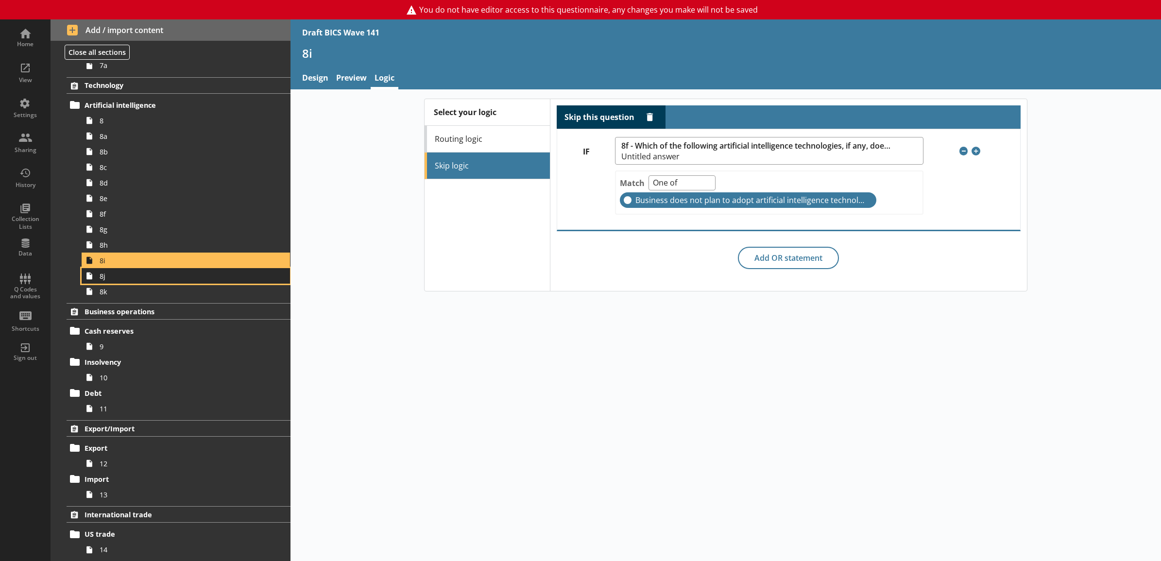
click at [142, 273] on span "8j" at bounding box center [175, 276] width 151 height 9
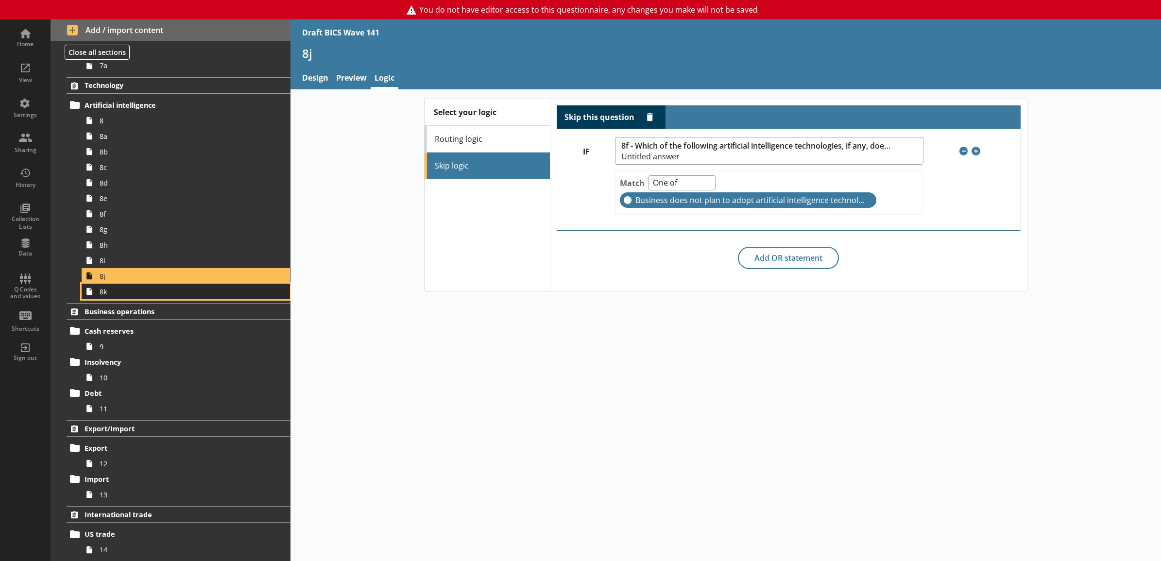
click at [145, 291] on span "8k" at bounding box center [175, 291] width 151 height 9
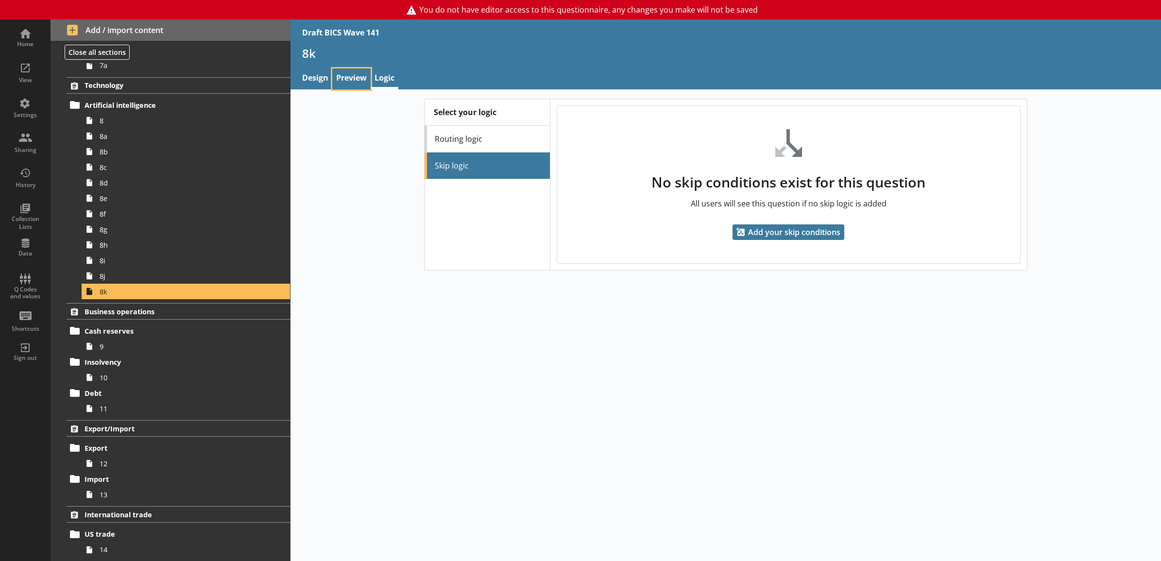
click at [356, 72] on link "Preview" at bounding box center [351, 79] width 38 height 21
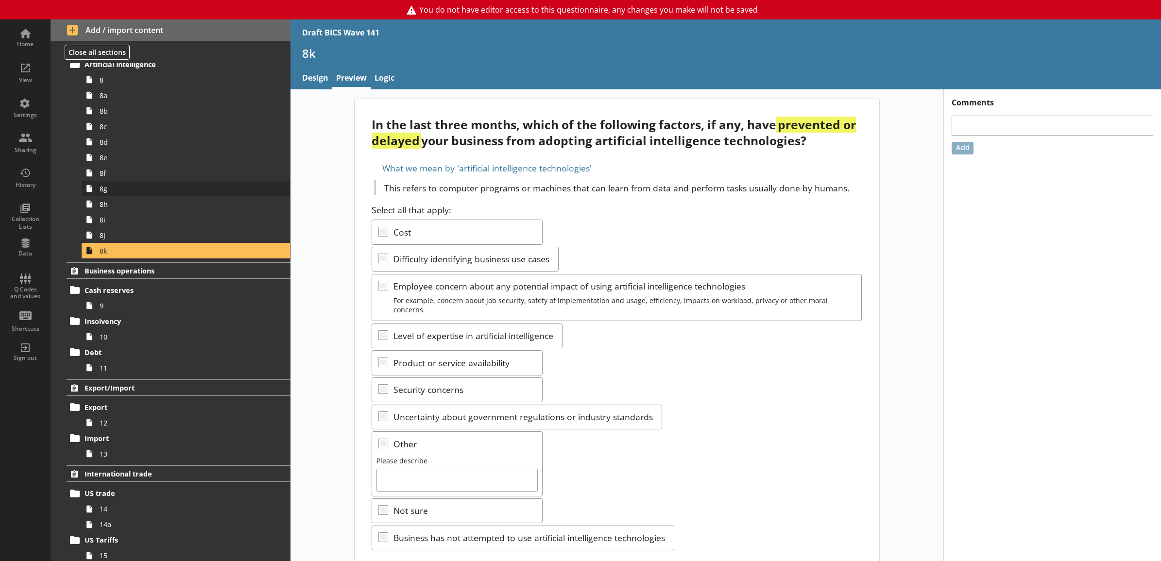
scroll to position [343, 0]
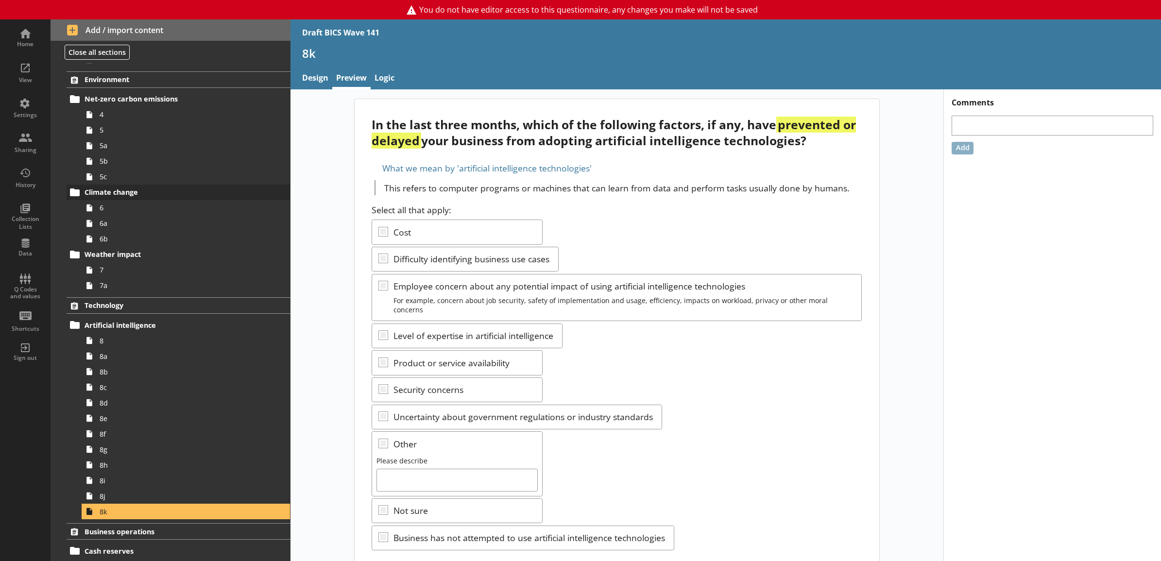
scroll to position [405, 0]
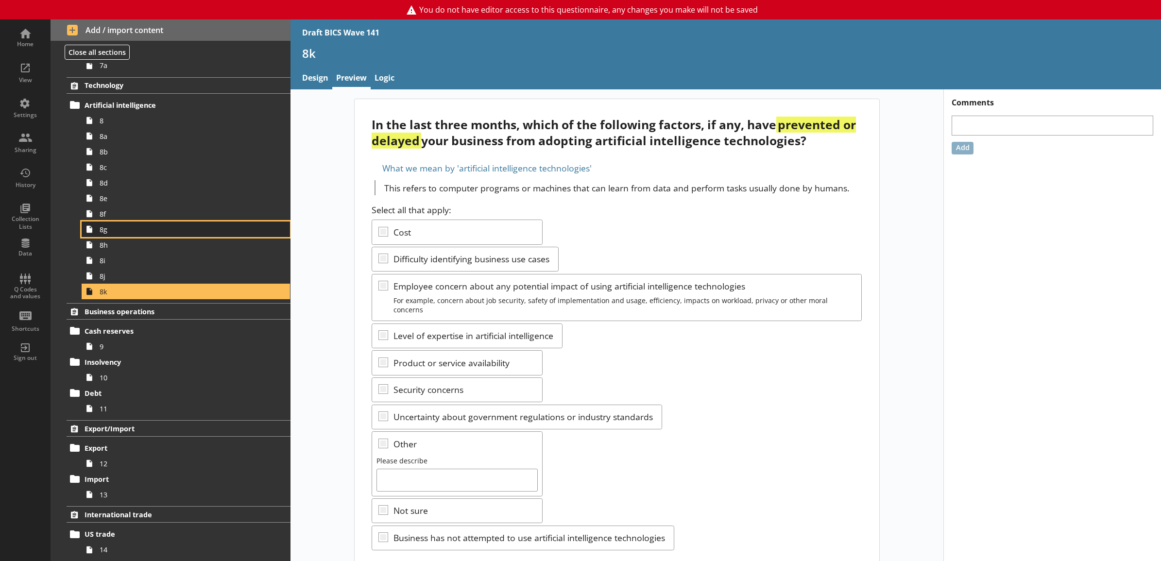
click at [169, 229] on span "8g" at bounding box center [175, 229] width 151 height 9
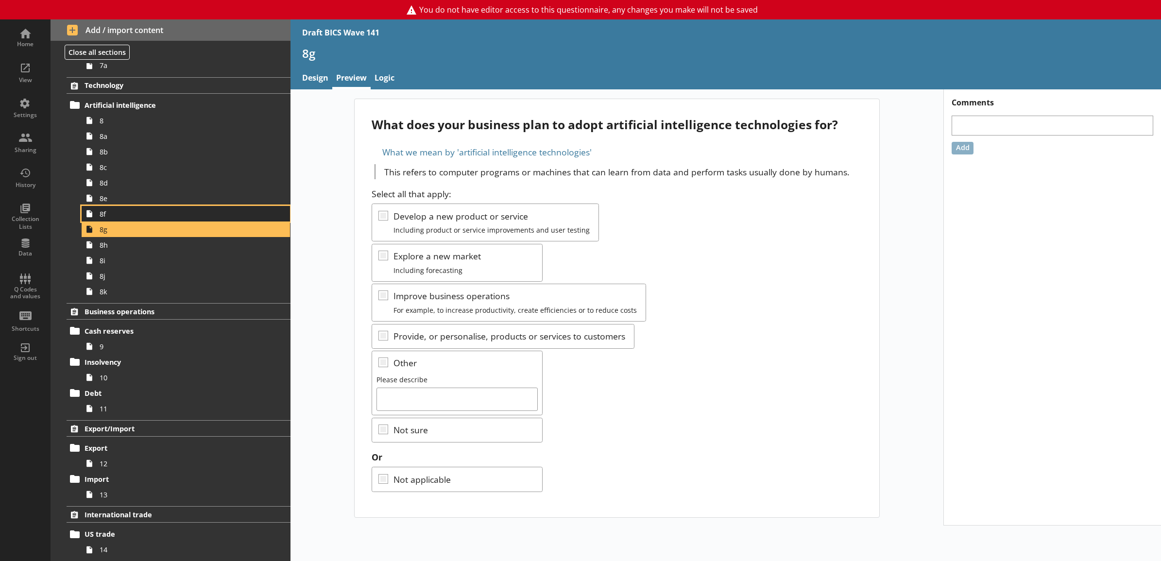
click at [173, 217] on span "8f" at bounding box center [175, 213] width 151 height 9
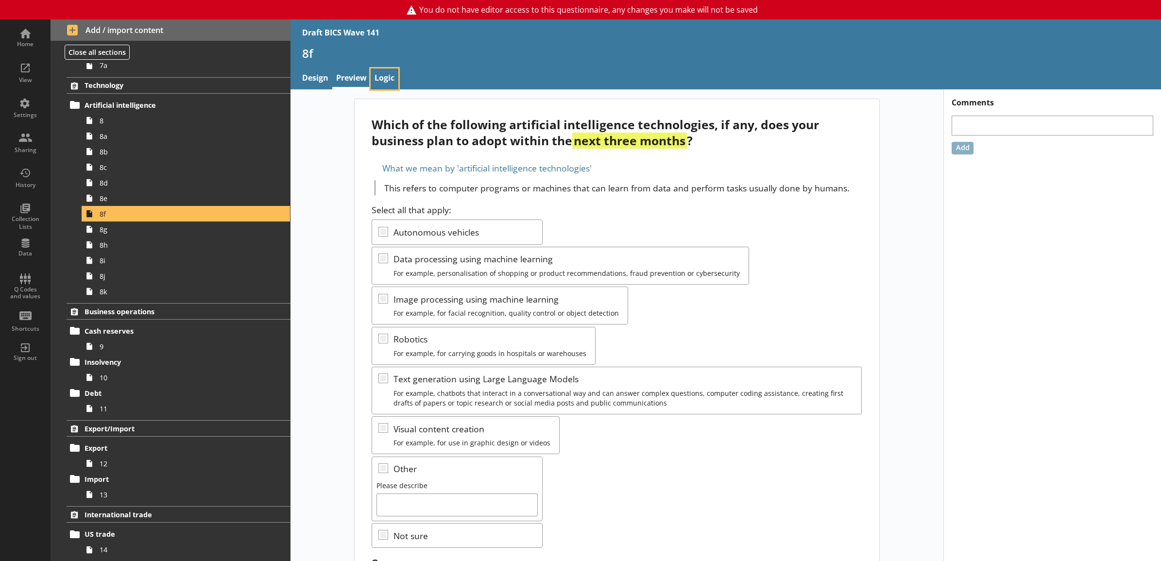
click at [387, 86] on link "Logic" at bounding box center [385, 79] width 28 height 21
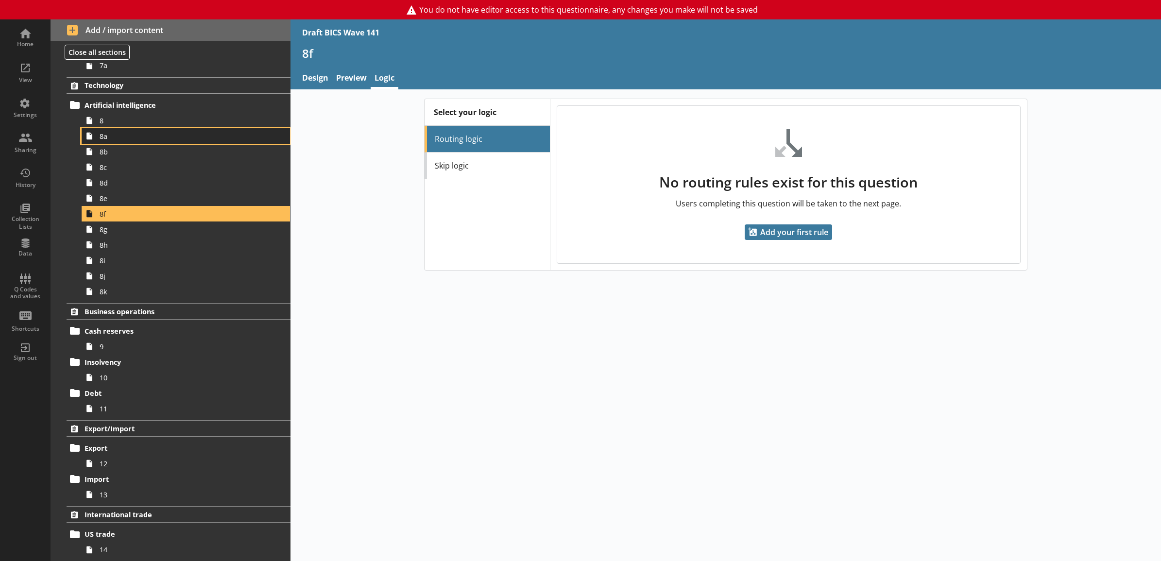
click at [206, 130] on link "8a" at bounding box center [186, 136] width 208 height 16
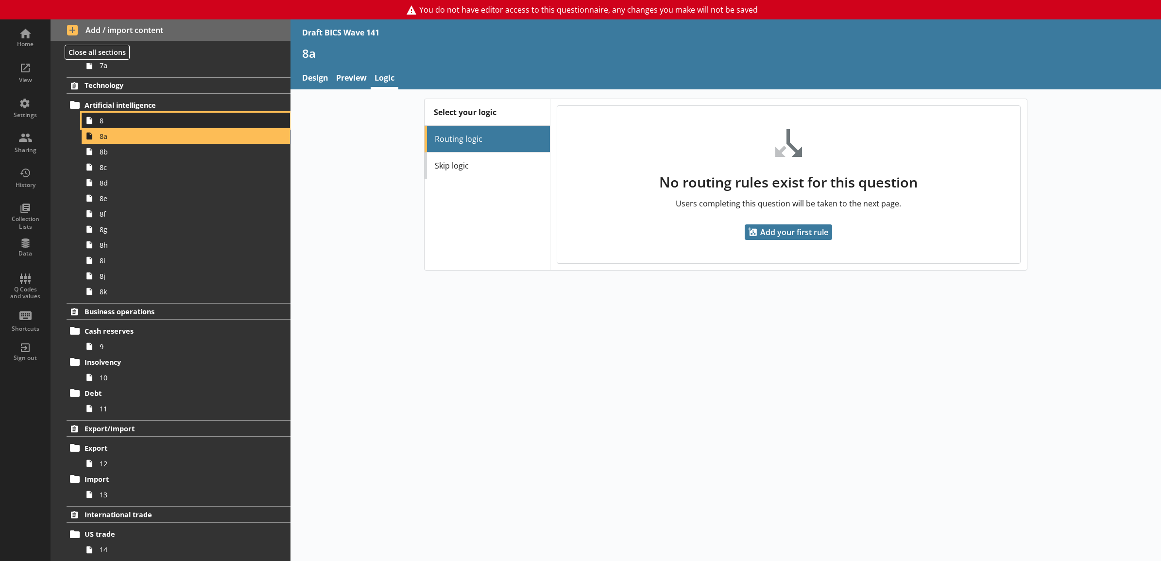
click at [206, 126] on link "8" at bounding box center [186, 121] width 208 height 16
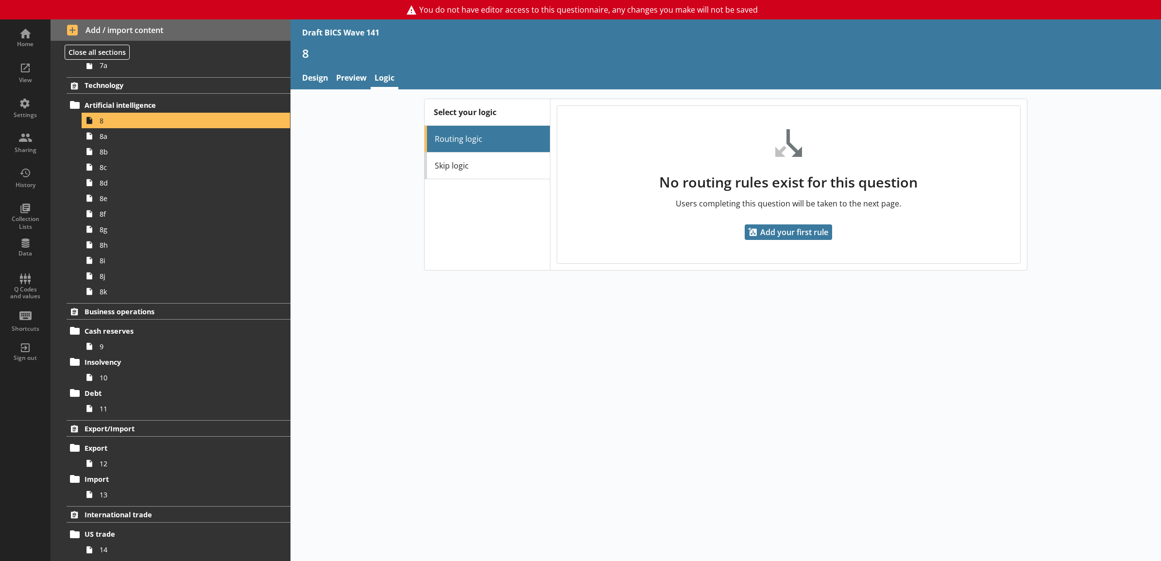
click at [412, 293] on div "Select your logic Routing logic Skip logic No routing rules exist for this ques…" at bounding box center [726, 325] width 871 height 472
click at [447, 174] on link "Skip logic" at bounding box center [487, 166] width 125 height 27
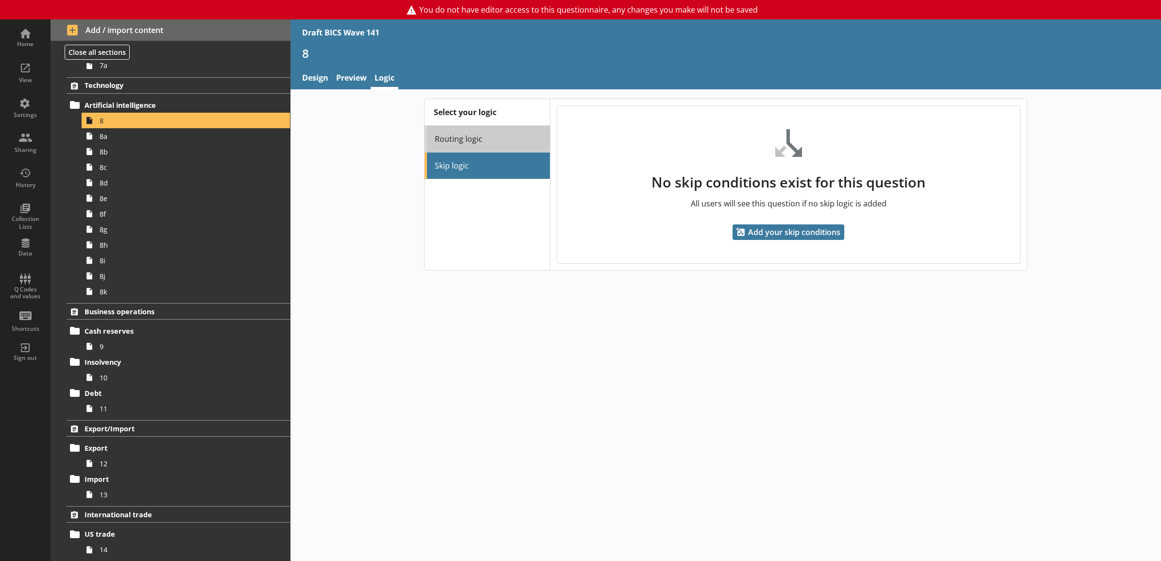
click at [456, 143] on link "Routing logic" at bounding box center [487, 139] width 125 height 27
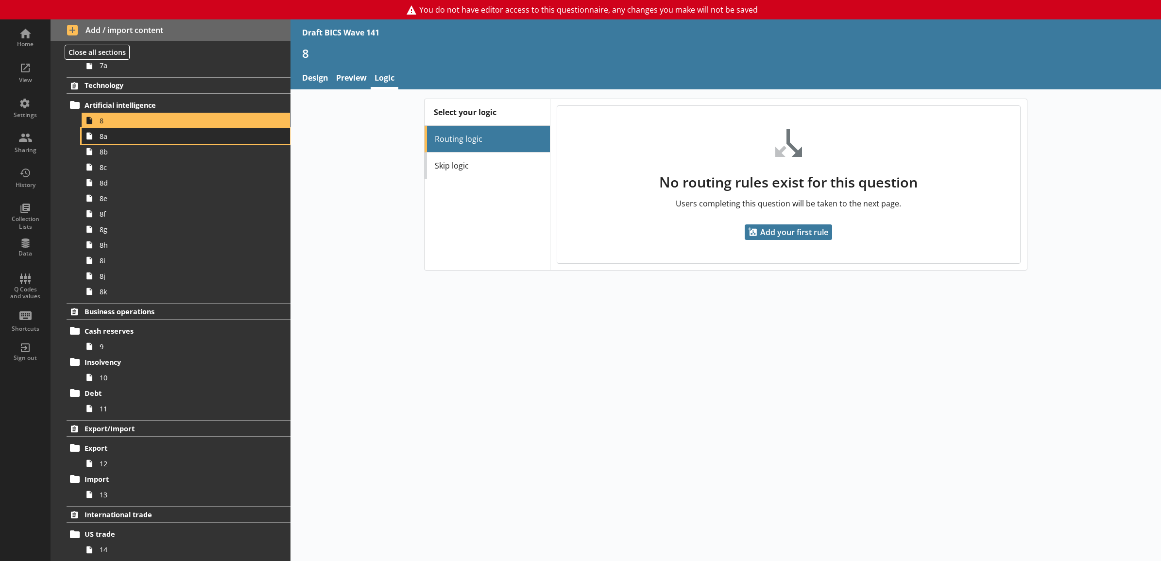
click at [229, 142] on link "8a" at bounding box center [186, 136] width 208 height 16
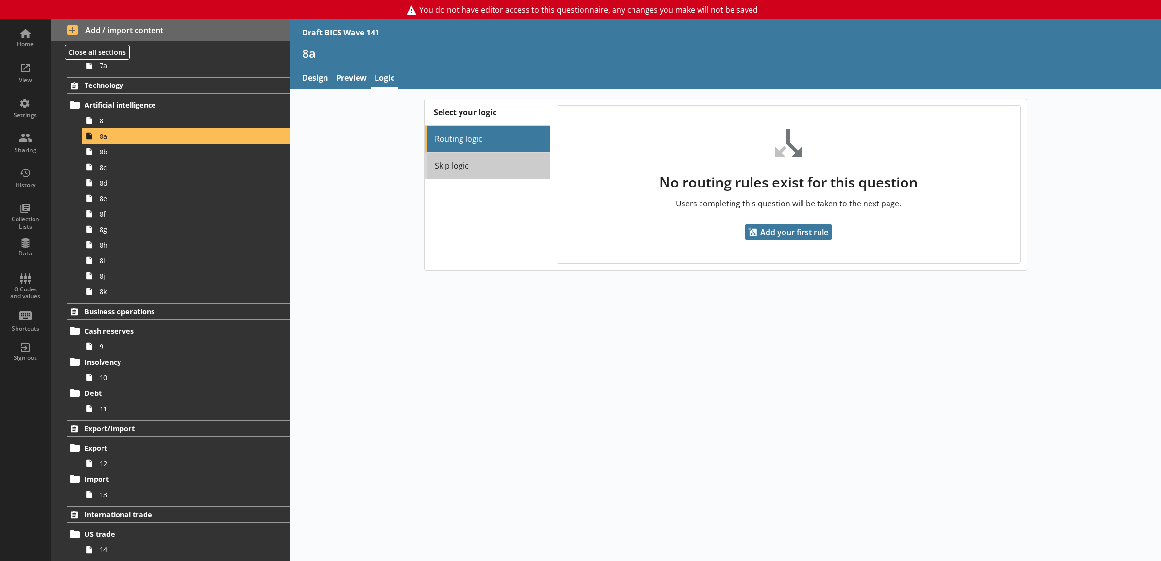
click at [460, 155] on link "Skip logic" at bounding box center [487, 166] width 125 height 27
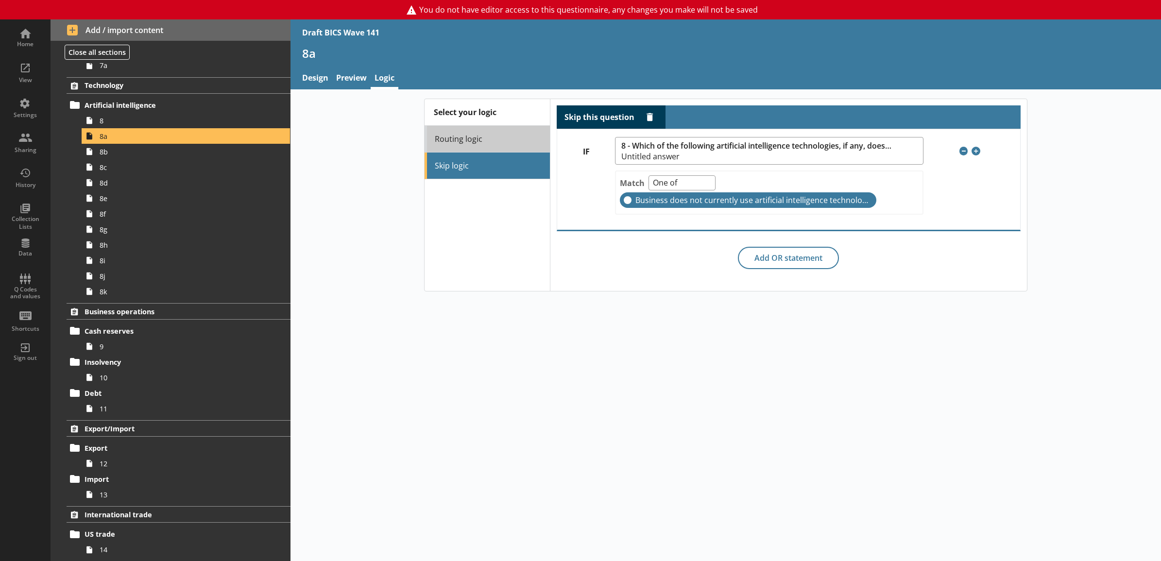
click at [467, 144] on link "Routing logic" at bounding box center [487, 139] width 125 height 27
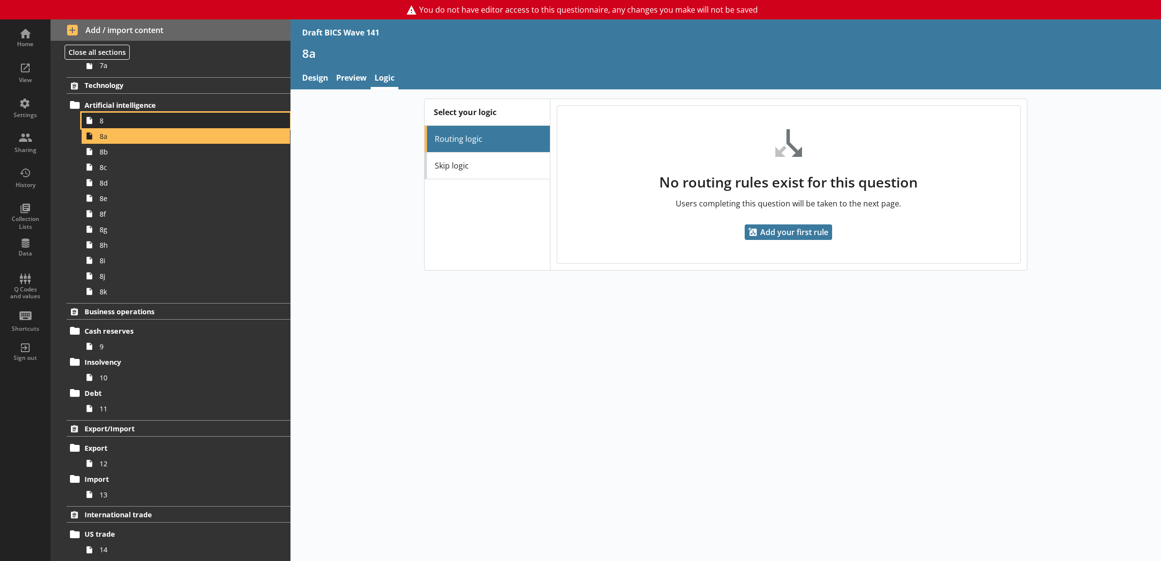
click at [128, 121] on span "8" at bounding box center [175, 120] width 151 height 9
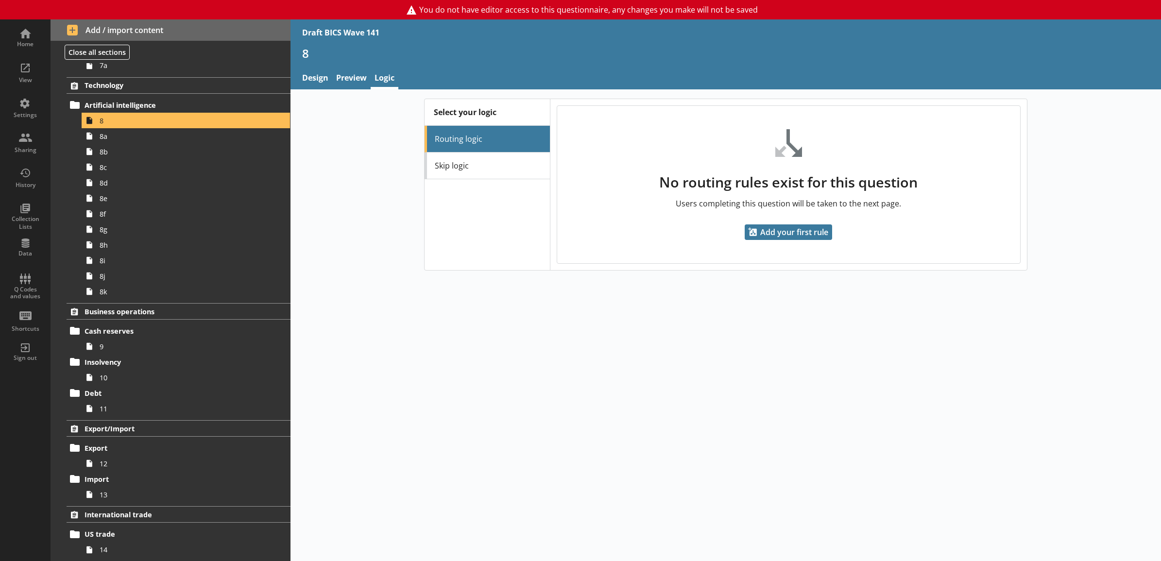
click at [300, 176] on div "Select your logic Routing logic Skip logic No routing rules exist for this ques…" at bounding box center [726, 185] width 871 height 172
click at [362, 81] on link "Preview" at bounding box center [351, 79] width 38 height 21
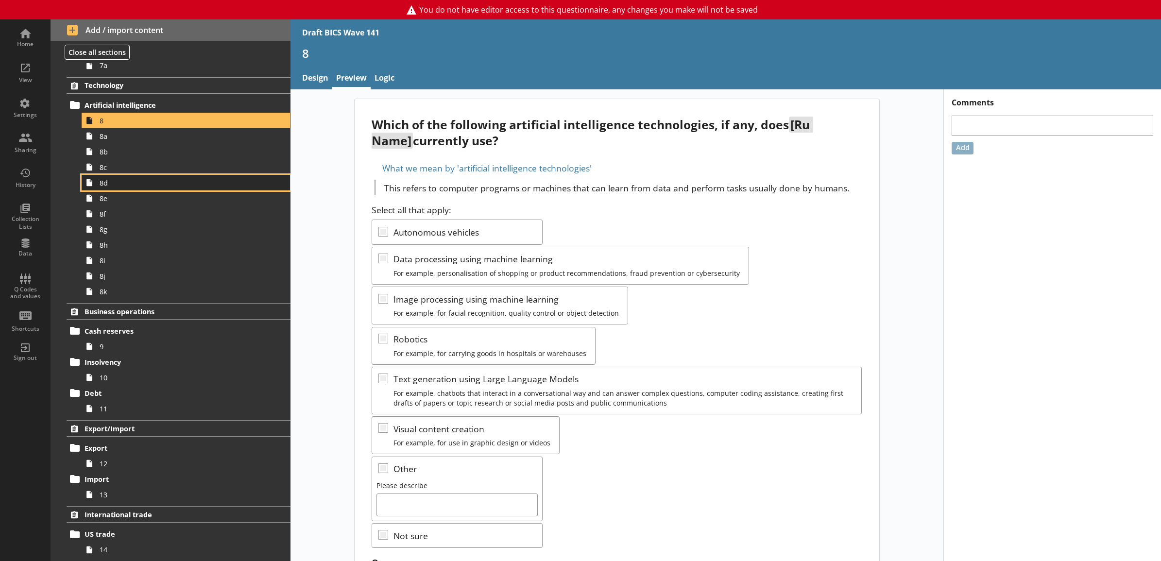
click at [162, 189] on link "8d" at bounding box center [186, 183] width 208 height 16
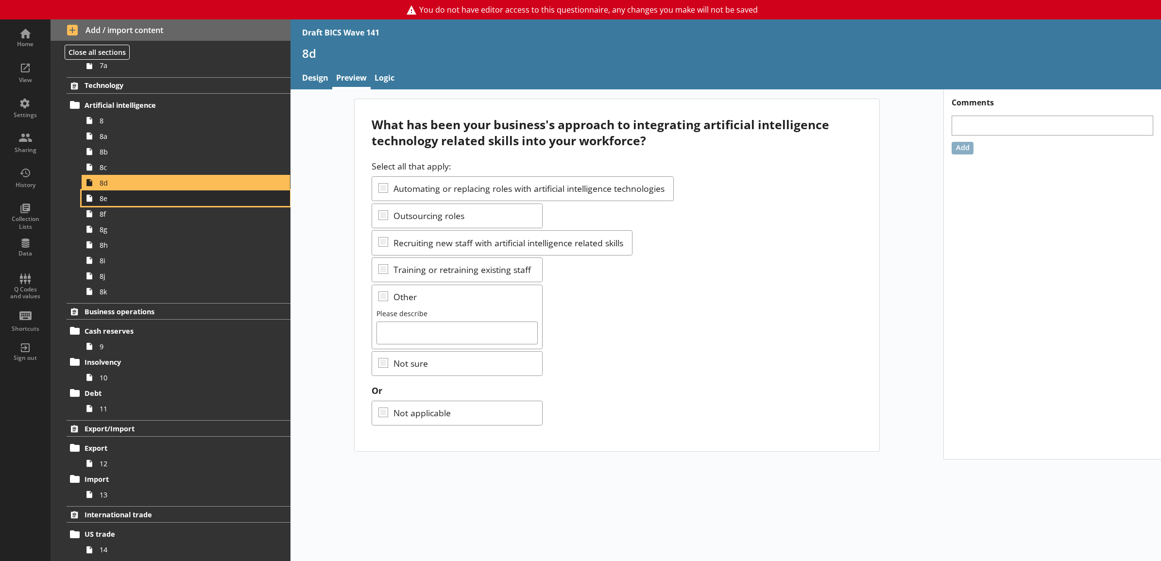
click at [158, 197] on span "8e" at bounding box center [175, 198] width 151 height 9
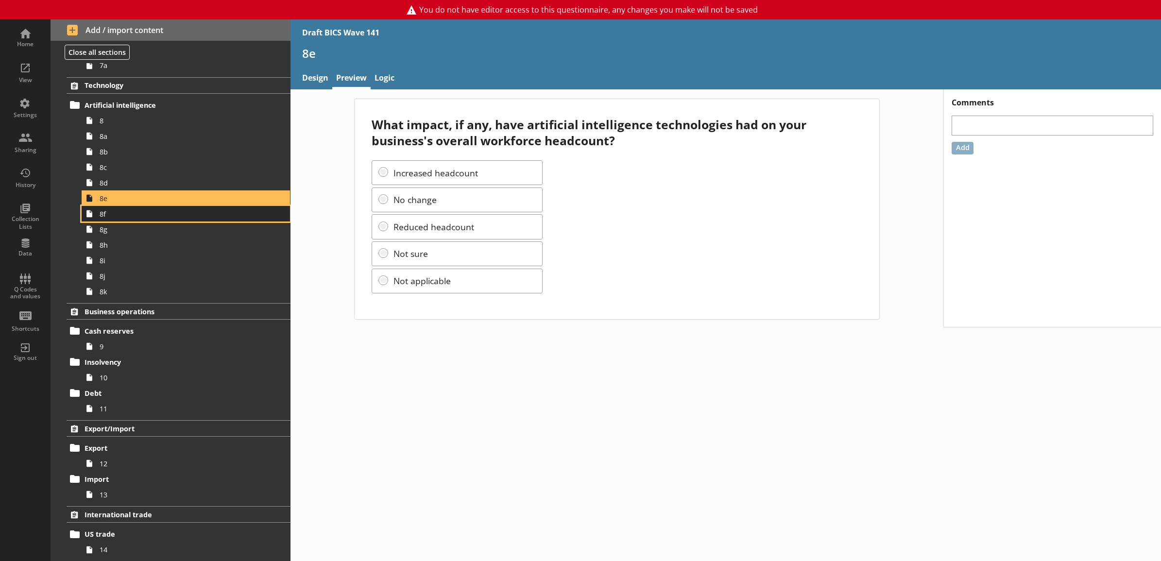
click at [159, 212] on span "8f" at bounding box center [175, 213] width 151 height 9
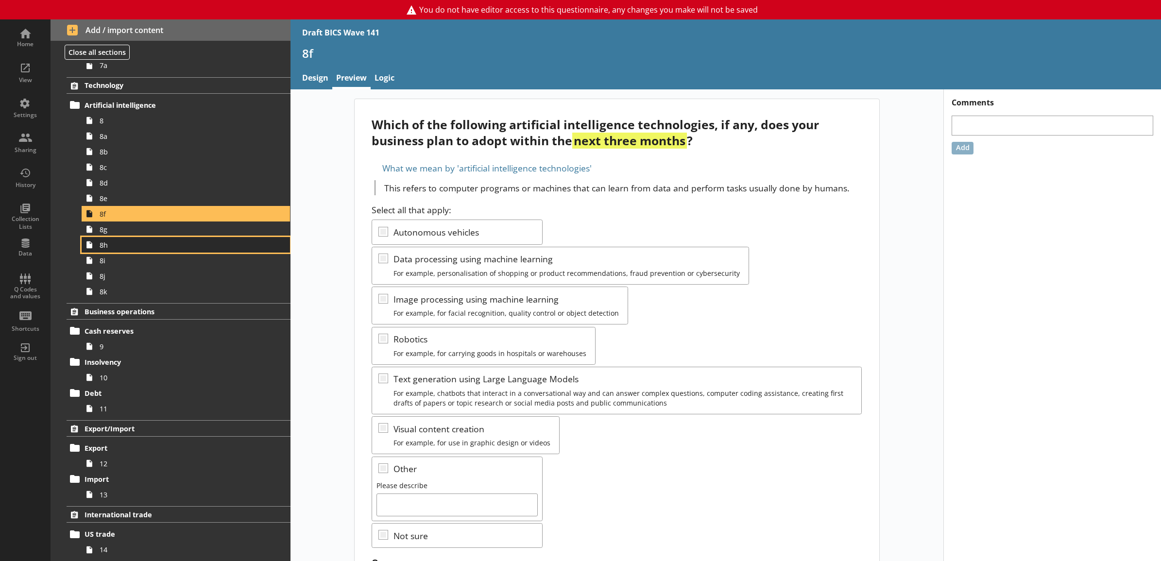
click at [164, 243] on span "8h" at bounding box center [175, 245] width 151 height 9
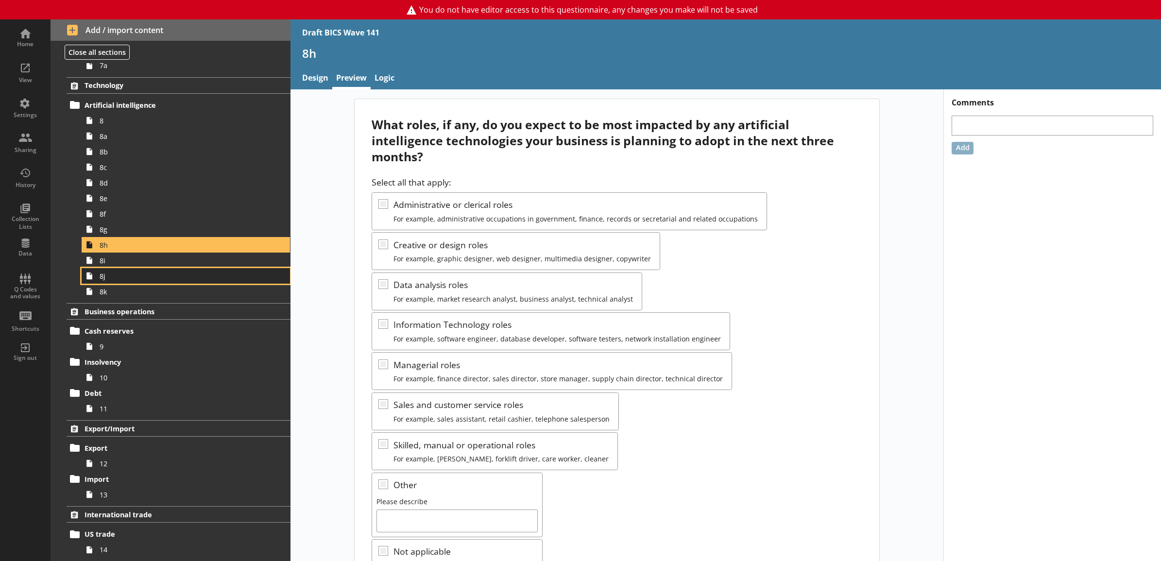
click at [164, 281] on span "8j" at bounding box center [175, 276] width 151 height 9
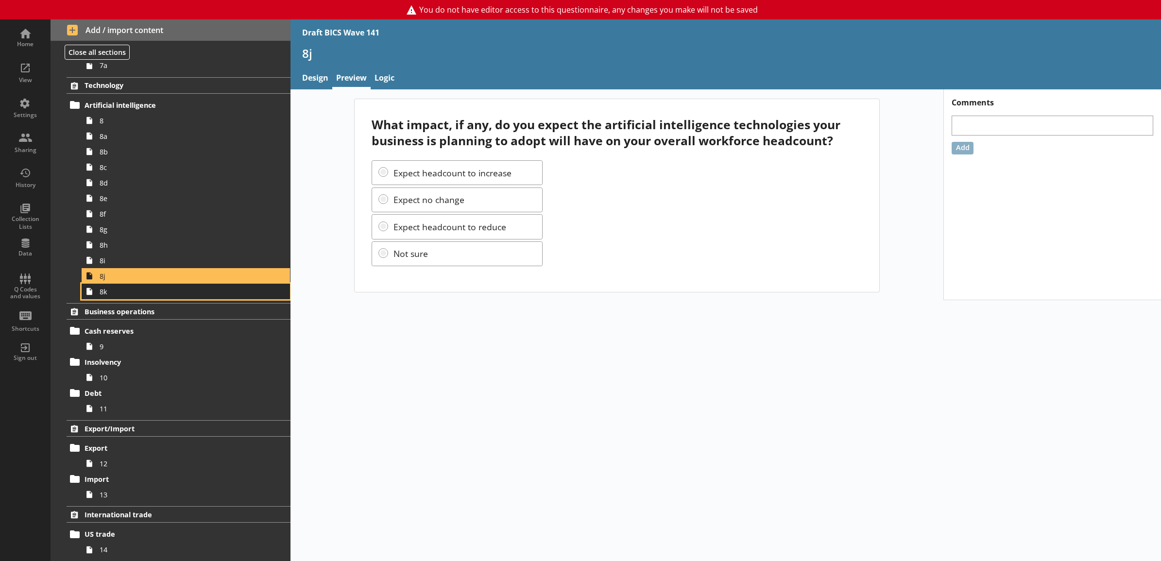
click at [167, 293] on span "8k" at bounding box center [175, 291] width 151 height 9
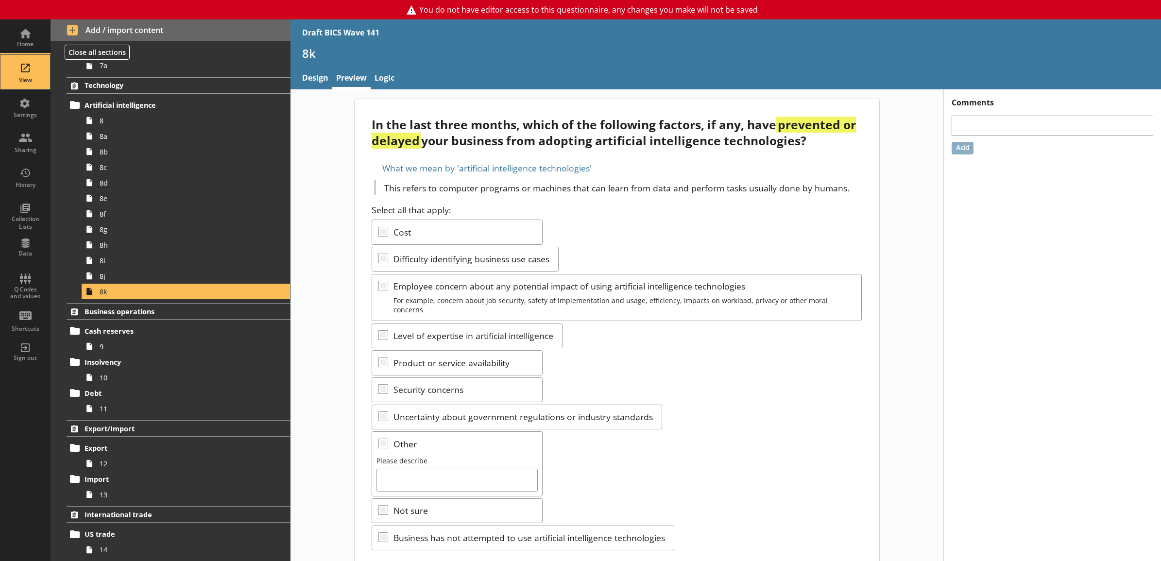
click at [16, 70] on div "View" at bounding box center [25, 72] width 34 height 34
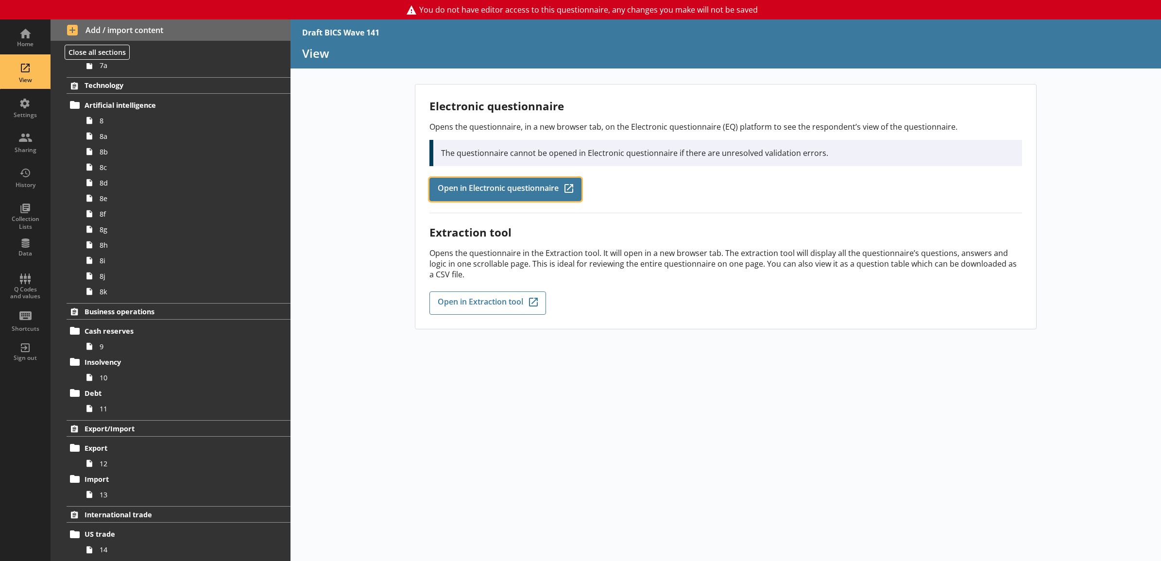
click at [478, 192] on span "Open in Electronic questionnaire" at bounding box center [498, 189] width 121 height 11
